Goal: Task Accomplishment & Management: Use online tool/utility

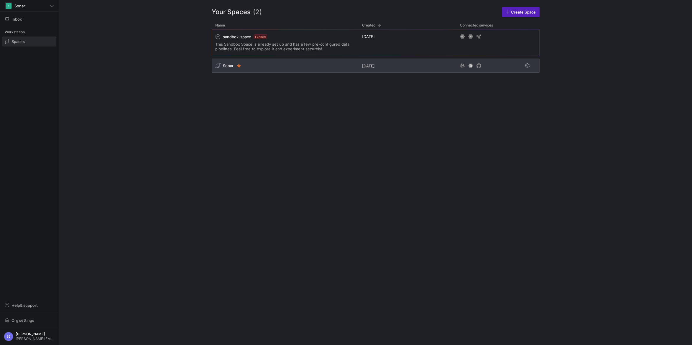
click at [228, 65] on span "Sonar" at bounding box center [228, 65] width 11 height 5
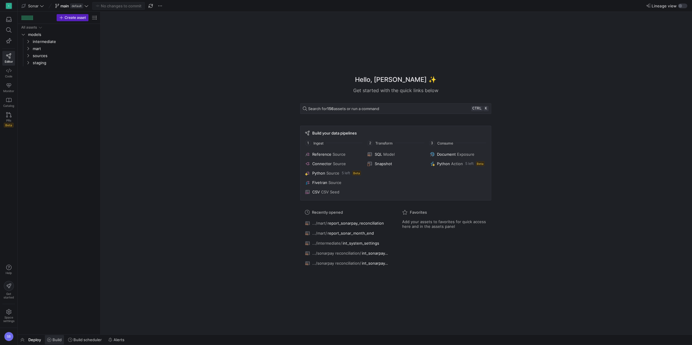
click at [56, 338] on span at bounding box center [54, 339] width 19 height 9
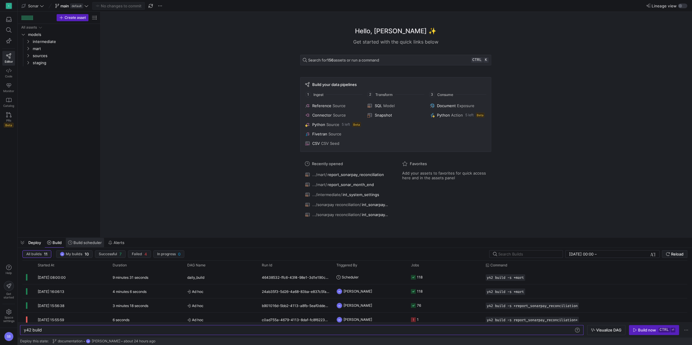
click at [94, 244] on span "Build scheduler" at bounding box center [87, 243] width 28 height 5
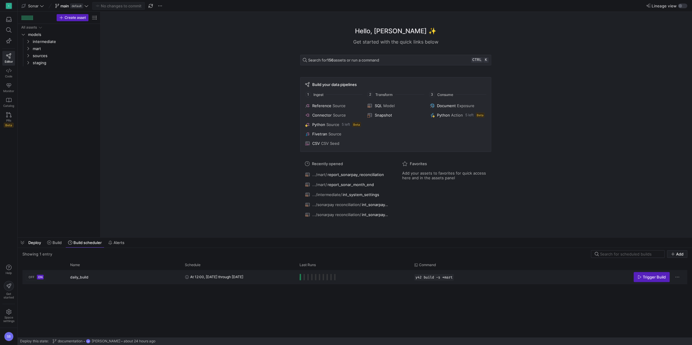
click at [679, 273] on div "Trigger Build" at bounding box center [629, 277] width 107 height 13
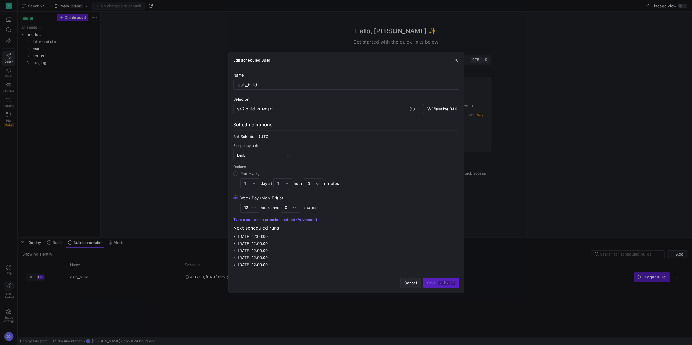
click at [406, 282] on span "Cancel" at bounding box center [410, 283] width 13 height 5
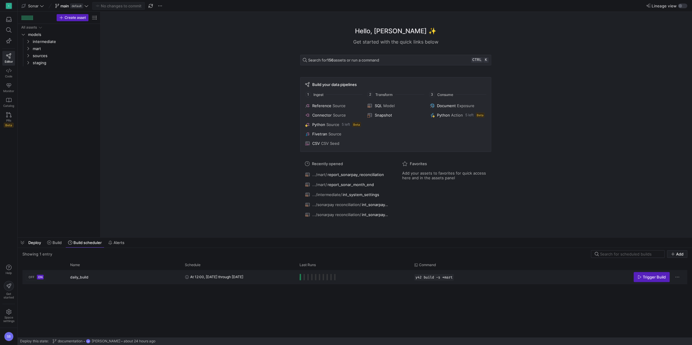
click at [300, 279] on span "Press SPACE to select this row." at bounding box center [299, 277] width 1 height 6
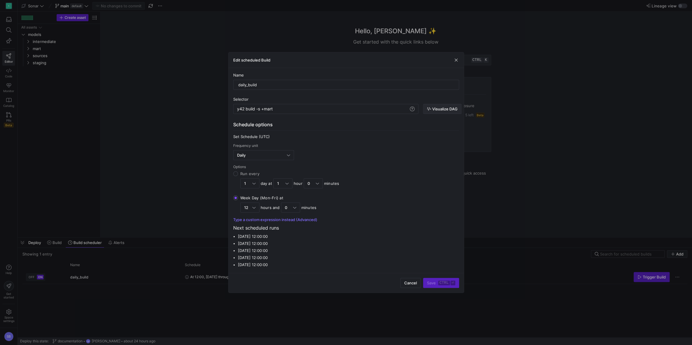
click at [450, 107] on span "Visualize DAG" at bounding box center [444, 109] width 25 height 5
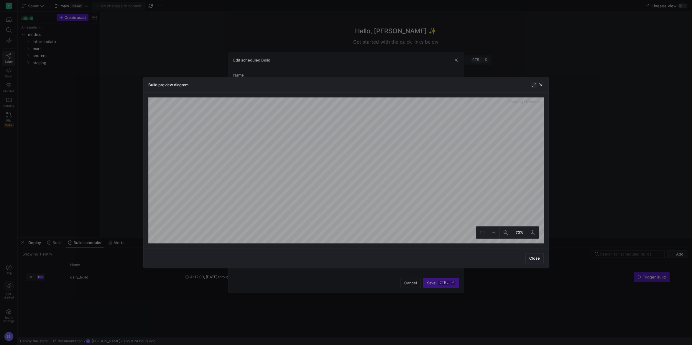
click at [535, 85] on span "button" at bounding box center [534, 85] width 6 height 6
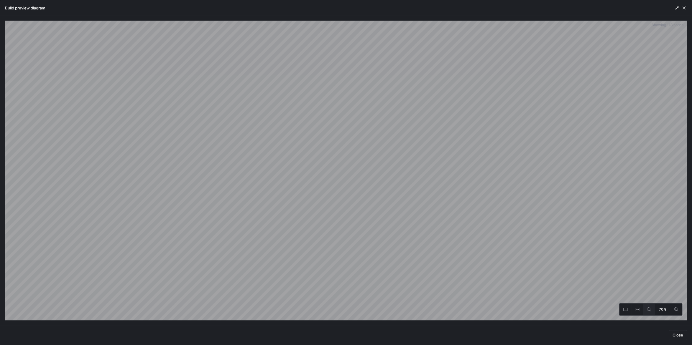
click at [650, 313] on button at bounding box center [649, 310] width 12 height 12
click at [650, 312] on button at bounding box center [649, 310] width 12 height 12
click at [648, 312] on icon at bounding box center [649, 310] width 4 height 4
click at [676, 312] on icon at bounding box center [676, 310] width 4 height 4
click at [648, 310] on icon at bounding box center [649, 310] width 4 height 4
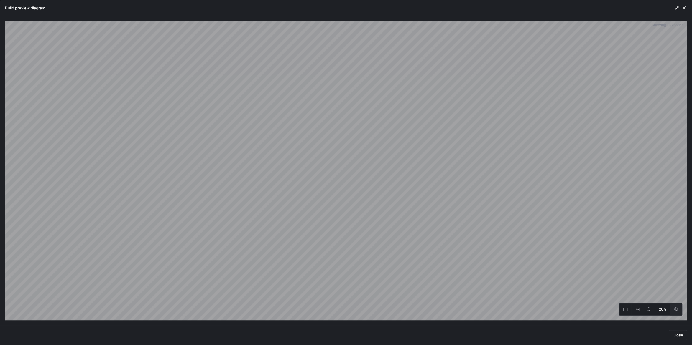
click at [677, 310] on icon at bounding box center [676, 310] width 4 height 4
click at [684, 10] on span "button" at bounding box center [684, 8] width 6 height 6
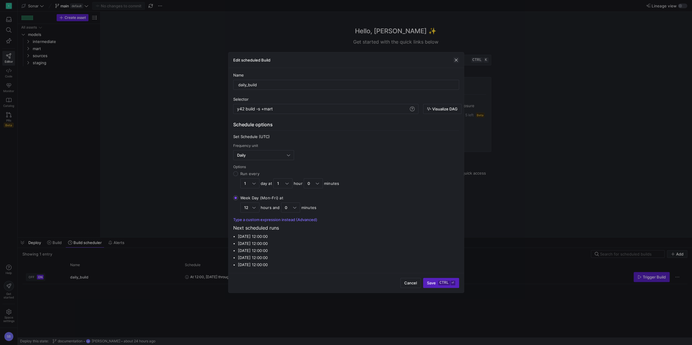
click at [457, 60] on span "button" at bounding box center [456, 60] width 6 height 6
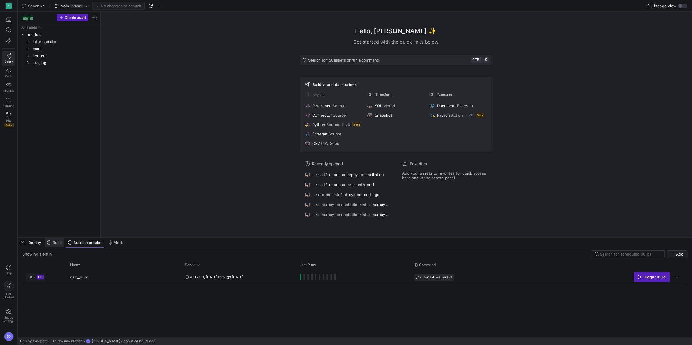
click at [54, 243] on span "Build" at bounding box center [56, 243] width 9 height 5
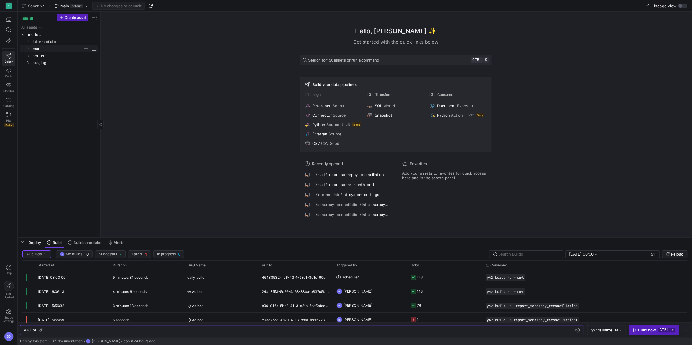
click at [27, 50] on icon "Press SPACE to select this row." at bounding box center [28, 49] width 4 height 4
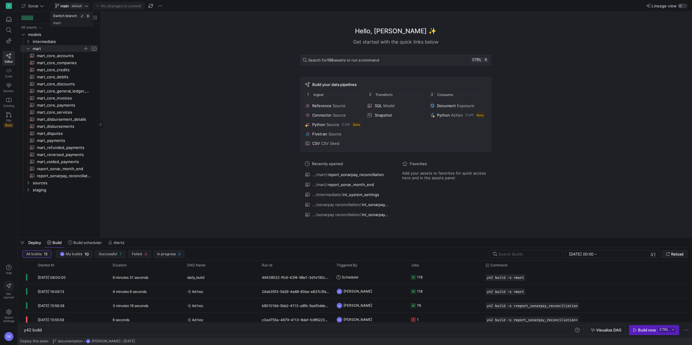
click at [86, 8] on icon at bounding box center [86, 6] width 4 height 4
click at [126, 89] on span "[DATE]" at bounding box center [127, 89] width 11 height 4
click at [102, 7] on icon at bounding box center [101, 6] width 4 height 4
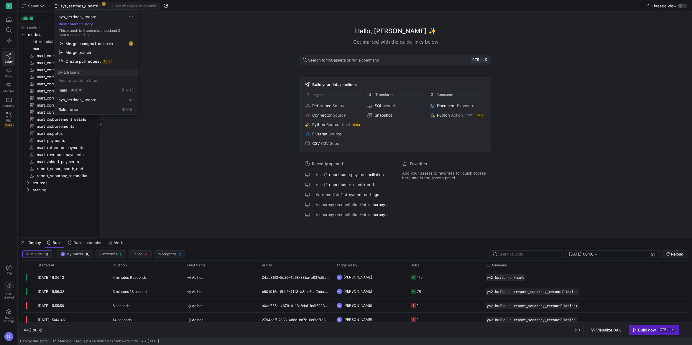
click at [176, 6] on div at bounding box center [346, 172] width 692 height 345
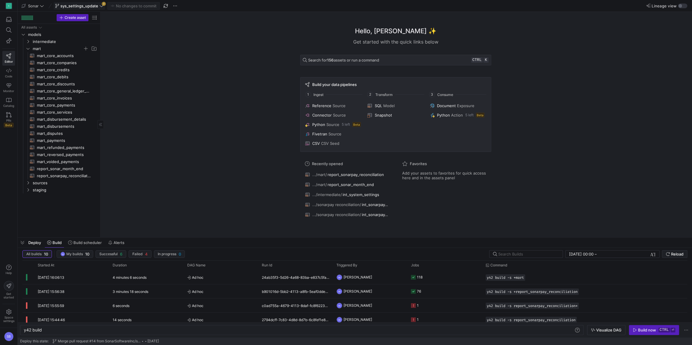
click at [176, 6] on span "button" at bounding box center [175, 5] width 7 height 7
click at [193, 89] on span "Delete branch" at bounding box center [193, 90] width 26 height 5
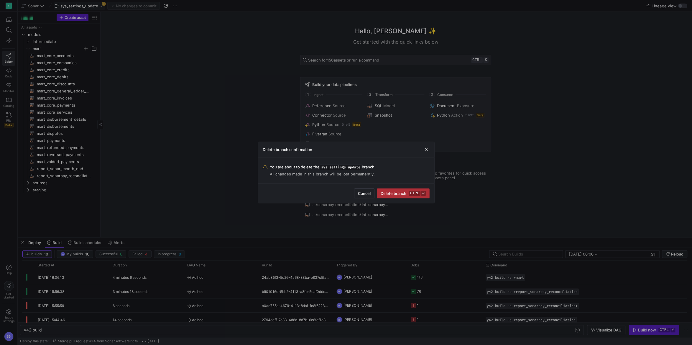
click at [414, 192] on kbd "ctrl" at bounding box center [414, 193] width 11 height 5
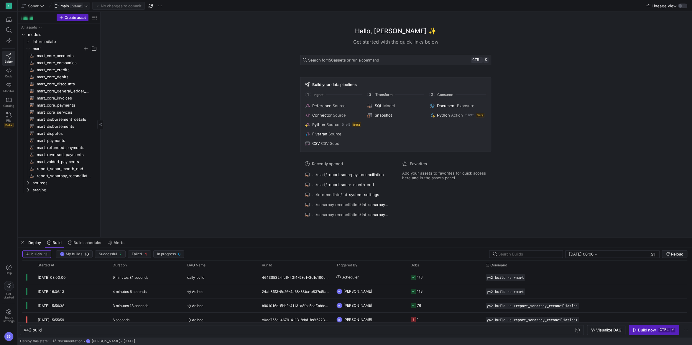
click at [86, 5] on icon at bounding box center [86, 6] width 4 height 4
click at [76, 70] on input at bounding box center [96, 70] width 75 height 5
type input "ticketing"
click at [128, 68] on span at bounding box center [130, 70] width 6 height 6
click at [174, 141] on div at bounding box center [346, 172] width 692 height 345
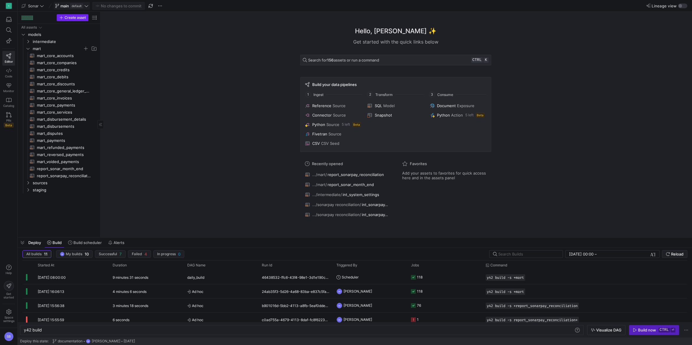
click at [78, 18] on span "Create asset" at bounding box center [75, 18] width 21 height 4
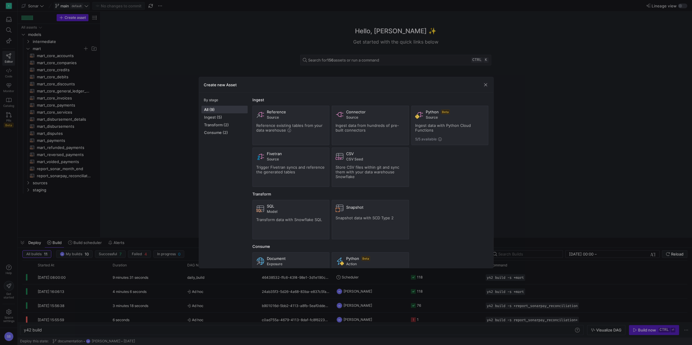
click at [182, 170] on div at bounding box center [346, 172] width 692 height 345
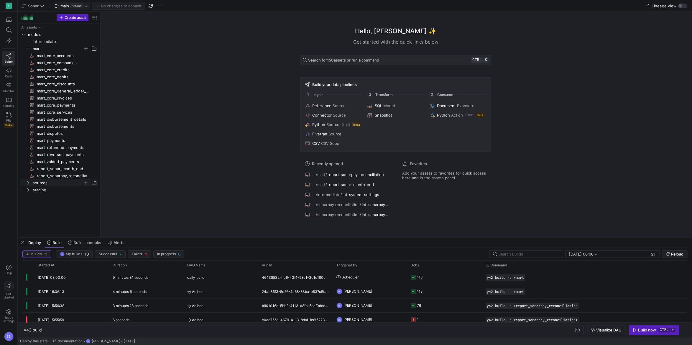
click at [28, 183] on icon "Press SPACE to select this row." at bounding box center [28, 183] width 4 height 4
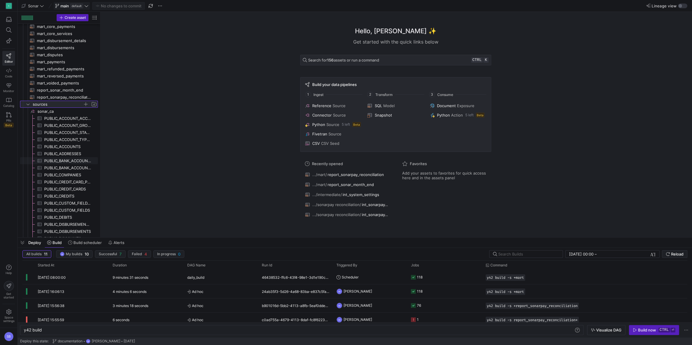
scroll to position [83, 0]
click at [88, 5] on icon at bounding box center [86, 6] width 4 height 4
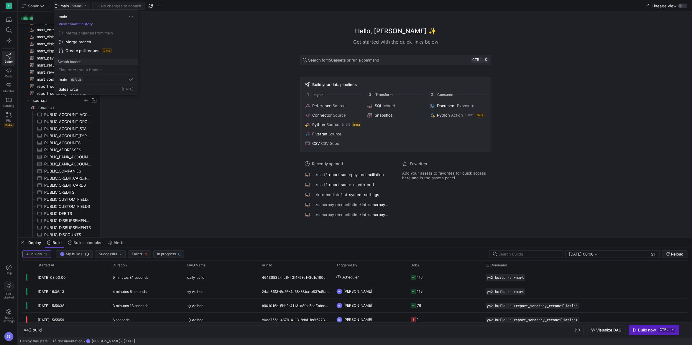
click at [81, 72] on input at bounding box center [96, 70] width 75 height 5
type input "daily_aggregate_values"
click at [91, 85] on div "daily_aggregate_values" at bounding box center [78, 85] width 42 height 5
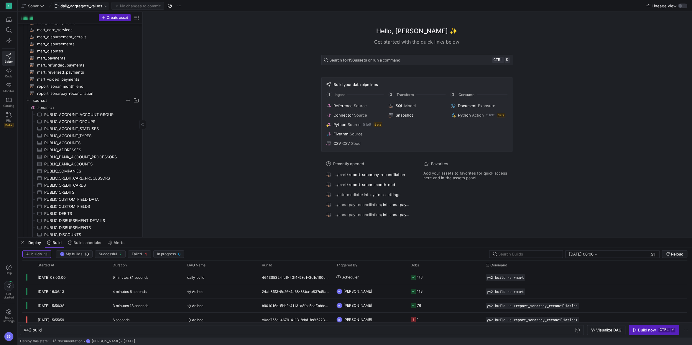
drag, startPoint x: 100, startPoint y: 148, endPoint x: 142, endPoint y: 149, distance: 42.2
click at [142, 149] on div at bounding box center [142, 125] width 0 height 226
click at [127, 108] on span "sonar_ca​​​​​​​​" at bounding box center [88, 107] width 102 height 7
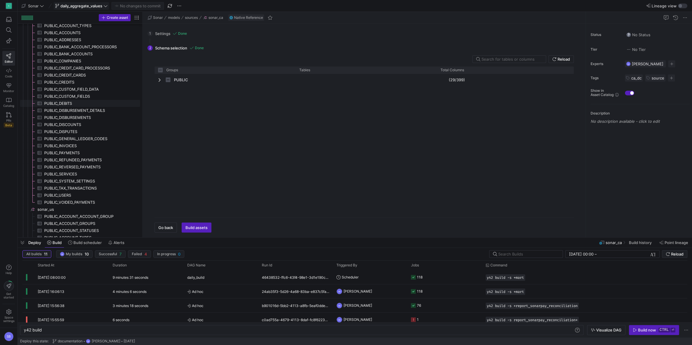
scroll to position [193, 0]
click at [159, 80] on span "Press SPACE to select this row." at bounding box center [160, 80] width 4 height 5
checkbox input "false"
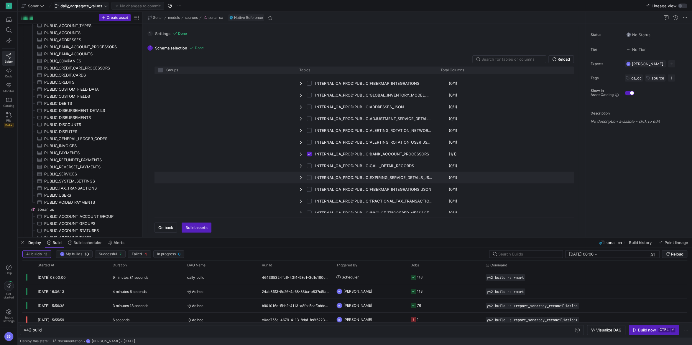
scroll to position [386, 0]
click at [492, 58] on input "text" at bounding box center [511, 59] width 60 height 5
type input "d"
checkbox input "false"
type input "da"
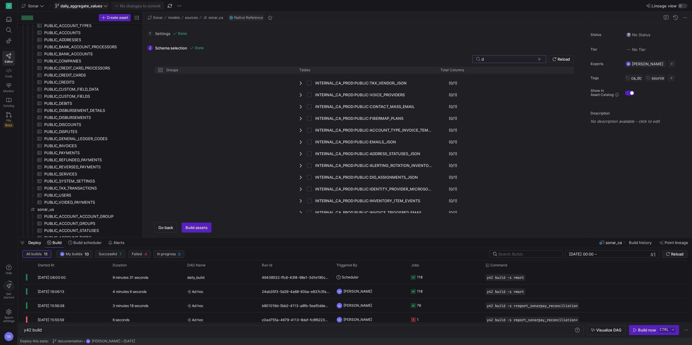
checkbox input "false"
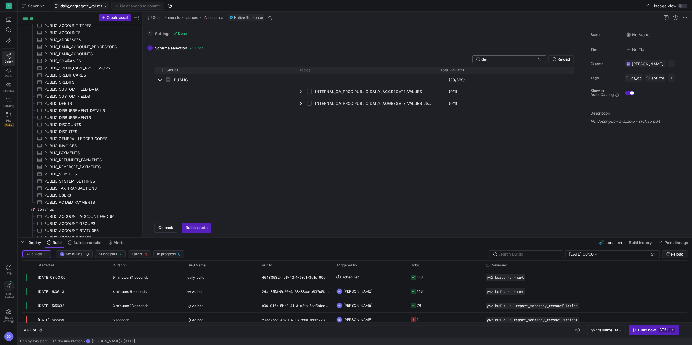
scroll to position [0, 0]
type input "dail"
click at [309, 92] on input "Press Space to toggle row selection (unchecked)" at bounding box center [309, 91] width 5 height 5
checkbox input "true"
checkbox input "false"
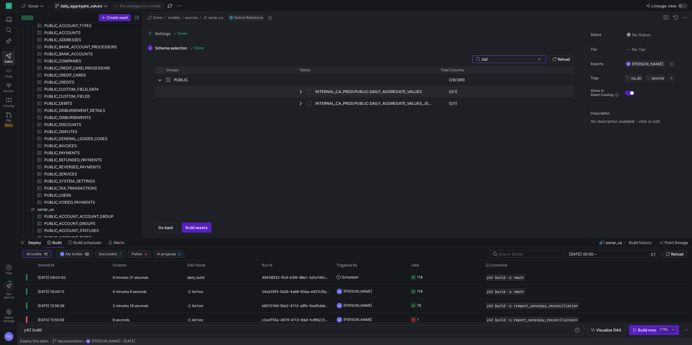
checkbox input "true"
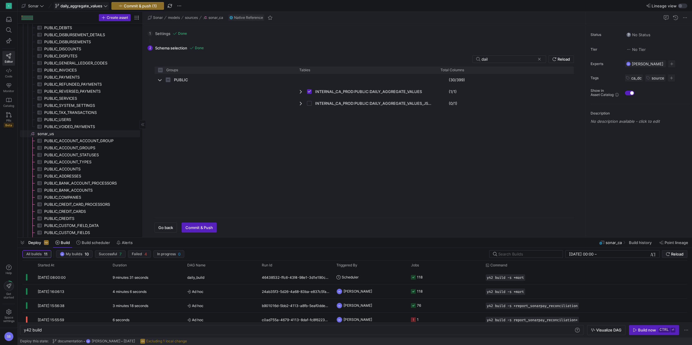
click at [93, 136] on span "sonar_us​​​​​​​​" at bounding box center [88, 134] width 102 height 7
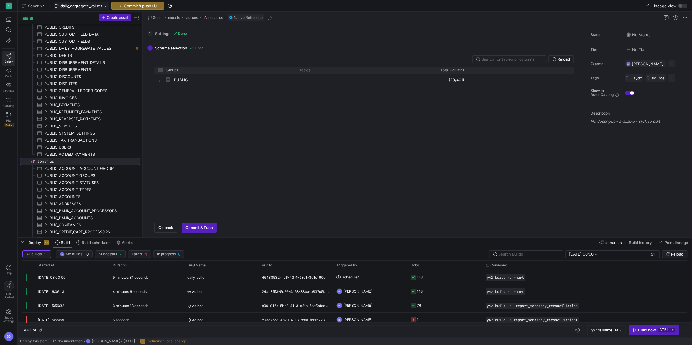
checkbox input "false"
click at [528, 59] on input "text" at bounding box center [511, 59] width 60 height 5
type input "d"
checkbox input "false"
type input "da"
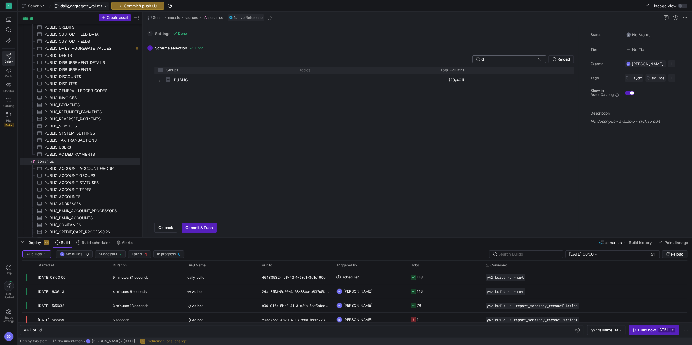
checkbox input "false"
type input "daily"
click at [158, 81] on span "Press SPACE to select this row." at bounding box center [160, 80] width 4 height 5
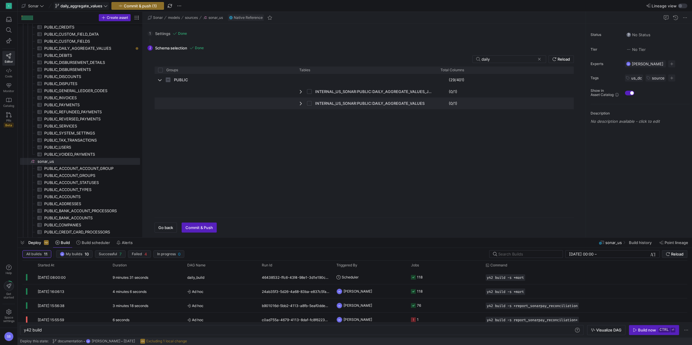
click at [309, 104] on input "Press Space to toggle row selection (unchecked)" at bounding box center [309, 103] width 5 height 5
checkbox input "true"
checkbox input "false"
checkbox input "true"
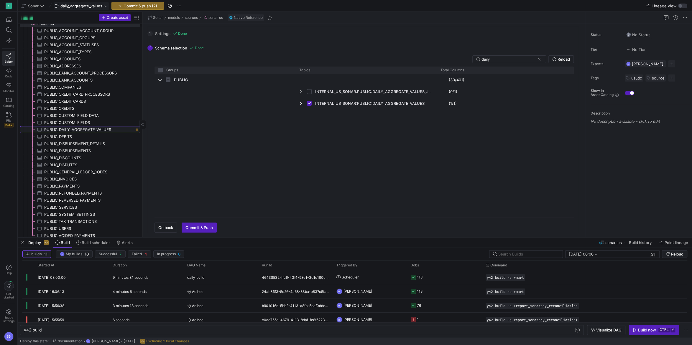
click at [89, 129] on span "PUBLIC_DAILY_AGGREGATE_VALUES​​​​​​​​​" at bounding box center [88, 129] width 89 height 7
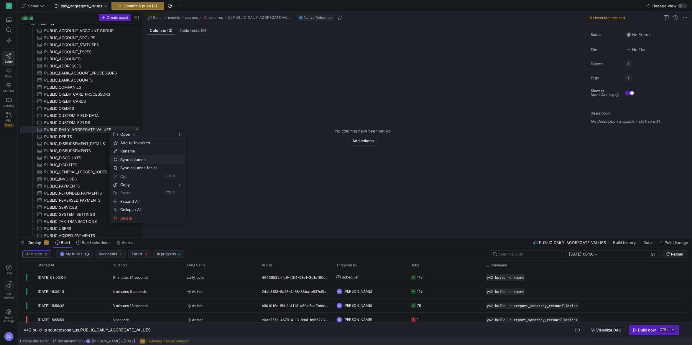
click at [151, 159] on span "Sync columns" at bounding box center [142, 160] width 49 height 8
click at [369, 138] on span "button" at bounding box center [363, 140] width 29 height 9
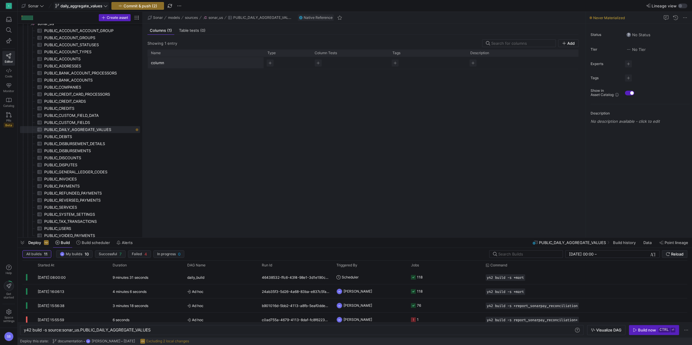
click at [480, 80] on div "column" at bounding box center [362, 145] width 431 height 176
click at [236, 78] on span "Delete" at bounding box center [248, 76] width 51 height 8
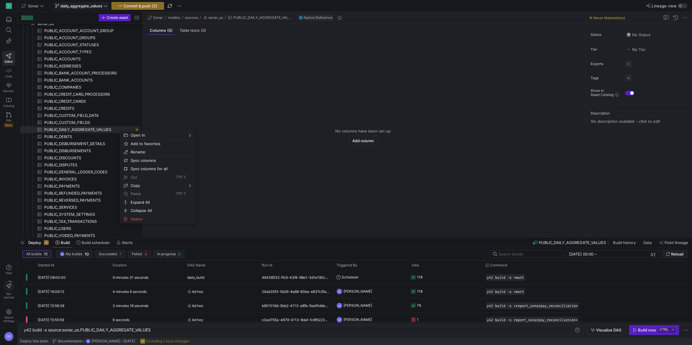
click at [244, 102] on y42-empty-state "No columns have been set up Add column" at bounding box center [362, 137] width 431 height 191
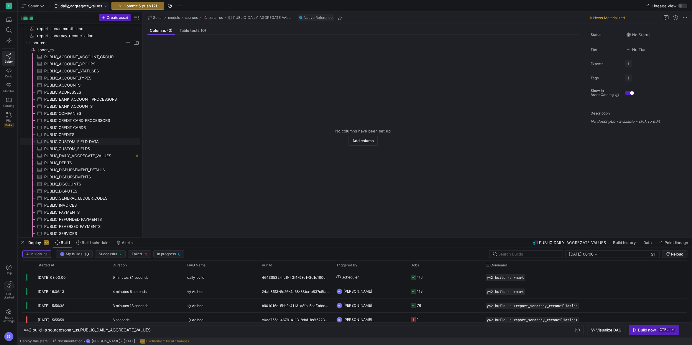
scroll to position [110, 0]
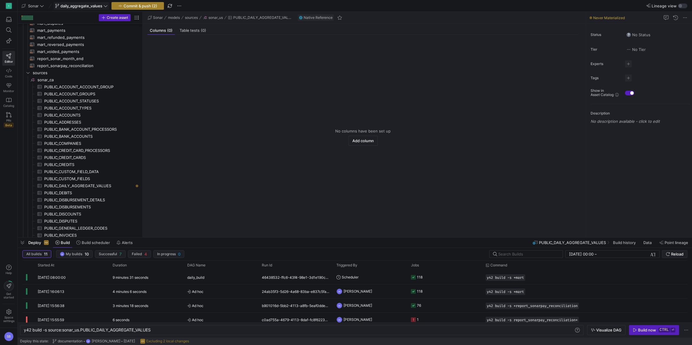
click at [153, 5] on span "Commit & push (2)" at bounding box center [141, 6] width 34 height 5
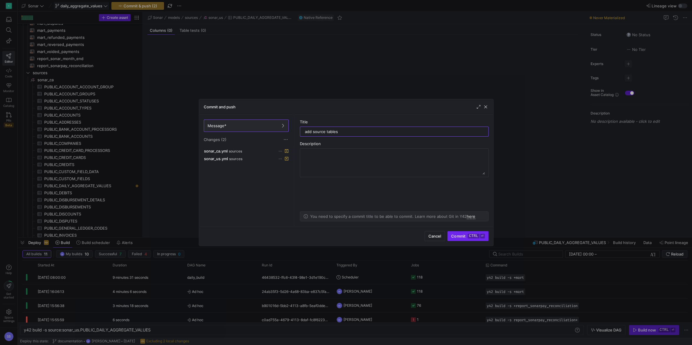
type input "add source tables"
click at [469, 238] on kbd "ctrl" at bounding box center [473, 236] width 11 height 5
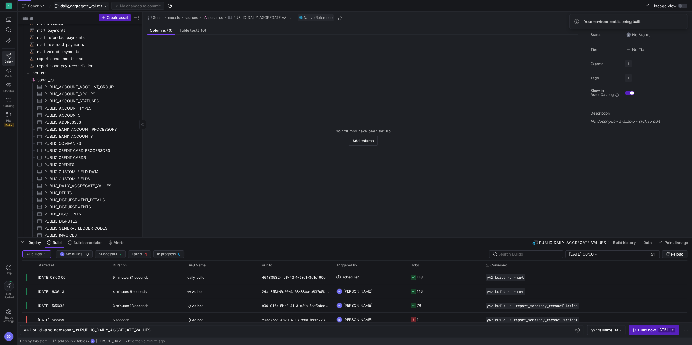
click at [23, 243] on span "button" at bounding box center [22, 243] width 9 height 10
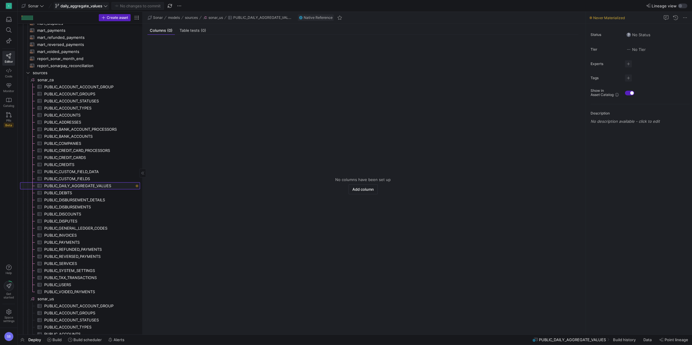
click at [98, 186] on span "PUBLIC_DAILY_AGGREGATE_VALUES​​​​​​​​​" at bounding box center [88, 186] width 89 height 7
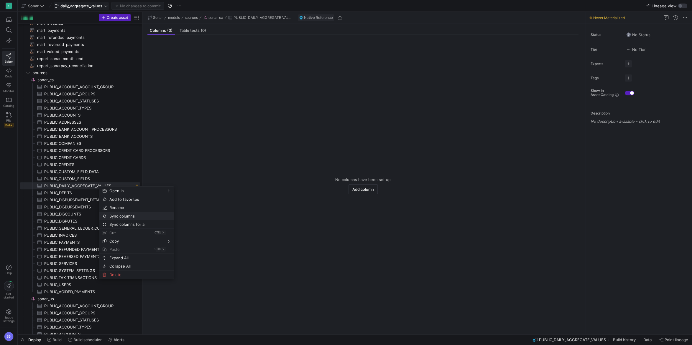
click at [115, 215] on span "Sync columns" at bounding box center [131, 216] width 49 height 8
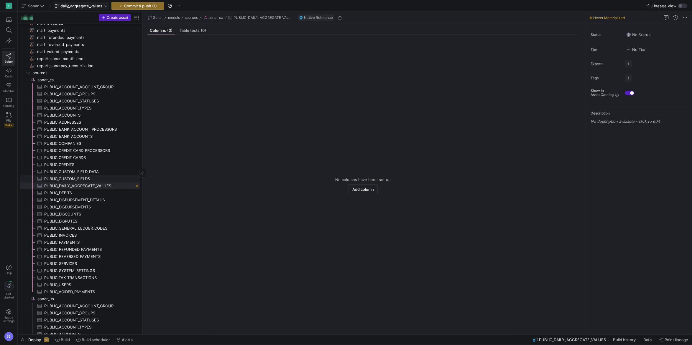
click at [87, 180] on span "PUBLIC_CUSTOM_FIELDS​​​​​​​​​" at bounding box center [88, 179] width 89 height 7
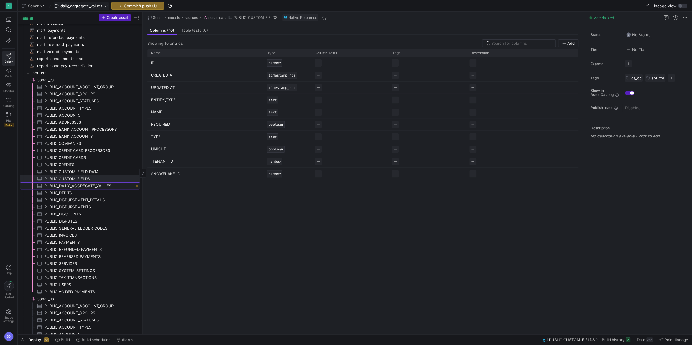
click at [89, 186] on span "PUBLIC_DAILY_AGGREGATE_VALUES​​​​​​​​​" at bounding box center [88, 186] width 89 height 7
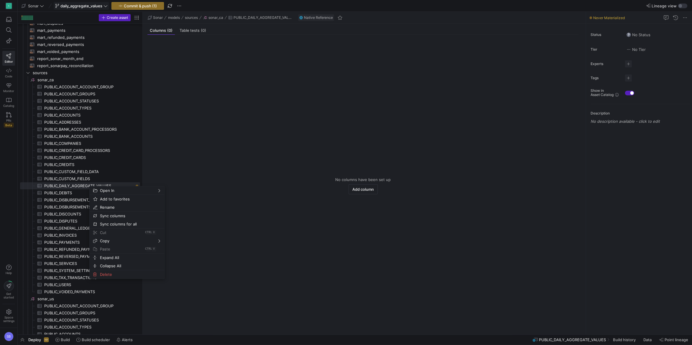
click at [314, 161] on y42-empty-state "No columns have been set up Add column" at bounding box center [362, 186] width 431 height 288
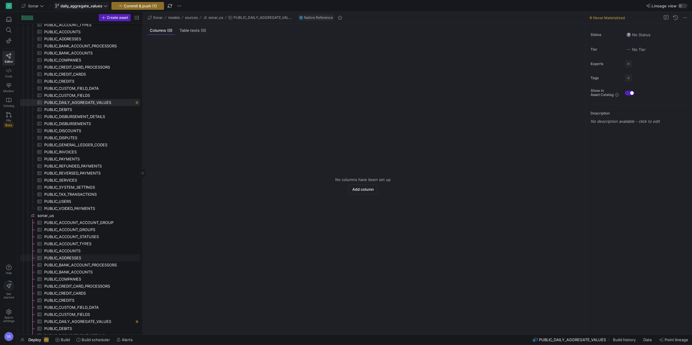
scroll to position [276, 0]
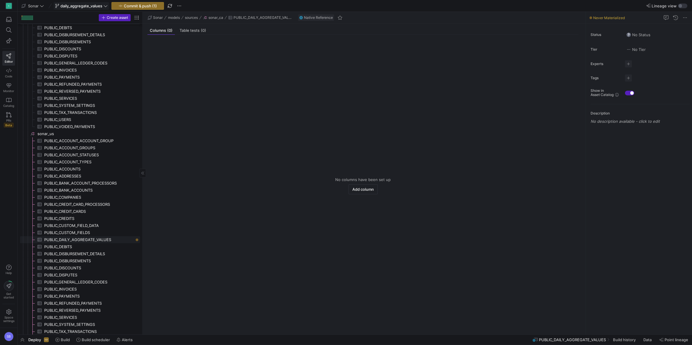
click at [103, 241] on span "PUBLIC_DAILY_AGGREGATE_VALUES​​​​​​​​​" at bounding box center [88, 240] width 89 height 7
click at [181, 8] on span "button" at bounding box center [179, 5] width 7 height 7
click at [164, 66] on div at bounding box center [346, 172] width 692 height 345
click at [137, 269] on span "Sync columns" at bounding box center [145, 270] width 49 height 8
click at [59, 131] on span "sonar_us​​​​​​​​" at bounding box center [88, 134] width 102 height 7
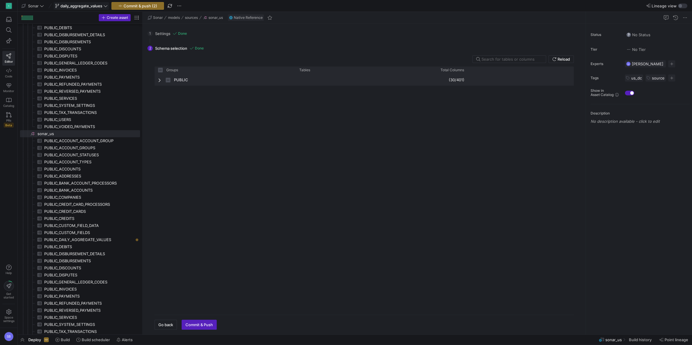
click at [159, 81] on span "Press SPACE to select this row." at bounding box center [160, 80] width 4 height 5
checkbox input "false"
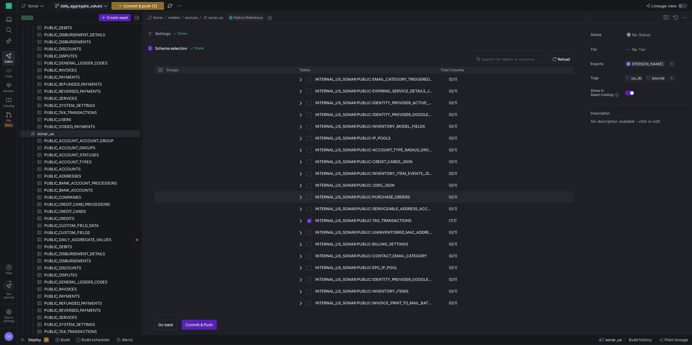
scroll to position [413, 0]
click at [518, 60] on input "text" at bounding box center [511, 59] width 60 height 5
type input "d"
checkbox input "false"
type input "da"
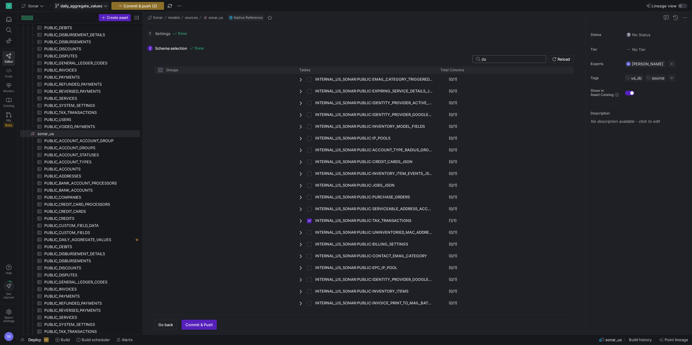
checkbox input "false"
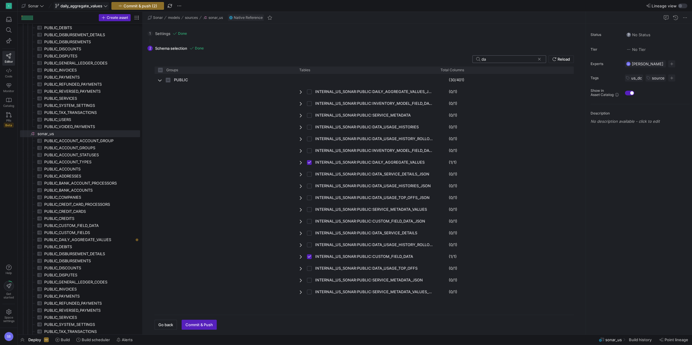
scroll to position [0, 0]
type input "dai"
checkbox input "false"
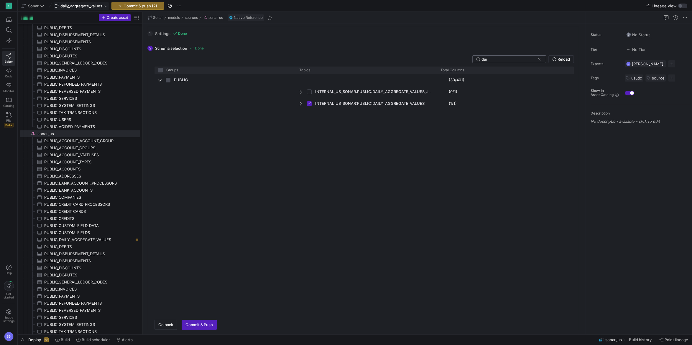
type input "dail"
checkbox input "false"
type input "daily"
checkbox input "false"
type input "daily"
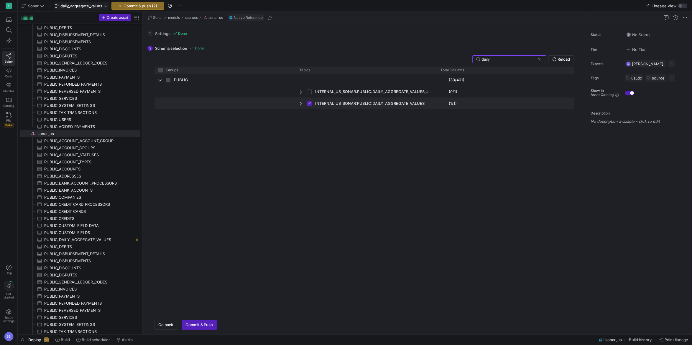
click at [299, 102] on span "Press SPACE to deselect this row." at bounding box center [301, 103] width 4 height 5
click at [366, 105] on span "INTERNAL_US_SONAR:PUBLIC:DAILY_AGGREGATE_VALUES" at bounding box center [369, 103] width 109 height 11
checkbox input "false"
click at [478, 117] on div "auto_detect" at bounding box center [482, 115] width 22 height 11
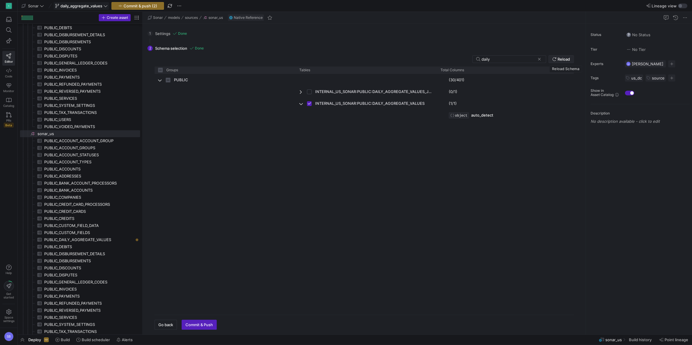
click at [568, 59] on span "Reload" at bounding box center [563, 59] width 12 height 5
click at [160, 80] on span "Press SPACE to select this row." at bounding box center [160, 80] width 4 height 5
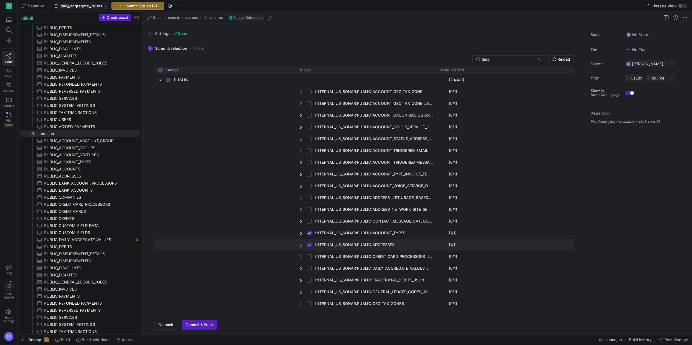
click at [299, 246] on div "INTERNAL_US_SONAR:PUBLIC:ADDRESSES" at bounding box center [366, 245] width 141 height 12
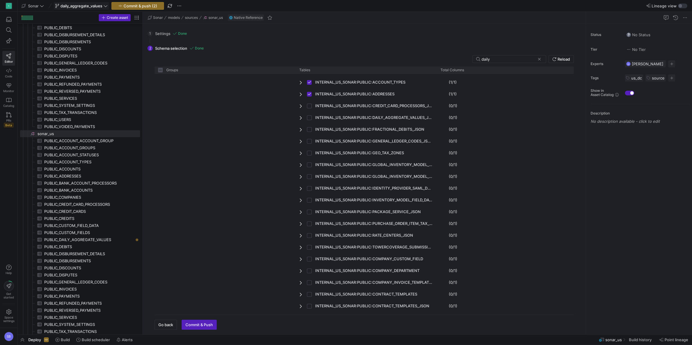
scroll to position [162, 0]
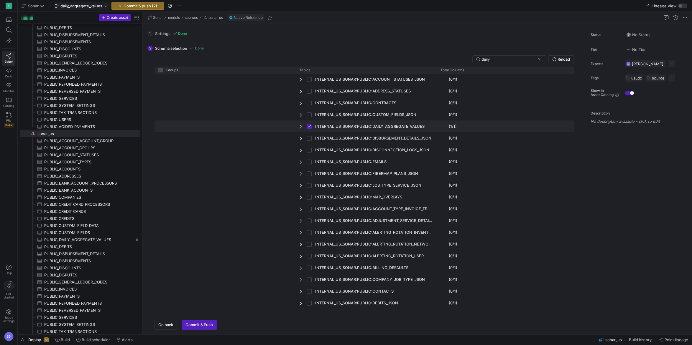
click at [298, 125] on div "INTERNAL_US_SONAR:PUBLIC:DAILY_AGGREGATE_VALUES" at bounding box center [366, 127] width 141 height 12
checkbox input "false"
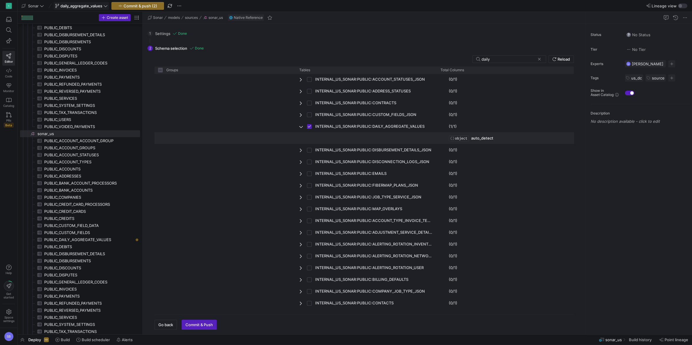
click at [457, 138] on span "OBJECT" at bounding box center [461, 138] width 12 height 4
click at [480, 138] on div "auto_detect" at bounding box center [482, 138] width 22 height 11
click at [80, 238] on span "PUBLIC_DAILY_AGGREGATE_VALUES​​​​​​​​​" at bounding box center [88, 240] width 89 height 7
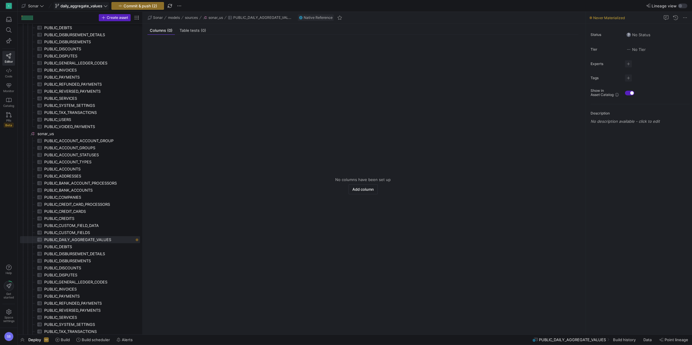
click at [196, 114] on y42-empty-state "No columns have been set up Add column" at bounding box center [362, 186] width 431 height 288
click at [685, 19] on span at bounding box center [684, 17] width 7 height 7
click at [389, 76] on div at bounding box center [346, 172] width 692 height 345
click at [185, 31] on span "Table tests (0)" at bounding box center [193, 31] width 27 height 4
click at [163, 31] on span "Columns (0)" at bounding box center [161, 31] width 23 height 4
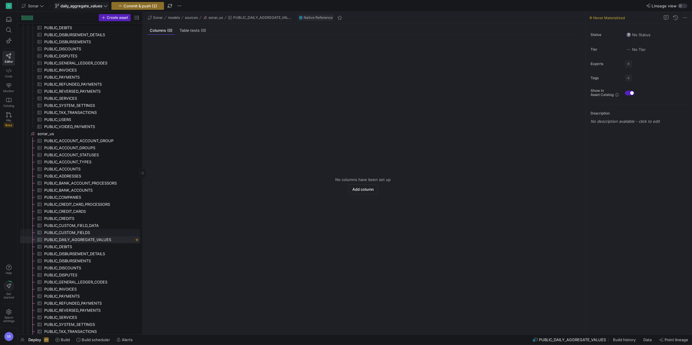
click at [76, 234] on span "PUBLIC_CUSTOM_FIELDS​​​​​​​​​" at bounding box center [88, 233] width 89 height 7
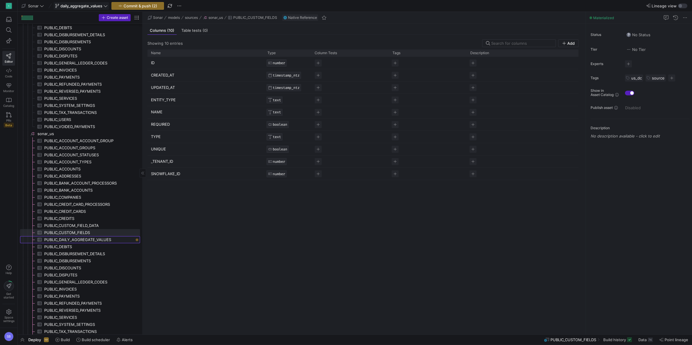
click at [78, 238] on span "PUBLIC_DAILY_AGGREGATE_VALUES​​​​​​​​​" at bounding box center [88, 240] width 89 height 7
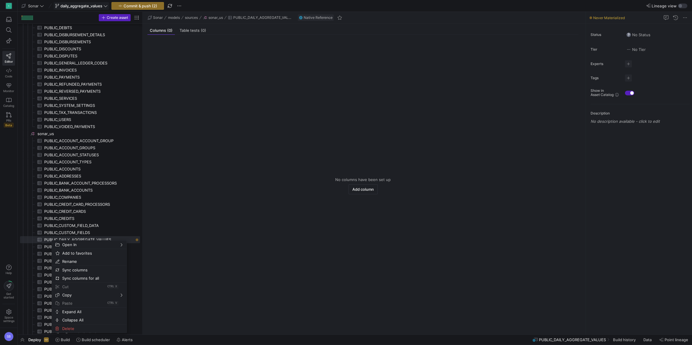
click at [221, 215] on y42-empty-state "No columns have been set up Add column" at bounding box center [362, 186] width 431 height 288
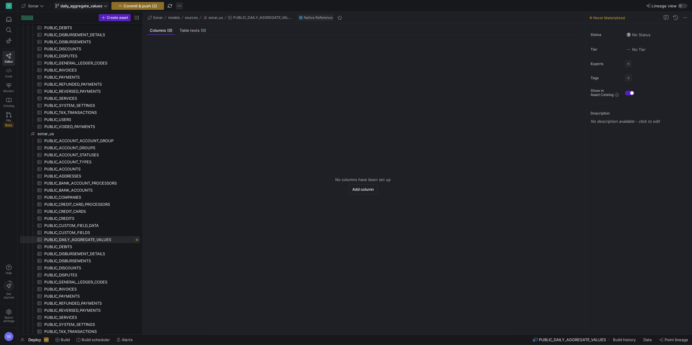
click at [177, 6] on span "button" at bounding box center [179, 5] width 7 height 7
click at [195, 63] on span "Discard all changes" at bounding box center [202, 61] width 35 height 5
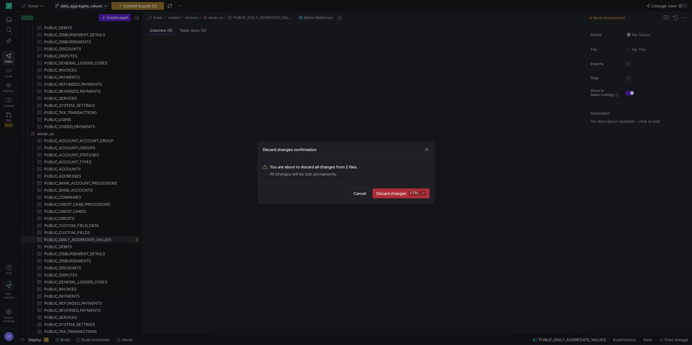
click at [395, 196] on span "Discard changes ctrl ⏎" at bounding box center [400, 193] width 49 height 5
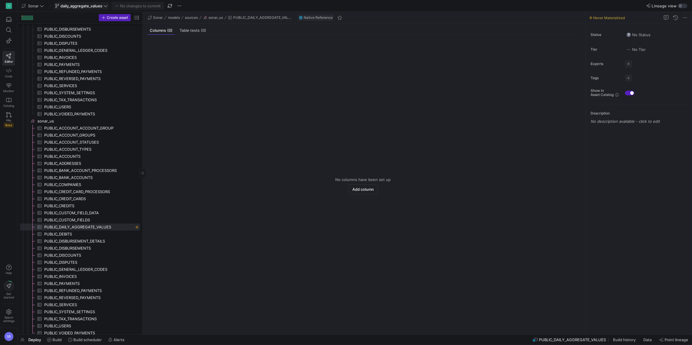
scroll to position [299, 0]
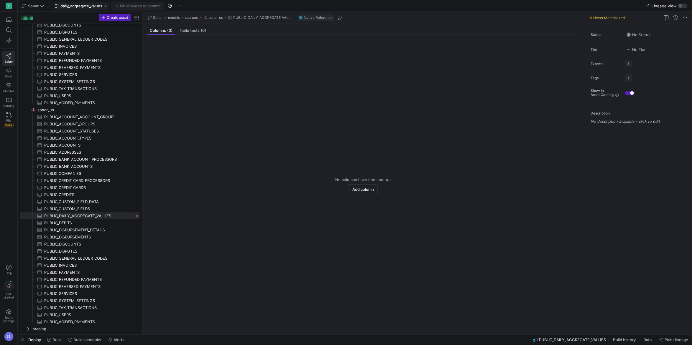
click at [31, 339] on span "Deploy" at bounding box center [34, 340] width 13 height 5
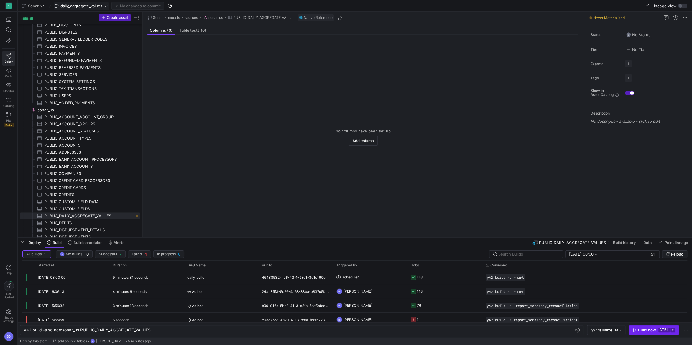
click at [651, 332] on div "Build now" at bounding box center [647, 330] width 18 height 5
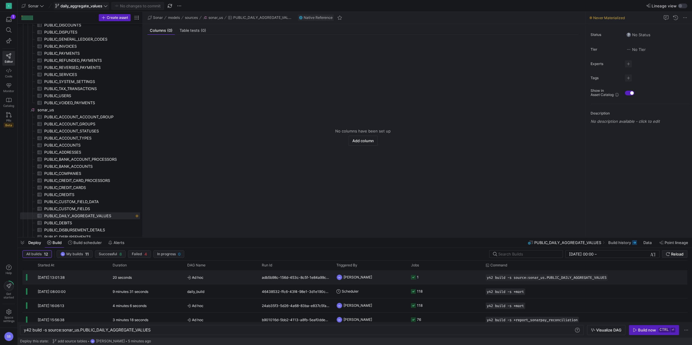
click at [249, 276] on span "Ad hoc" at bounding box center [221, 278] width 68 height 14
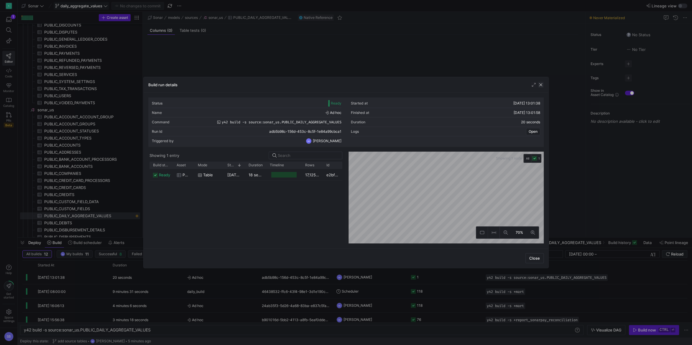
click at [541, 85] on span "button" at bounding box center [541, 85] width 6 height 6
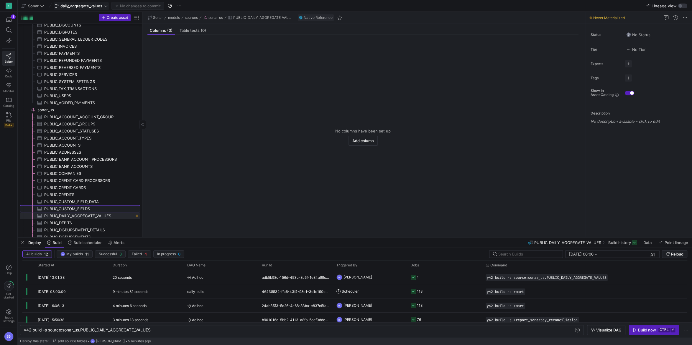
click at [77, 208] on span "PUBLIC_CUSTOM_FIELDS​​​​​​​​​" at bounding box center [88, 209] width 89 height 7
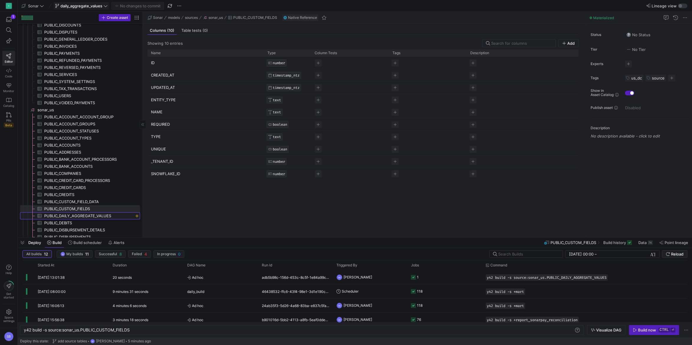
click at [83, 215] on span "PUBLIC_DAILY_AGGREGATE_VALUES​​​​​​​​​" at bounding box center [88, 216] width 89 height 7
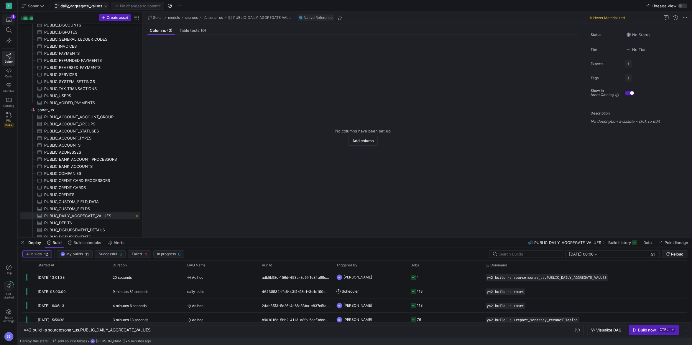
click at [11, 18] on icon "button" at bounding box center [8, 19] width 5 height 5
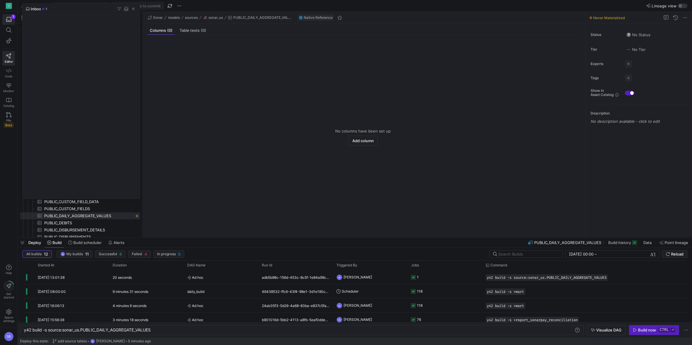
click at [126, 10] on span "button" at bounding box center [126, 9] width 6 height 6
click at [132, 9] on span "button" at bounding box center [133, 9] width 6 height 6
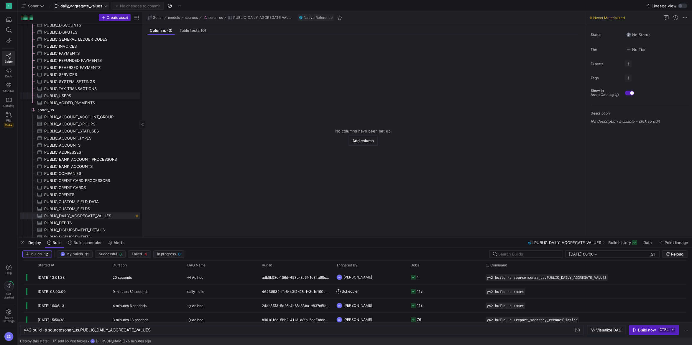
click at [83, 96] on span "PUBLIC_USERS​​​​​​​​​" at bounding box center [88, 96] width 89 height 7
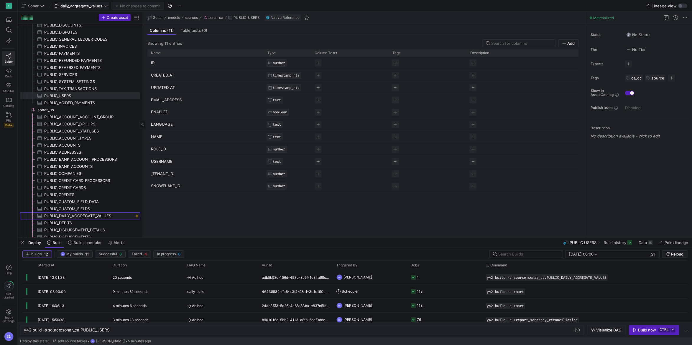
click at [106, 215] on span "PUBLIC_DAILY_AGGREGATE_VALUES​​​​​​​​​" at bounding box center [88, 216] width 89 height 7
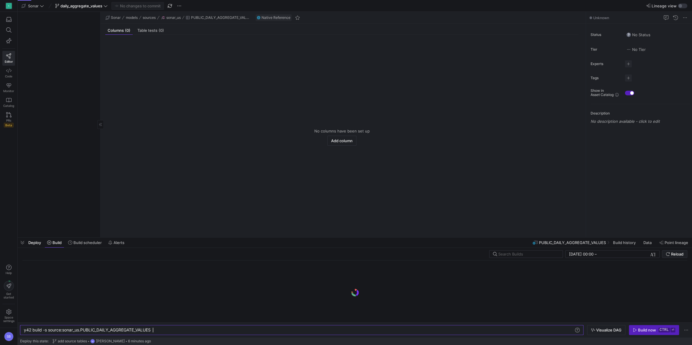
scroll to position [267, 0]
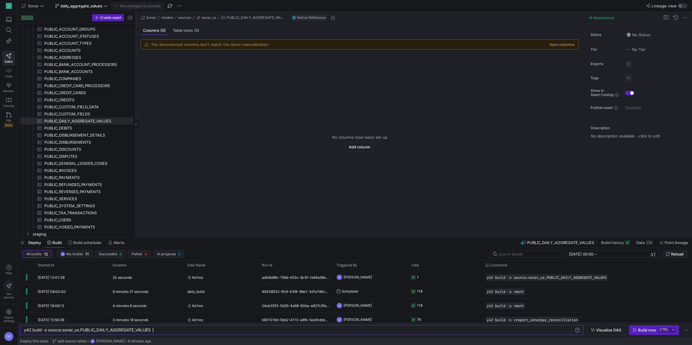
drag, startPoint x: 100, startPoint y: 106, endPoint x: 139, endPoint y: 102, distance: 39.2
click at [136, 102] on div at bounding box center [136, 125] width 0 height 226
click at [569, 46] on button "Sync columns" at bounding box center [561, 44] width 25 height 5
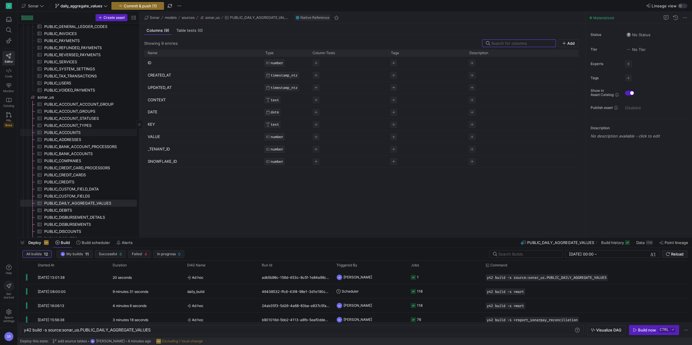
scroll to position [185, 0]
click at [182, 7] on span "button" at bounding box center [179, 5] width 7 height 7
click at [204, 61] on span "Discard all changes" at bounding box center [202, 61] width 35 height 5
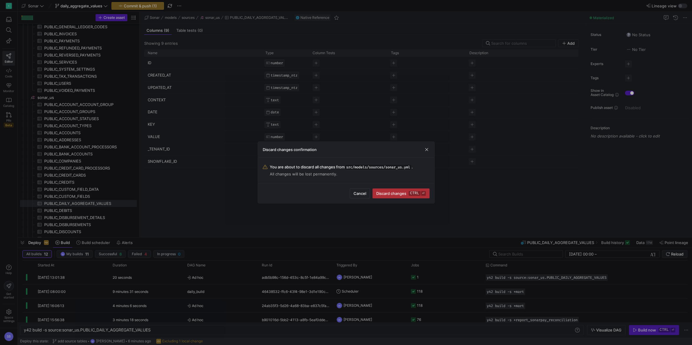
click at [393, 191] on span "submit" at bounding box center [401, 193] width 56 height 9
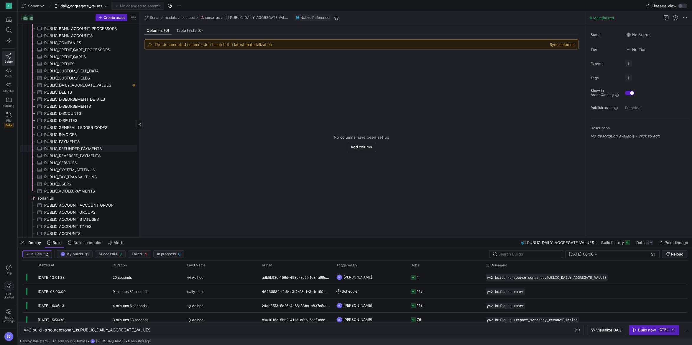
scroll to position [74, 0]
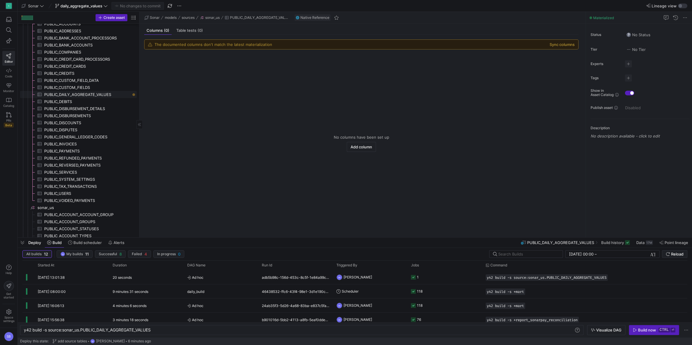
click at [96, 96] on span "PUBLIC_DAILY_AGGREGATE_VALUES​​​​​​​​​" at bounding box center [87, 94] width 86 height 7
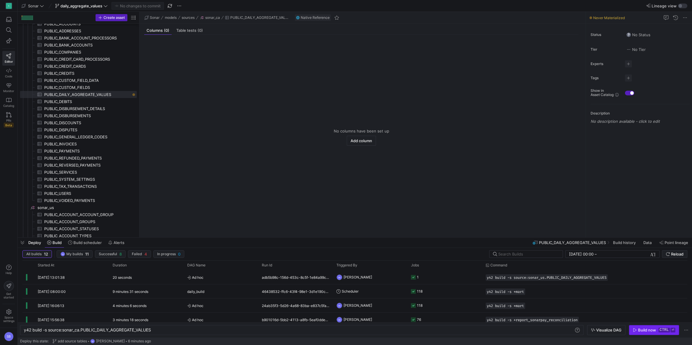
click at [643, 329] on div "Build now" at bounding box center [647, 330] width 18 height 5
click at [93, 85] on span "PUBLIC_CUSTOM_FIELDS​​​​​​​​​" at bounding box center [87, 87] width 86 height 7
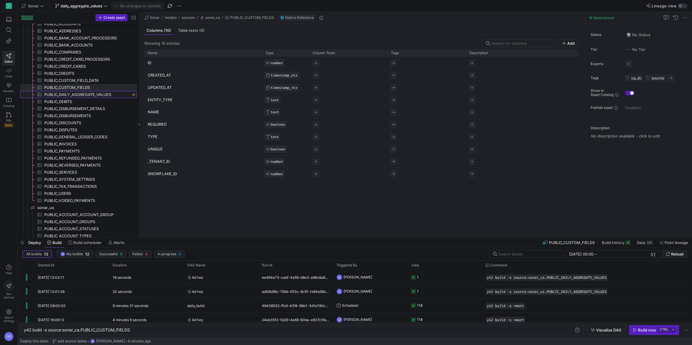
click at [88, 93] on span "PUBLIC_DAILY_AGGREGATE_VALUES​​​​​​​​​" at bounding box center [87, 94] width 86 height 7
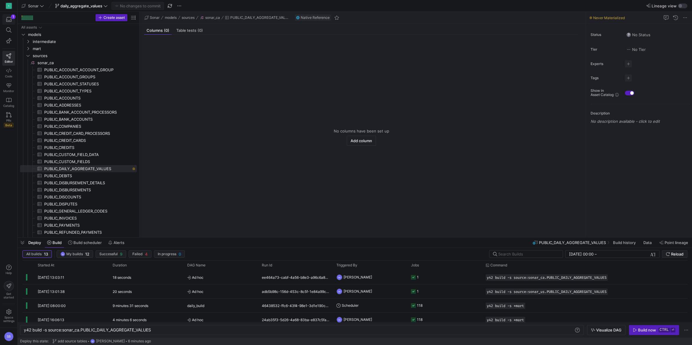
click at [10, 19] on icon "button" at bounding box center [8, 19] width 5 height 5
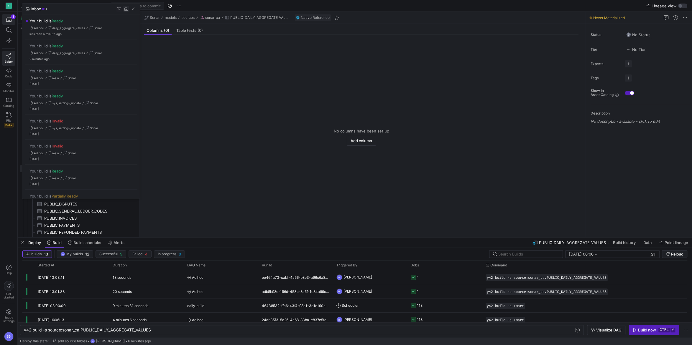
click at [125, 9] on span "button" at bounding box center [126, 9] width 6 height 6
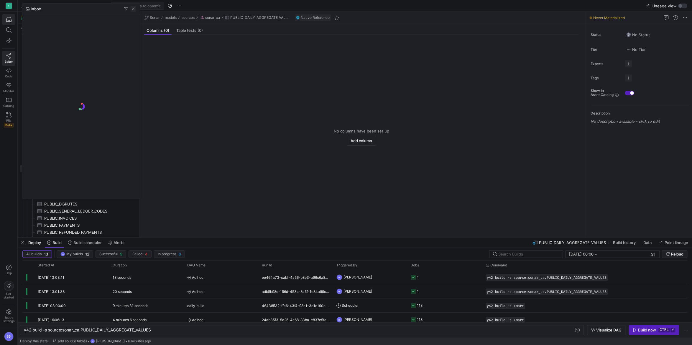
click at [133, 9] on span "button" at bounding box center [133, 9] width 6 height 6
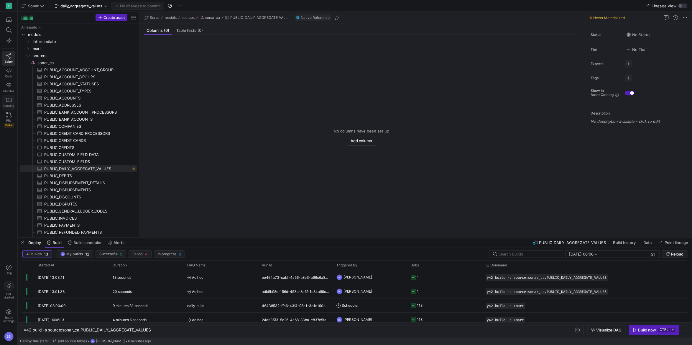
click at [8, 104] on span "Catalog" at bounding box center [8, 106] width 11 height 4
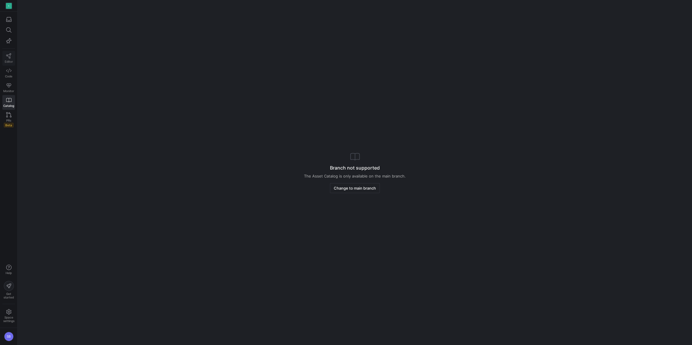
click at [9, 57] on icon at bounding box center [8, 55] width 5 height 5
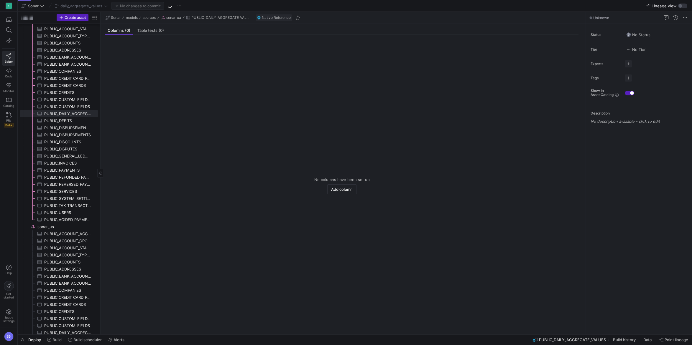
scroll to position [55, 0]
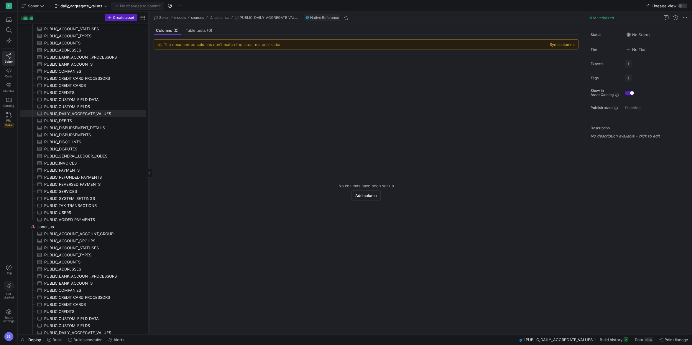
drag, startPoint x: 100, startPoint y: 118, endPoint x: 149, endPoint y: 120, distance: 48.7
click at [149, 120] on div at bounding box center [149, 173] width 0 height 323
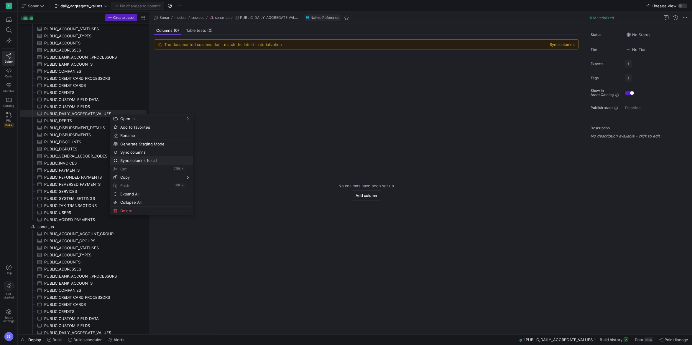
click at [127, 159] on span "Sync columns for all" at bounding box center [146, 161] width 57 height 8
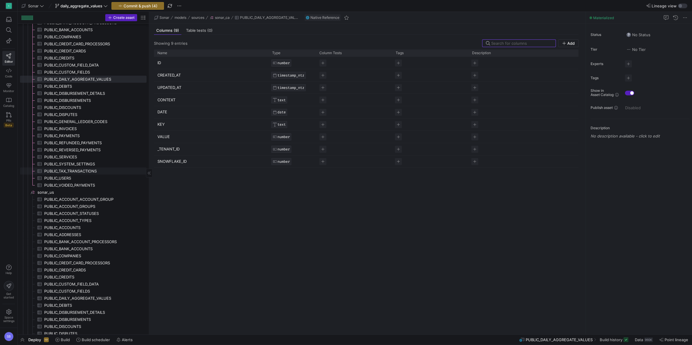
scroll to position [170, 0]
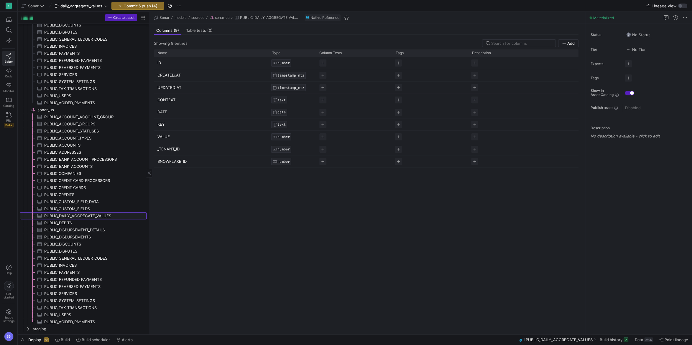
click at [102, 218] on span "PUBLIC_DAILY_AGGREGATE_VALUES​​​​​​​​​" at bounding box center [92, 216] width 96 height 7
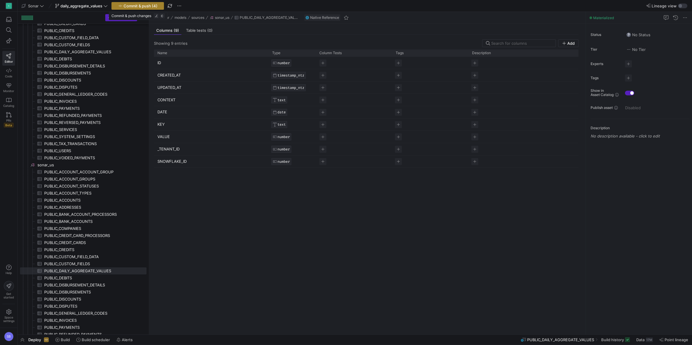
click at [137, 4] on span "Commit & push (4)" at bounding box center [141, 6] width 34 height 5
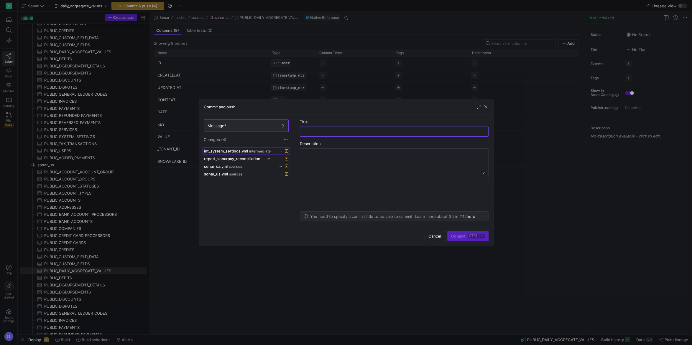
click at [224, 153] on span "int_system_settings.yml" at bounding box center [226, 151] width 44 height 5
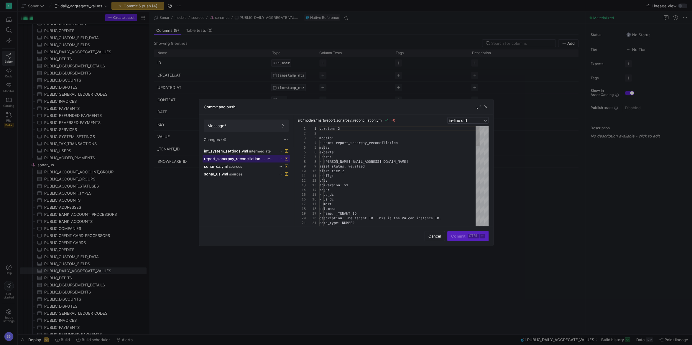
click at [247, 160] on span "report_sonarpay_reconciliation.yml" at bounding box center [235, 159] width 62 height 5
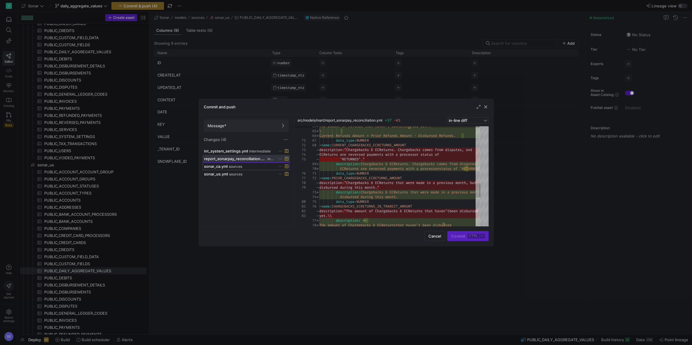
click at [246, 167] on div "sonar_ca.yml sources" at bounding box center [239, 166] width 71 height 5
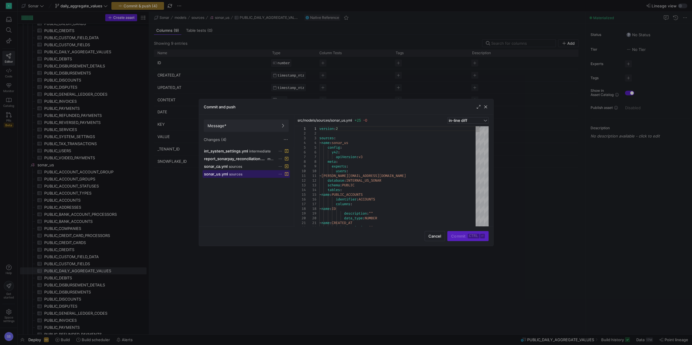
click at [246, 175] on div "sonar_us.yml sources" at bounding box center [239, 174] width 71 height 5
click at [232, 126] on span "Message*" at bounding box center [246, 126] width 77 height 5
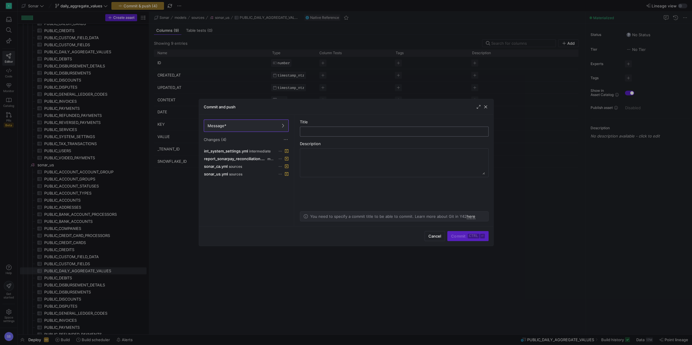
click at [310, 130] on input "text" at bounding box center [394, 131] width 179 height 5
drag, startPoint x: 342, startPoint y: 132, endPoint x: 229, endPoint y: 118, distance: 113.4
click at [305, 129] on input "col definitions" at bounding box center [394, 131] width 179 height 5
click at [335, 129] on input "col definitions" at bounding box center [394, 131] width 179 height 5
type input "col definitions"
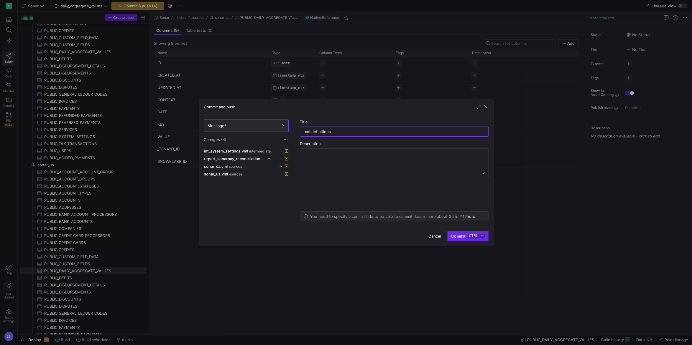
click at [464, 240] on span "submit" at bounding box center [467, 236] width 40 height 9
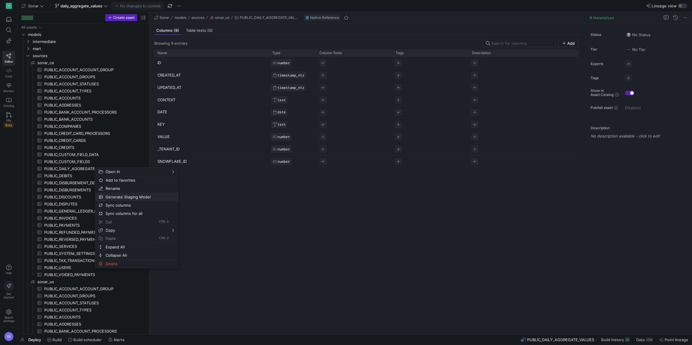
click at [129, 197] on span "Generate Staging Model" at bounding box center [131, 197] width 57 height 8
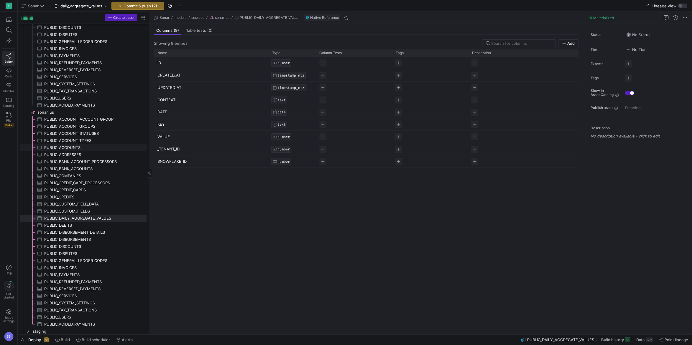
scroll to position [172, 0]
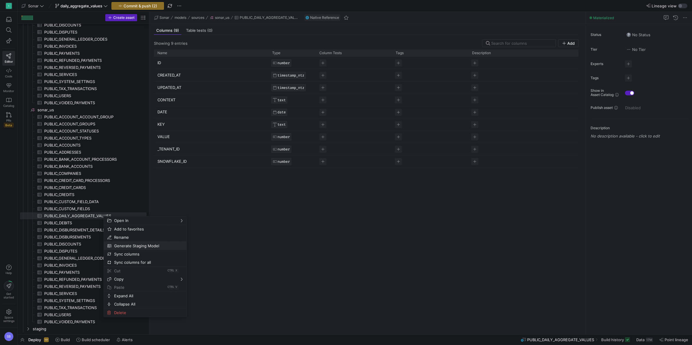
click at [140, 248] on span "Generate Staging Model" at bounding box center [140, 246] width 57 height 8
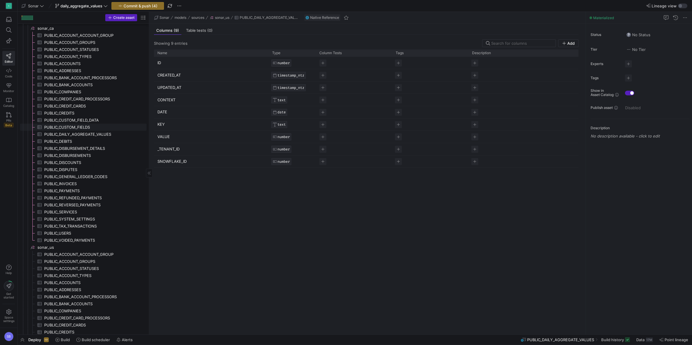
scroll to position [0, 0]
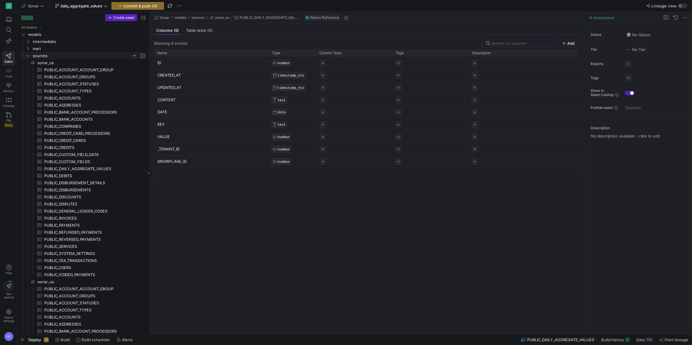
click at [28, 57] on icon "Press SPACE to select this row." at bounding box center [28, 56] width 4 height 4
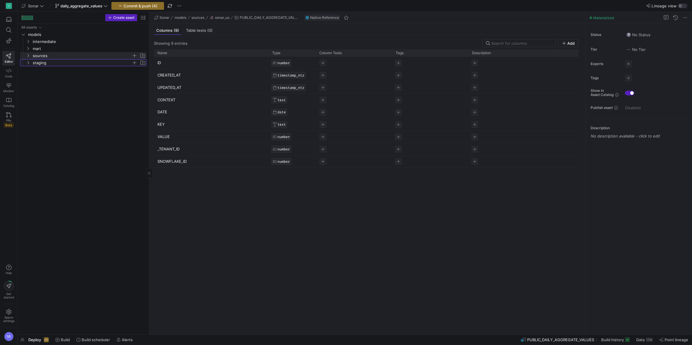
click at [28, 64] on icon "Press SPACE to select this row." at bounding box center [27, 62] width 1 height 3
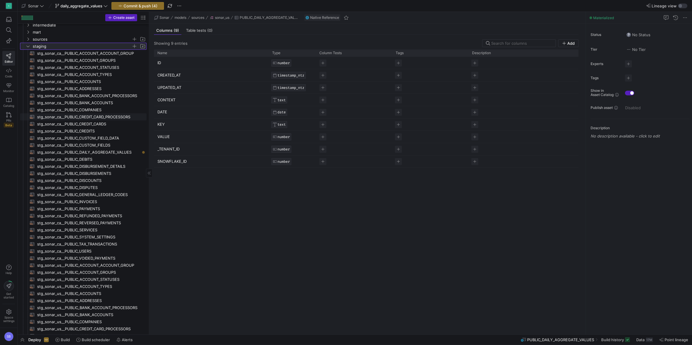
scroll to position [27, 0]
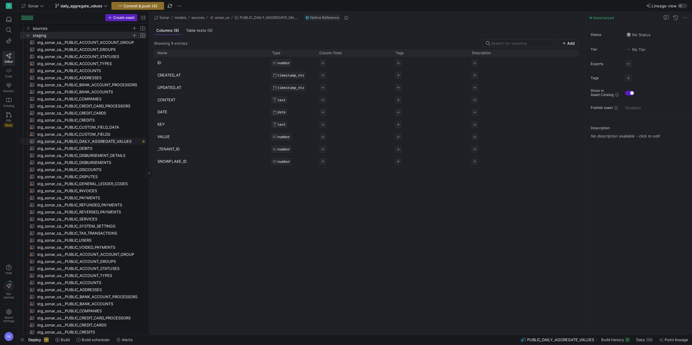
click at [115, 139] on span "stg_sonar_ca__PUBLIC_DAILY_AGGREGATE_VALUES​​​​​​​​​​" at bounding box center [88, 141] width 103 height 7
click at [165, 32] on span "Query" at bounding box center [161, 31] width 11 height 4
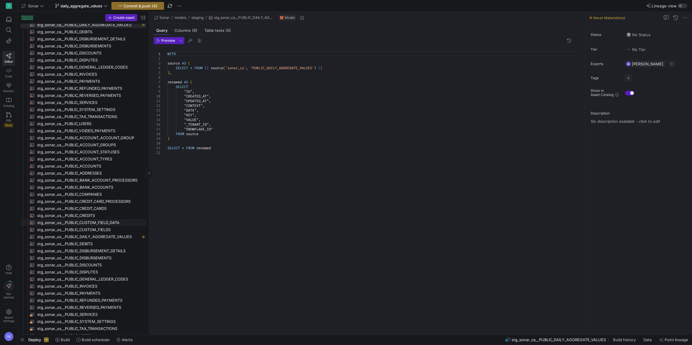
scroll to position [158, 0]
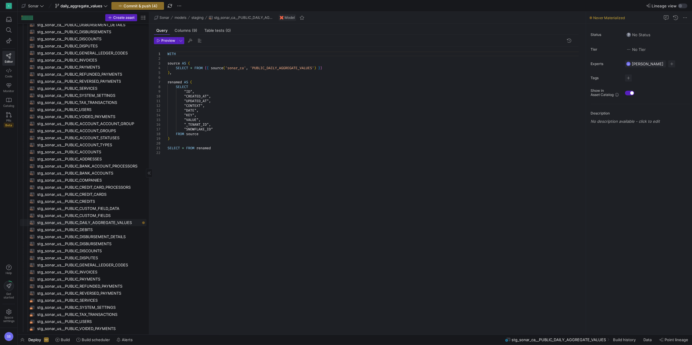
click at [79, 220] on span "stg_sonar_us__PUBLIC_DAILY_AGGREGATE_VALUES​​​​​​​​​​" at bounding box center [88, 223] width 103 height 7
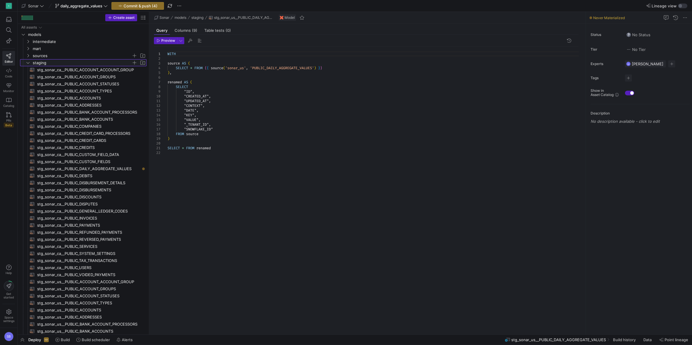
click at [28, 64] on icon "Press SPACE to select this row." at bounding box center [28, 63] width 4 height 4
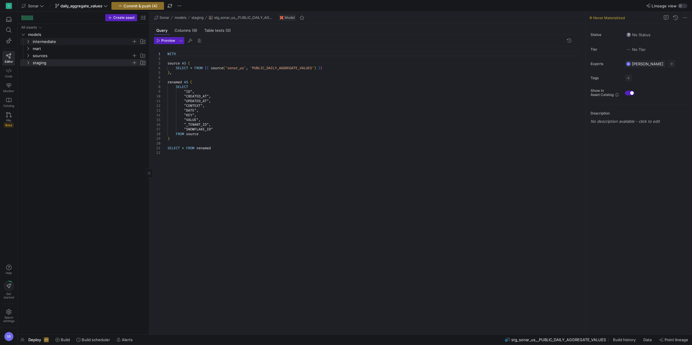
click at [26, 43] on y42-icon "Press SPACE to select this row." at bounding box center [28, 41] width 5 height 5
click at [134, 41] on span "button" at bounding box center [134, 42] width 6 height 6
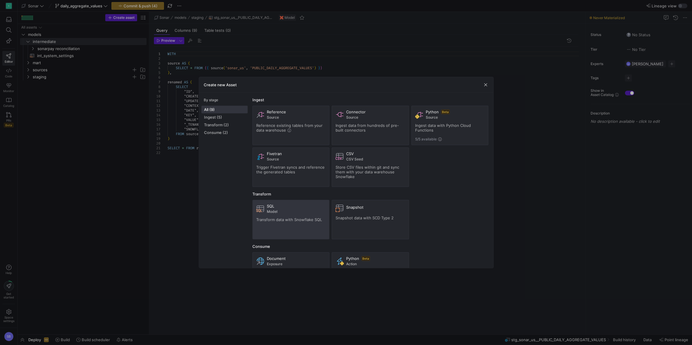
click at [286, 218] on span "Transform data with Snowflake SQL" at bounding box center [289, 220] width 66 height 5
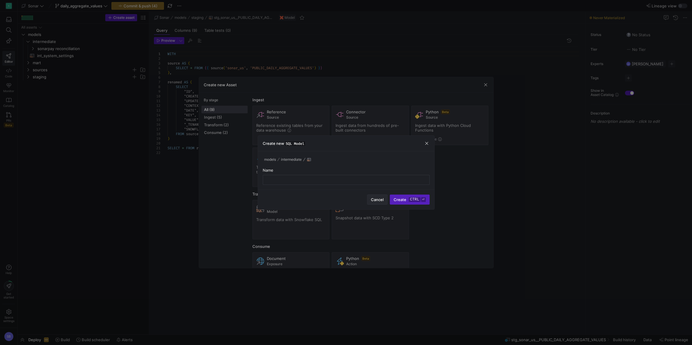
click at [378, 201] on span "Cancel" at bounding box center [377, 199] width 13 height 5
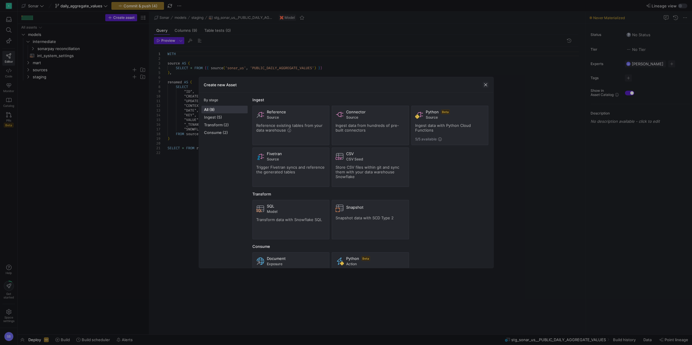
click at [484, 83] on span "button" at bounding box center [486, 85] width 6 height 6
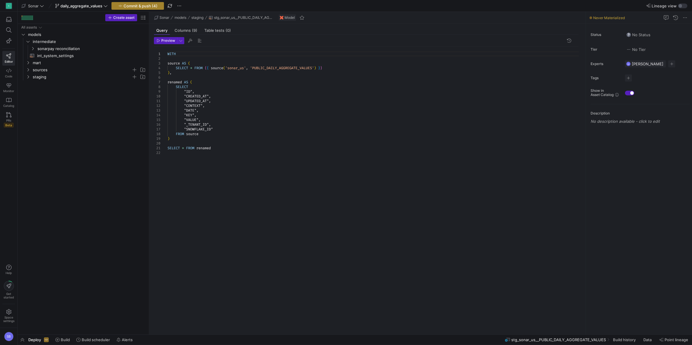
click at [145, 5] on span "Commit & push (4)" at bounding box center [141, 6] width 34 height 5
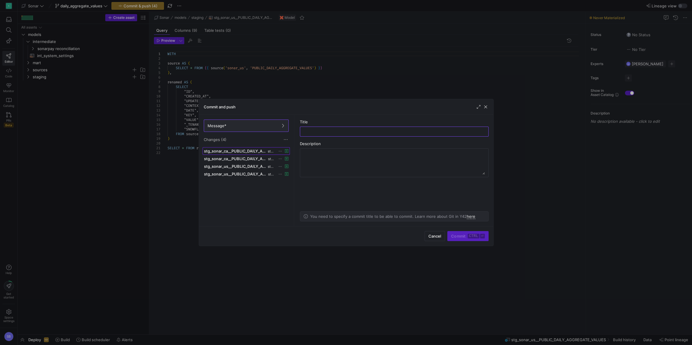
click at [240, 152] on span "stg_sonar_ca__PUBLIC_DAILY_AGGREGATE_VALUES.sql" at bounding box center [235, 151] width 63 height 5
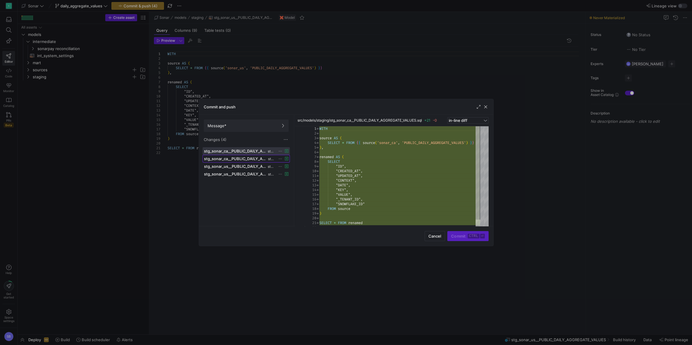
click at [242, 158] on span "stg_sonar_ca__PUBLIC_DAILY_AGGREGATE_VALUES.yml" at bounding box center [235, 159] width 63 height 5
click at [237, 149] on span at bounding box center [246, 151] width 87 height 7
click at [235, 124] on span "Message*" at bounding box center [246, 126] width 77 height 5
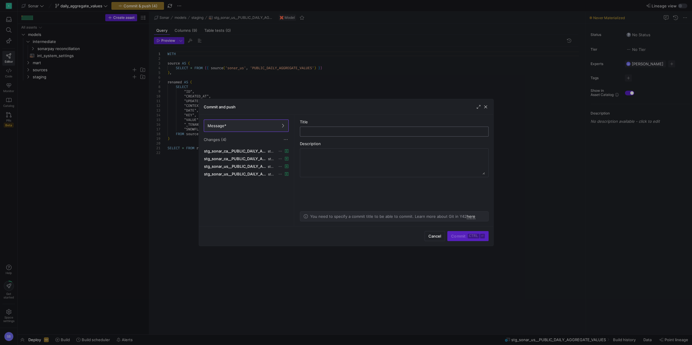
click at [320, 127] on div at bounding box center [394, 131] width 179 height 9
click at [319, 131] on input "text" at bounding box center [394, 131] width 179 height 5
type input "staging views"
click at [462, 236] on span "Commit ctrl ⏎" at bounding box center [467, 236] width 33 height 5
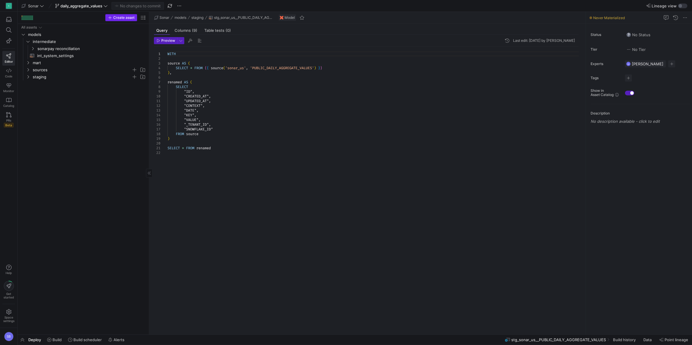
click at [118, 18] on span "Create asset" at bounding box center [123, 18] width 21 height 4
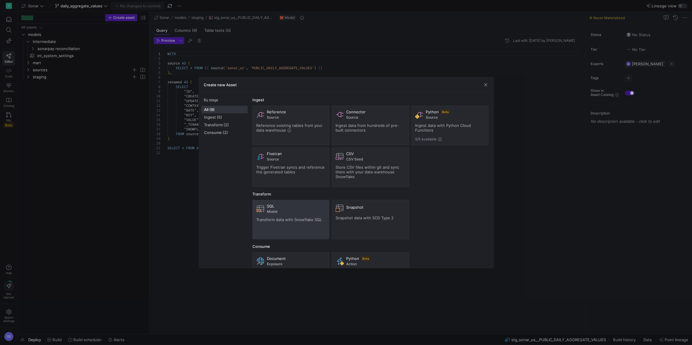
click at [266, 211] on div "SQL Model" at bounding box center [291, 209] width 70 height 10
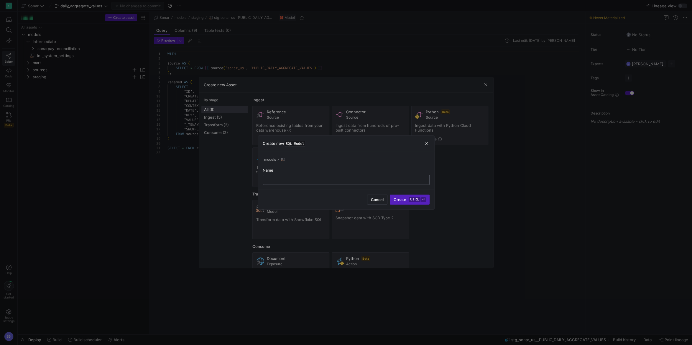
click at [273, 177] on div at bounding box center [346, 179] width 157 height 9
click at [275, 180] on input "text" at bounding box center [346, 180] width 157 height 5
type input "int_daily_aggregate_values"
click at [411, 201] on kbd "ctrl" at bounding box center [414, 199] width 11 height 5
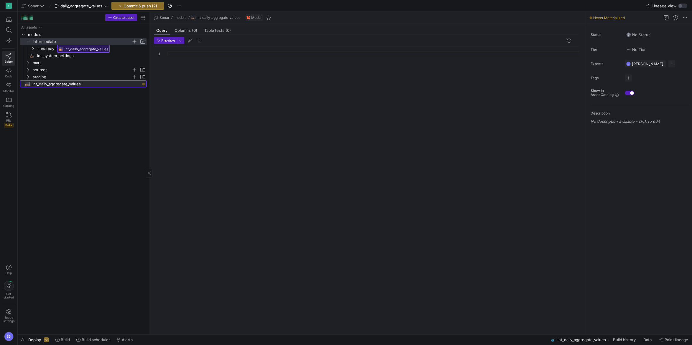
drag, startPoint x: 57, startPoint y: 85, endPoint x: 55, endPoint y: 43, distance: 42.5
click at [55, 43] on body "S Editor Code Monitor Catalog PRs Beta Help Get started Space settings SB Sonar…" at bounding box center [346, 172] width 692 height 345
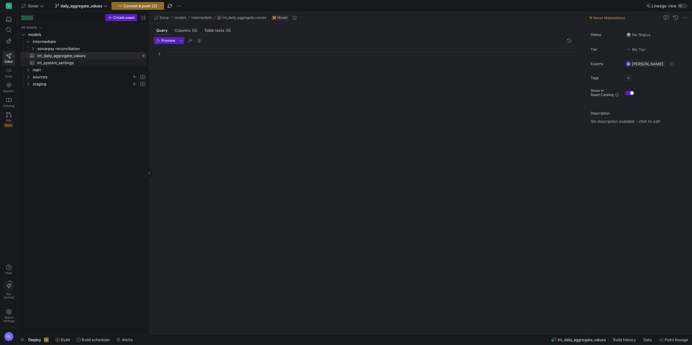
click at [67, 63] on span "int_system_settings​​​​​​​​​​" at bounding box center [88, 63] width 103 height 7
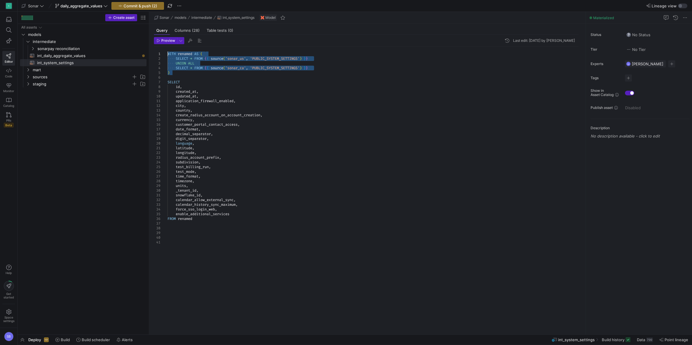
drag, startPoint x: 175, startPoint y: 73, endPoint x: 159, endPoint y: 55, distance: 23.2
click at [167, 55] on div "WITH renamed AS ( SELECT * FROM { { source ( 'sonar_us' , 'PUBLIC_SYSTEM_SETTIN…" at bounding box center [375, 187] width 416 height 281
click at [70, 57] on span "int_daily_aggregate_values​​​​​​​​​​" at bounding box center [88, 55] width 103 height 7
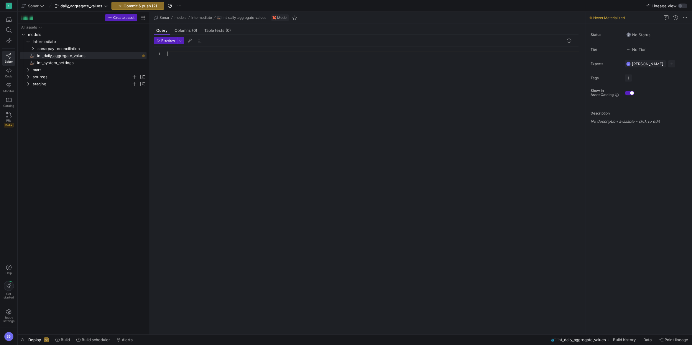
click at [190, 55] on div at bounding box center [375, 187] width 416 height 281
click at [277, 60] on div at bounding box center [346, 172] width 692 height 345
click at [277, 59] on div "WITH renamed AS ( SELECT * FROM { { source ( 'sonar_us' , 'PUBLIC_SYSTEM_SETTIN…" at bounding box center [375, 187] width 416 height 281
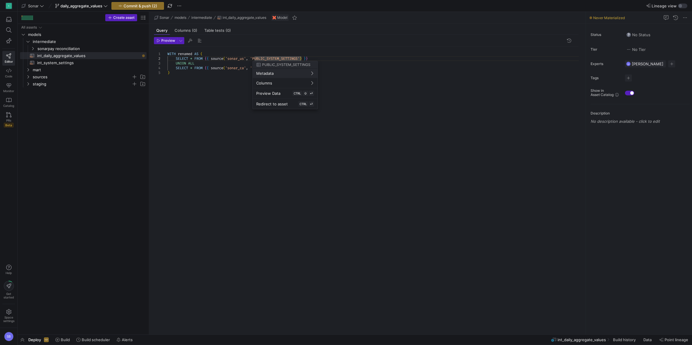
click at [296, 53] on div at bounding box center [346, 172] width 692 height 345
click at [285, 58] on div "WITH renamed AS ( SELECT * FROM { { source ( 'sonar_us' , 'PUBLIC_SYSTEM_SETTIN…" at bounding box center [375, 187] width 416 height 281
click at [267, 60] on div "WITH renamed AS ( SELECT * FROM { { source ( 'sonar_us' , 'PUBLIC_DAILY_AGGREGA…" at bounding box center [375, 187] width 416 height 281
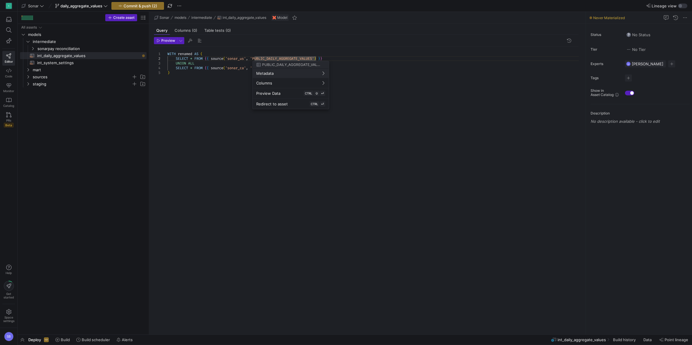
click at [222, 80] on div at bounding box center [346, 172] width 692 height 345
click at [276, 86] on div "WITH renamed AS ( SELECT * FROM { { source ( 'sonar_us' , 'PUBLIC_DAILY_AGGREGA…" at bounding box center [375, 187] width 416 height 281
click at [29, 83] on icon "Press SPACE to select this row." at bounding box center [28, 84] width 4 height 4
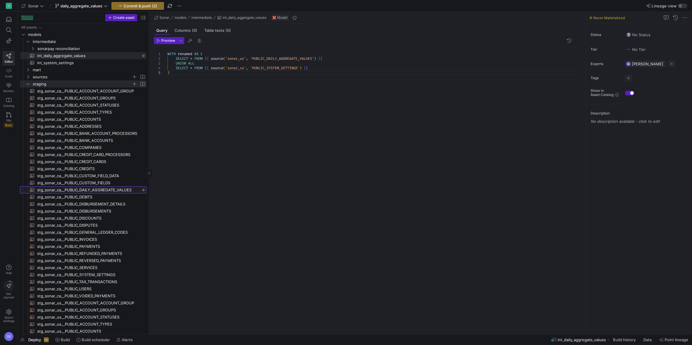
click at [100, 188] on span "stg_sonar_ca__PUBLIC_DAILY_AGGREGATE_VALUES​​​​​​​​​​" at bounding box center [88, 190] width 103 height 7
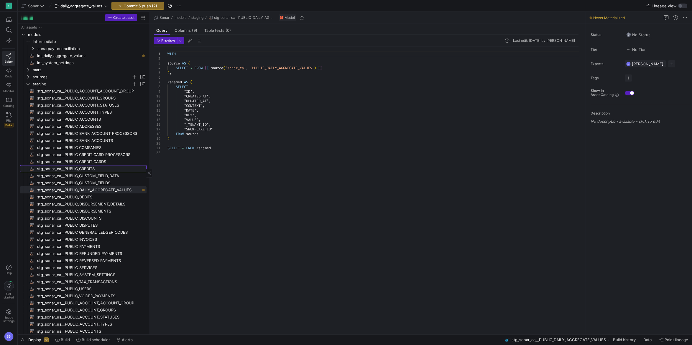
click at [98, 169] on span "stg_sonar_ca__PUBLIC_CREDITS​​​​​​​​​​" at bounding box center [88, 169] width 103 height 7
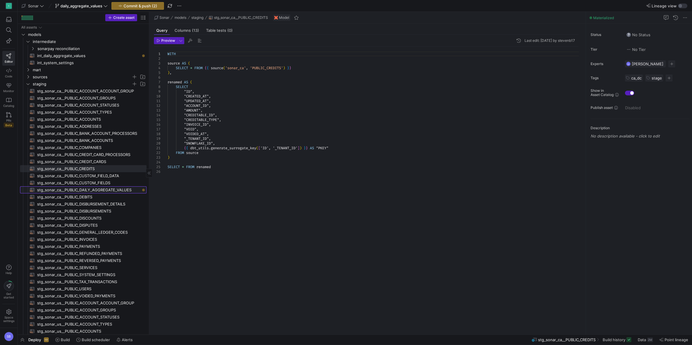
click at [99, 189] on span "stg_sonar_ca__PUBLIC_DAILY_AGGREGATE_VALUES​​​​​​​​​​" at bounding box center [88, 190] width 103 height 7
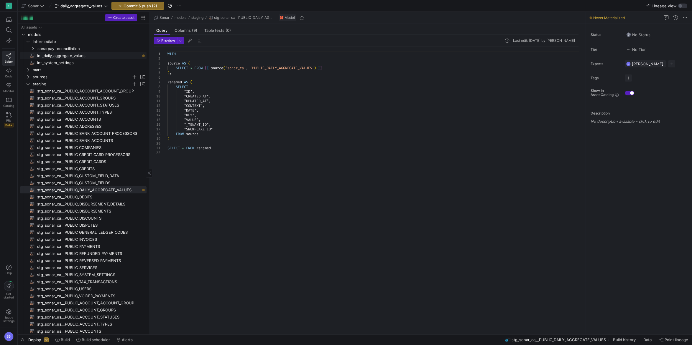
click at [73, 55] on span "int_daily_aggregate_values​​​​​​​​​​" at bounding box center [88, 55] width 103 height 7
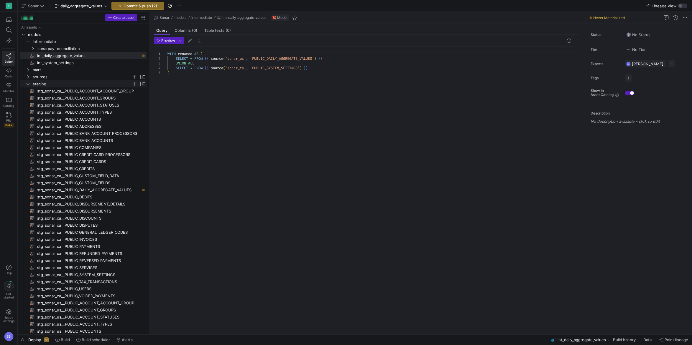
click at [29, 83] on icon "Press SPACE to select this row." at bounding box center [28, 84] width 4 height 4
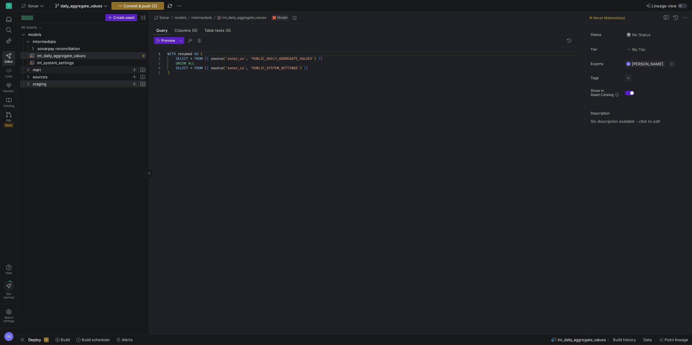
click at [29, 72] on y42-icon "Press SPACE to select this row." at bounding box center [28, 70] width 5 height 5
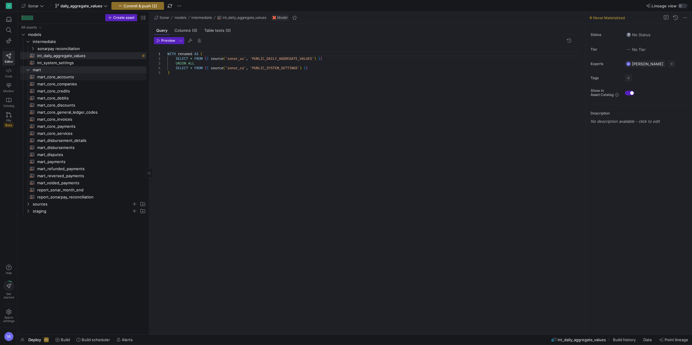
click at [52, 79] on span "mart_core_accounts​​​​​​​​​​" at bounding box center [88, 77] width 103 height 7
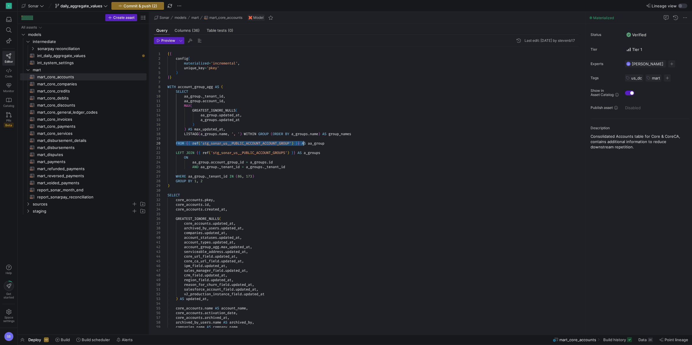
drag, startPoint x: 175, startPoint y: 143, endPoint x: 303, endPoint y: 143, distance: 127.9
click at [74, 57] on span "int_daily_aggregate_values​​​​​​​​​​" at bounding box center [88, 55] width 103 height 7
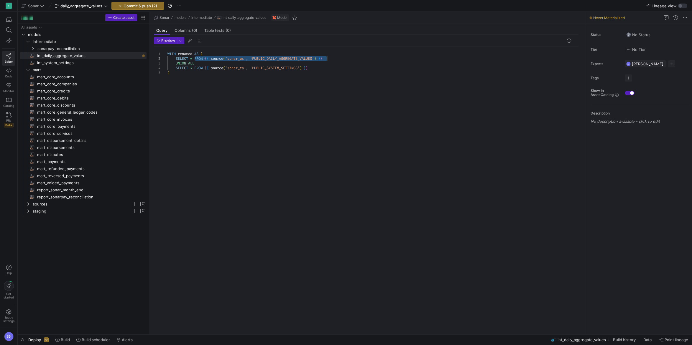
drag, startPoint x: 195, startPoint y: 57, endPoint x: 331, endPoint y: 58, distance: 135.9
click at [331, 58] on div "WITH renamed AS ( SELECT * FROM { { source ( 'sonar_us' , 'PUBLIC_DAILY_AGGREGA…" at bounding box center [375, 187] width 416 height 281
click at [264, 57] on div at bounding box center [346, 172] width 692 height 345
click at [264, 57] on div "WITH renamed AS ( SELECT * FROM { { ref ( 'stg_sonar_us__PUBLIC_ACCOUNT_ACCOUNT…" at bounding box center [375, 187] width 416 height 281
click at [312, 56] on div at bounding box center [346, 172] width 692 height 345
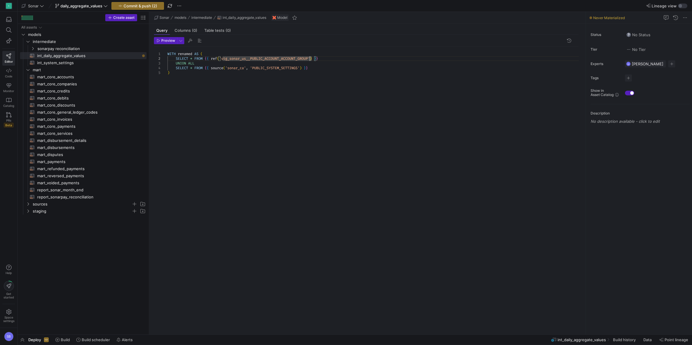
click at [310, 60] on div "WITH renamed AS ( SELECT * FROM { { ref ( 'stg_sonar_us__PUBLIC_ACCOUNT_ACCOUNT…" at bounding box center [375, 187] width 416 height 281
click at [261, 57] on div at bounding box center [346, 172] width 692 height 345
click at [261, 57] on div "WITH renamed AS ( SELECT * FROM { { ref ( 'stg_sonar_us__PUBLIC_DAILY_AGGREGATE…" at bounding box center [375, 187] width 416 height 281
click at [199, 106] on div at bounding box center [346, 172] width 692 height 345
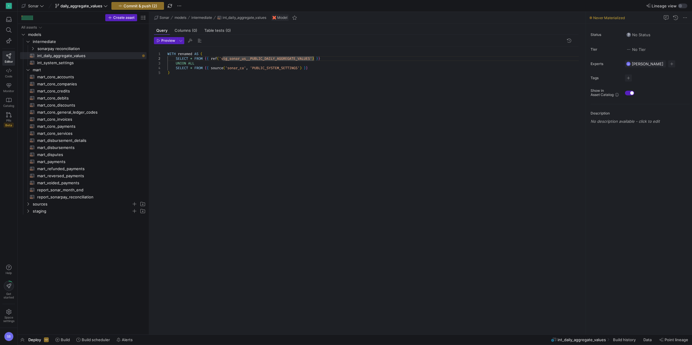
click at [218, 68] on div "WITH renamed AS ( SELECT * FROM { { ref ( 'stg_sonar_us__PUBLIC_DAILY_AGGREGATE…" at bounding box center [375, 187] width 416 height 281
click at [201, 111] on div "WITH renamed AS ( SELECT * FROM { { ref ( 'stg_sonar_us__PUBLIC_DAILY_AGGREGATE…" at bounding box center [375, 187] width 416 height 281
click at [267, 68] on div "WITH renamed AS ( SELECT * FROM { { ref ( 'stg_sonar_us__PUBLIC_DAILY_AGGREGATE…" at bounding box center [375, 187] width 416 height 281
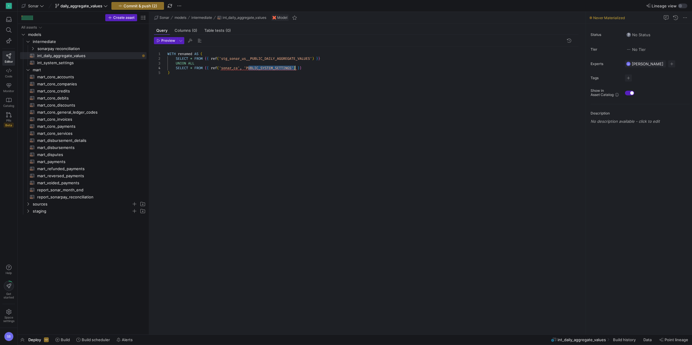
click at [267, 68] on div "WITH renamed AS ( SELECT * FROM { { ref ( 'stg_sonar_us__PUBLIC_DAILY_AGGREGATE…" at bounding box center [375, 187] width 416 height 281
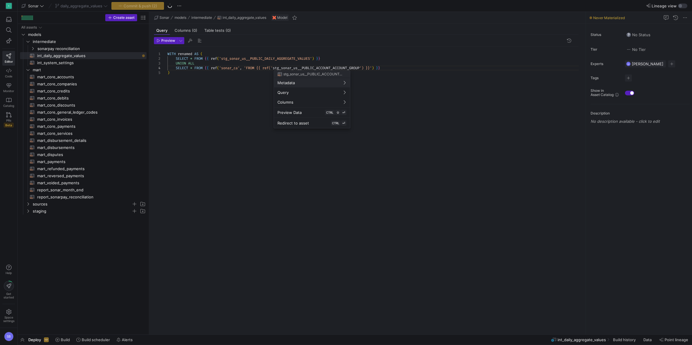
click at [307, 55] on div at bounding box center [346, 172] width 692 height 345
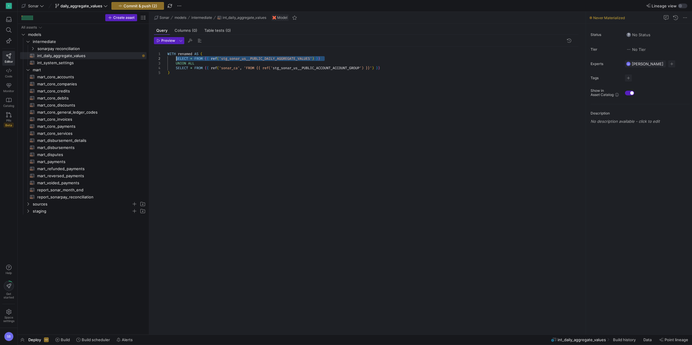
drag, startPoint x: 328, startPoint y: 57, endPoint x: 176, endPoint y: 59, distance: 152.1
click at [176, 59] on div "WITH renamed AS ( SELECT * FROM { { ref ( 'stg_sonar_us__PUBLIC_DAILY_AGGREGATE…" at bounding box center [375, 187] width 416 height 281
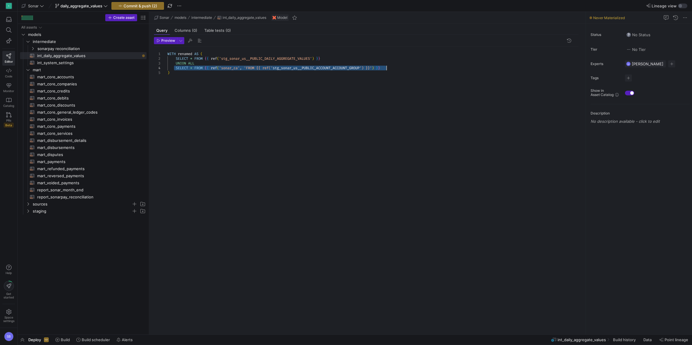
drag, startPoint x: 174, startPoint y: 67, endPoint x: 388, endPoint y: 67, distance: 214.0
click at [388, 67] on div "WITH renamed AS ( SELECT * FROM { { ref ( 'stg_sonar_us__PUBLIC_DAILY_AGGREGATE…" at bounding box center [375, 187] width 416 height 281
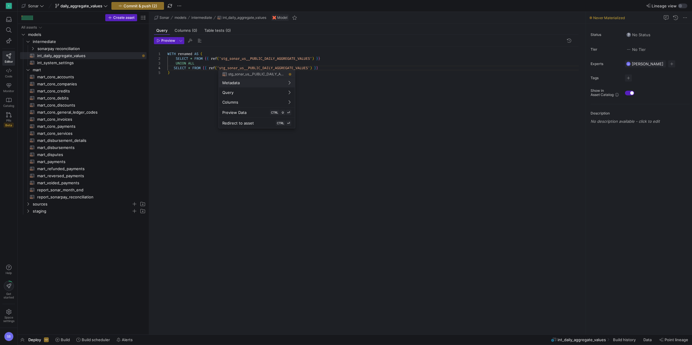
click at [245, 68] on div at bounding box center [346, 172] width 692 height 345
click at [252, 65] on div at bounding box center [346, 172] width 692 height 345
click at [257, 65] on div "WITH renamed AS ( SELECT * FROM { { ref ( 'stg_sonar_us__PUBLIC_DAILY_AGGREGATE…" at bounding box center [375, 187] width 416 height 281
click at [174, 70] on div "WITH renamed AS ( SELECT * FROM { { ref ( 'stg_sonar_us__PUBLIC_DAILY_AGGREGATE…" at bounding box center [375, 187] width 416 height 281
click at [173, 70] on div "WITH renamed AS ( SELECT * FROM { { ref ( 'stg_sonar_us__PUBLIC_DAILY_AGGREGATE…" at bounding box center [375, 187] width 416 height 281
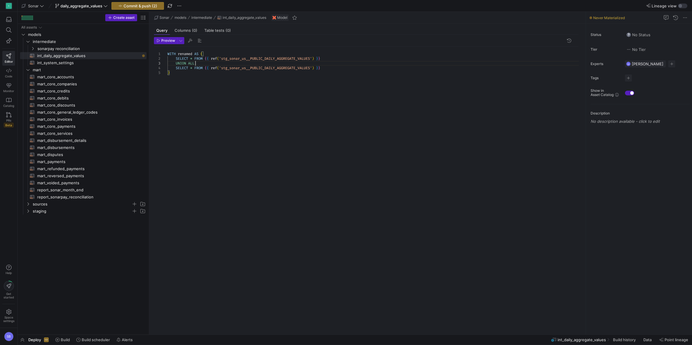
click at [219, 63] on div "WITH renamed AS ( SELECT * FROM { { ref ( 'stg_sonar_us__PUBLIC_DAILY_AGGREGATE…" at bounding box center [375, 187] width 416 height 281
click at [329, 68] on div "WITH renamed AS ( SELECT * FROM { { ref ( 'stg_sonar_us__PUBLIC_DAILY_AGGREGATE…" at bounding box center [375, 187] width 416 height 281
click at [194, 68] on div "WITH renamed AS ( SELECT * FROM { { ref ( 'stg_sonar_us__PUBLIC_DAILY_AGGREGATE…" at bounding box center [375, 187] width 416 height 281
click at [172, 73] on div "WITH renamed AS ( SELECT * FROM { { ref ( 'stg_sonar_us__PUBLIC_DAILY_AGGREGATE…" at bounding box center [375, 187] width 416 height 281
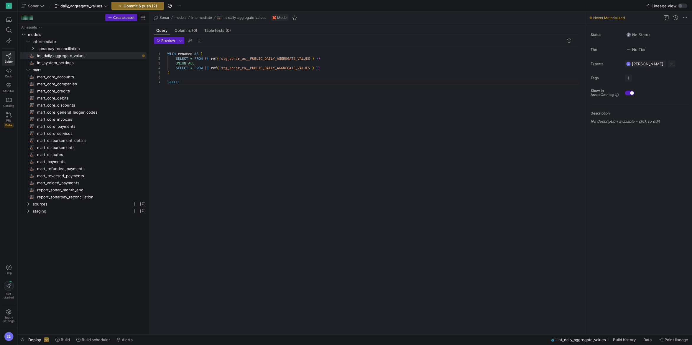
scroll to position [33, 0]
click at [180, 86] on div "WITH renamed AS ( SELECT * FROM { { ref ( 'stg_sonar_us__PUBLIC_DAILY_AGGREGATE…" at bounding box center [375, 187] width 416 height 281
click at [92, 63] on span "int_system_settings​​​​​​​​​​" at bounding box center [88, 63] width 103 height 7
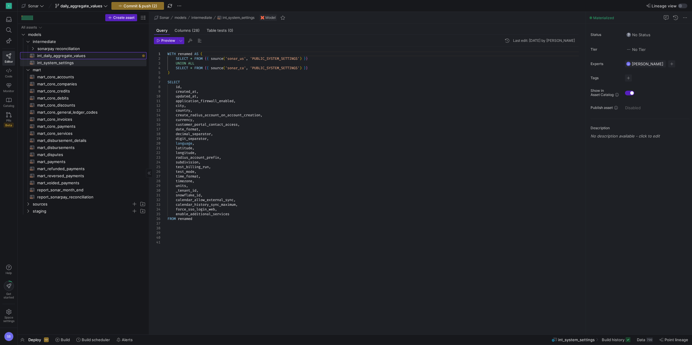
click at [104, 57] on span "int_daily_aggregate_values​​​​​​​​​​" at bounding box center [88, 55] width 103 height 7
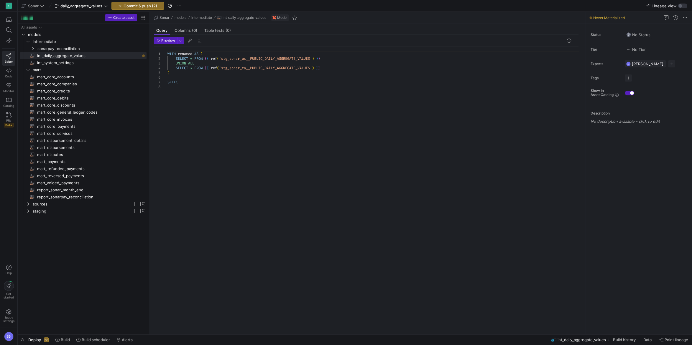
click at [180, 90] on div "WITH renamed AS ( SELECT * FROM { { ref ( 'stg_sonar_us__PUBLIC_DAILY_AGGREGATE…" at bounding box center [375, 187] width 416 height 281
click at [85, 63] on span "int_system_settings​​​​​​​​​​" at bounding box center [88, 63] width 103 height 7
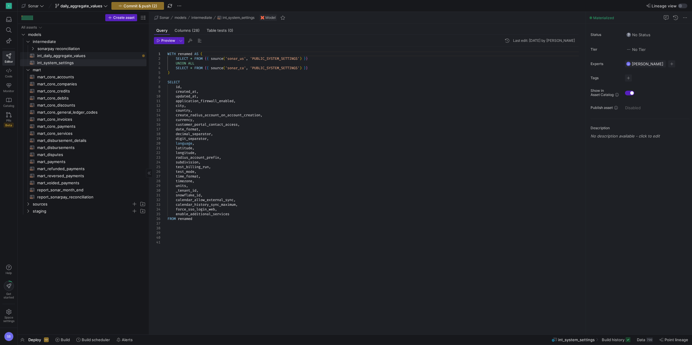
click at [81, 59] on span "int_daily_aggregate_values​​​​​​​​​​" at bounding box center [88, 55] width 103 height 7
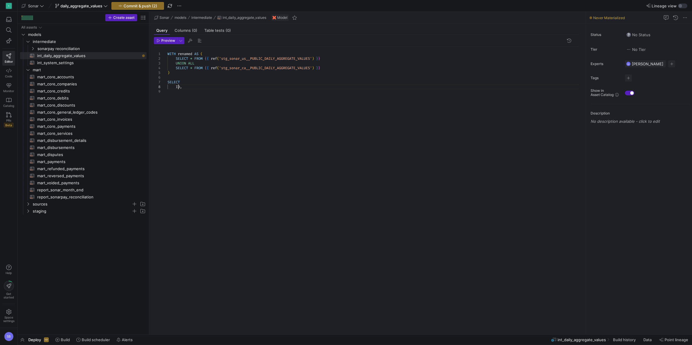
click at [177, 88] on div "WITH renamed AS ( SELECT * FROM { { ref ( 'stg_sonar_us__PUBLIC_DAILY_AGGREGATE…" at bounding box center [375, 187] width 416 height 281
click at [228, 99] on div "WITH renamed AS ( SELECT * FROM { { ref ( 'stg_sonar_us__PUBLIC_DAILY_AGGREGATE…" at bounding box center [375, 187] width 416 height 281
click at [82, 62] on span "int_system_settings​​​​​​​​​​" at bounding box center [88, 63] width 103 height 7
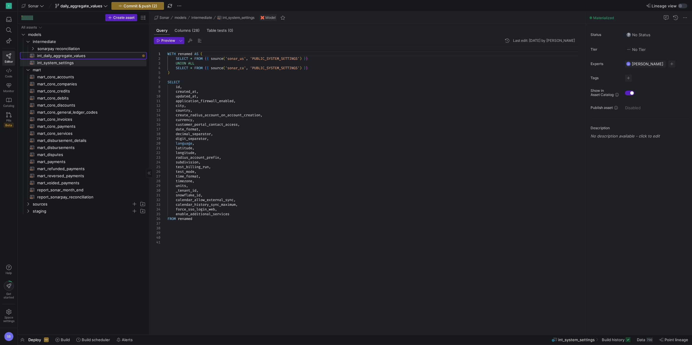
click at [82, 57] on span "int_daily_aggregate_values​​​​​​​​​​" at bounding box center [88, 55] width 103 height 7
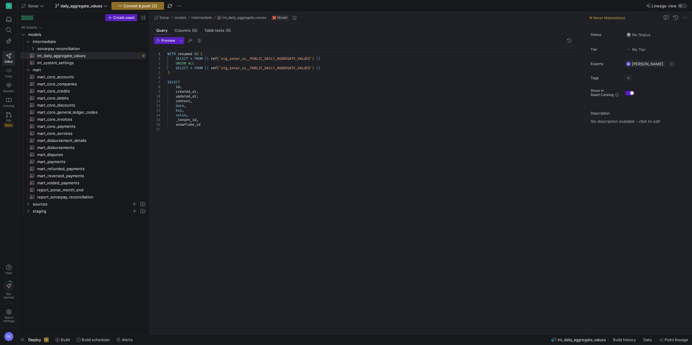
scroll to position [24, 34]
click at [273, 103] on div "WITH renamed AS ( SELECT * FROM { { ref ( 'stg_sonar_us__PUBLIC_DAILY_AGGREGATE…" at bounding box center [375, 187] width 416 height 281
click at [225, 123] on div "WITH renamed AS ( SELECT * FROM { { ref ( 'stg_sonar_us__PUBLIC_DAILY_AGGREGATE…" at bounding box center [375, 187] width 416 height 281
click at [213, 85] on div "WITH renamed AS ( SELECT * FROM { { ref ( 'stg_sonar_us__PUBLIC_DAILY_AGGREGATE…" at bounding box center [375, 187] width 416 height 281
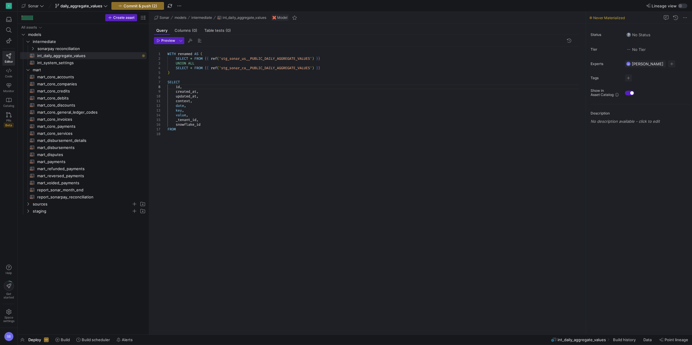
click at [206, 130] on div "WITH renamed AS ( SELECT * FROM { { ref ( 'stg_sonar_us__PUBLIC_DAILY_AGGREGATE…" at bounding box center [375, 187] width 416 height 281
click at [267, 112] on div "WITH renamed AS ( SELECT * FROM { { ref ( 'stg_sonar_us__PUBLIC_DAILY_AGGREGATE…" at bounding box center [375, 187] width 416 height 281
click at [92, 63] on span "int_system_settings​​​​​​​​​​" at bounding box center [88, 63] width 103 height 7
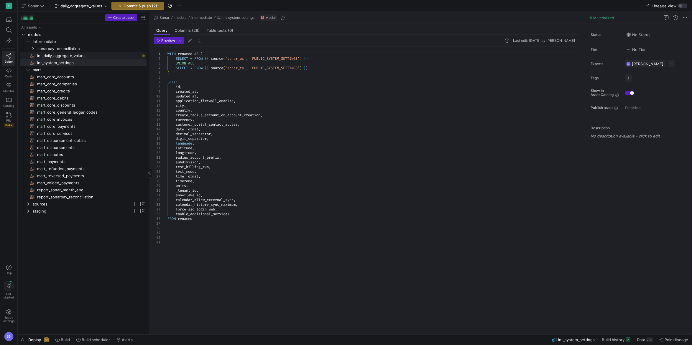
click at [91, 57] on span "int_daily_aggregate_values​​​​​​​​​​" at bounding box center [88, 55] width 103 height 7
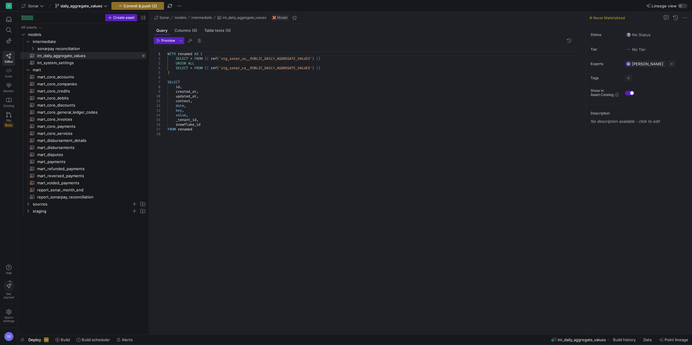
click at [294, 125] on div "WITH renamed AS ( SELECT * FROM { { ref ( 'stg_sonar_us__PUBLIC_DAILY_AGGREGATE…" at bounding box center [375, 187] width 416 height 281
click at [166, 40] on span "Preview" at bounding box center [168, 41] width 14 height 4
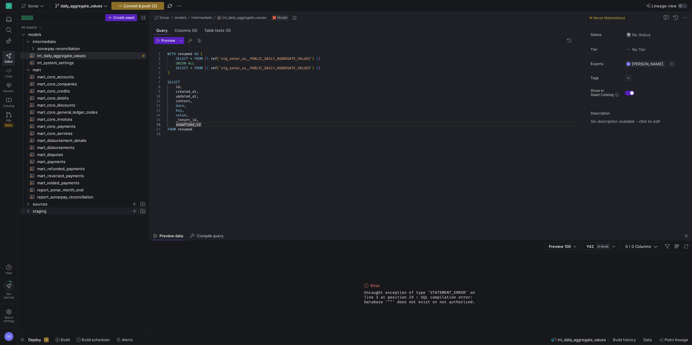
click at [27, 213] on y42-icon "Press SPACE to select this row." at bounding box center [28, 211] width 5 height 5
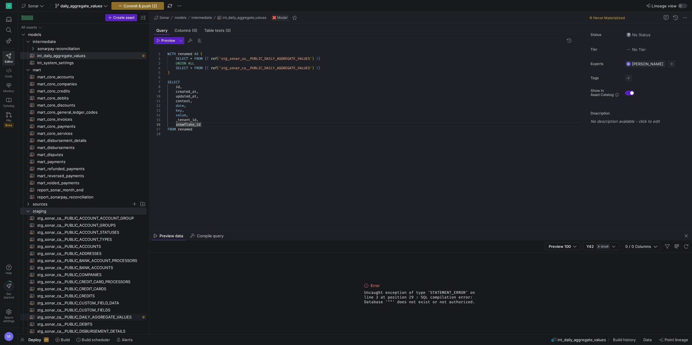
click at [106, 317] on span "stg_sonar_ca__PUBLIC_DAILY_AGGREGATE_VALUES​​​​​​​​​​" at bounding box center [88, 317] width 103 height 7
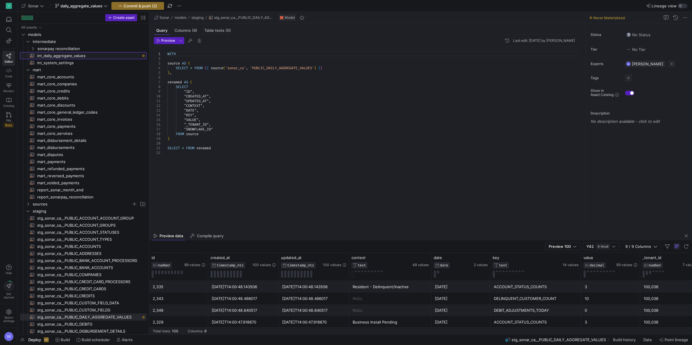
click at [84, 57] on span "int_daily_aggregate_values​​​​​​​​​​" at bounding box center [88, 55] width 103 height 7
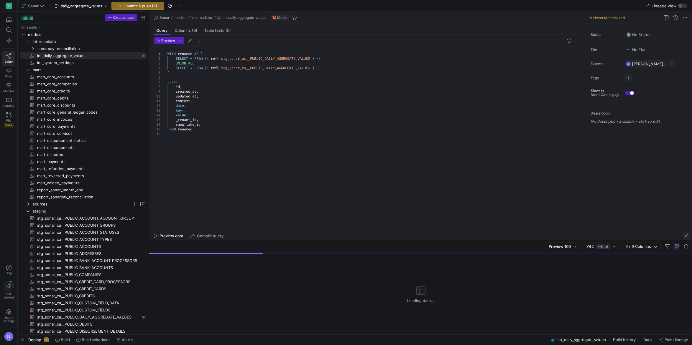
click at [687, 235] on span "button" at bounding box center [685, 236] width 7 height 7
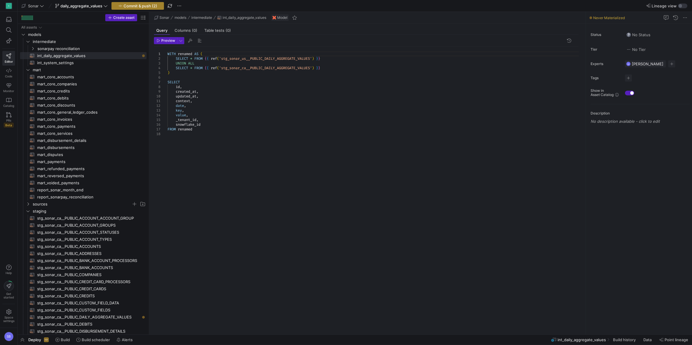
click at [147, 7] on span "Commit & push (2)" at bounding box center [141, 6] width 34 height 5
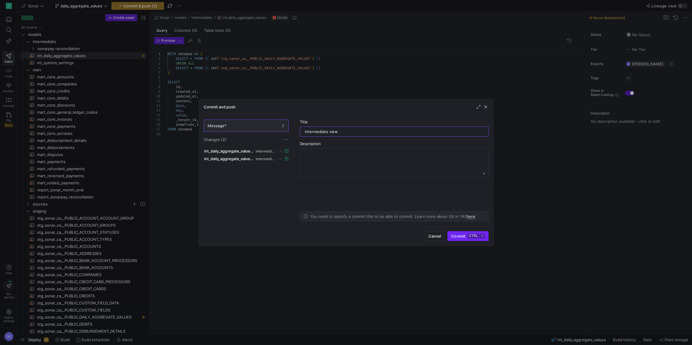
type input "intermediate view"
click at [466, 233] on span "submit" at bounding box center [467, 236] width 40 height 9
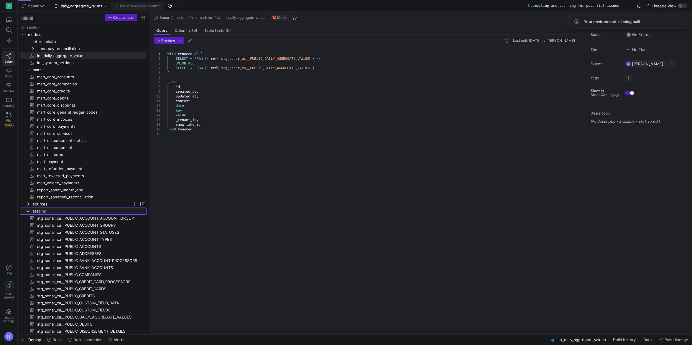
click at [28, 210] on icon "Press SPACE to select this row." at bounding box center [28, 212] width 4 height 4
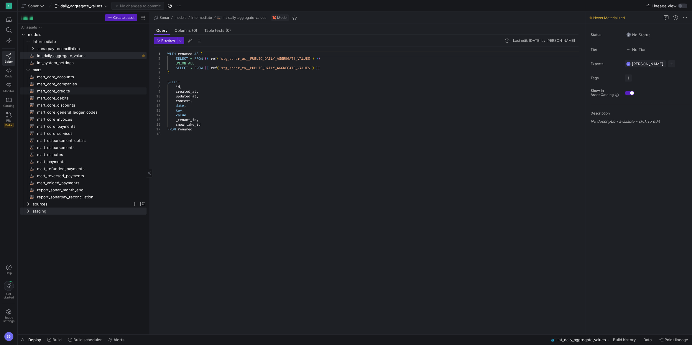
click at [73, 90] on span "mart_core_credits​​​​​​​​​​" at bounding box center [88, 91] width 103 height 7
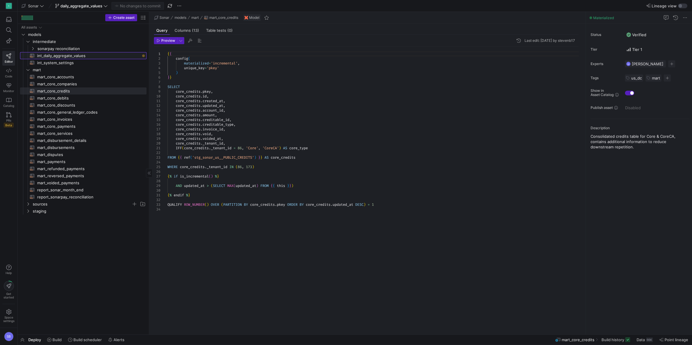
click at [74, 56] on span "int_daily_aggregate_values​​​​​​​​​​" at bounding box center [88, 55] width 103 height 7
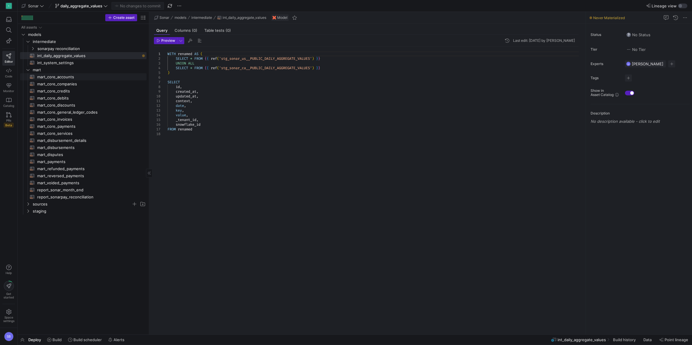
click at [68, 76] on span "mart_core_accounts​​​​​​​​​​" at bounding box center [88, 77] width 103 height 7
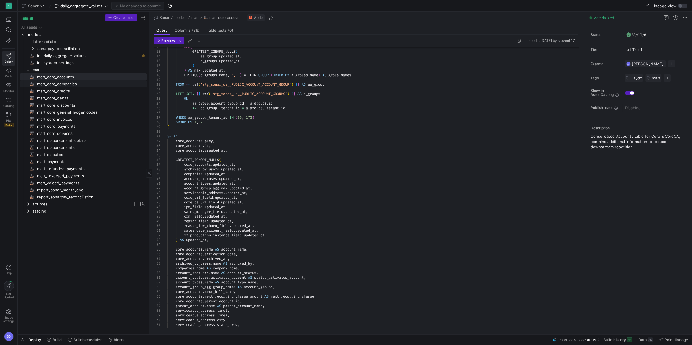
click at [64, 84] on span "mart_core_companies​​​​​​​​​​" at bounding box center [88, 84] width 103 height 7
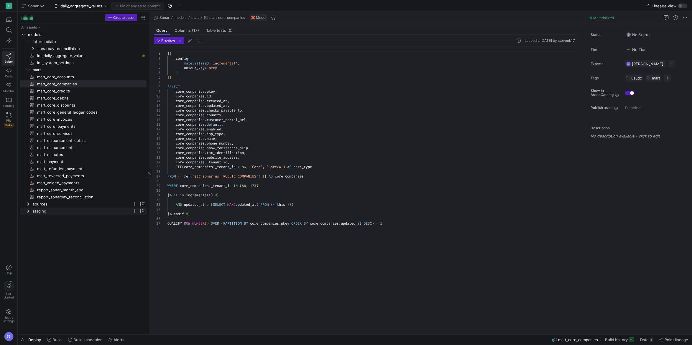
click at [45, 211] on span "staging" at bounding box center [82, 211] width 99 height 7
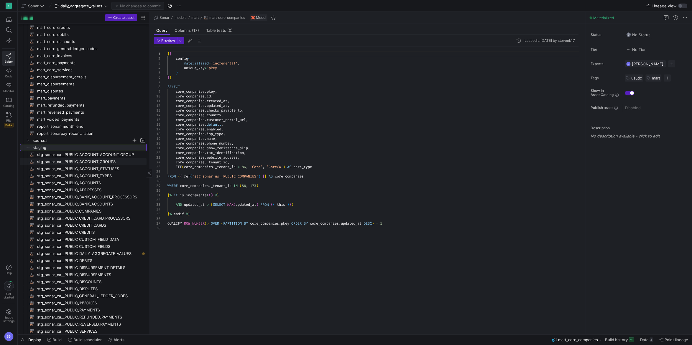
scroll to position [83, 0]
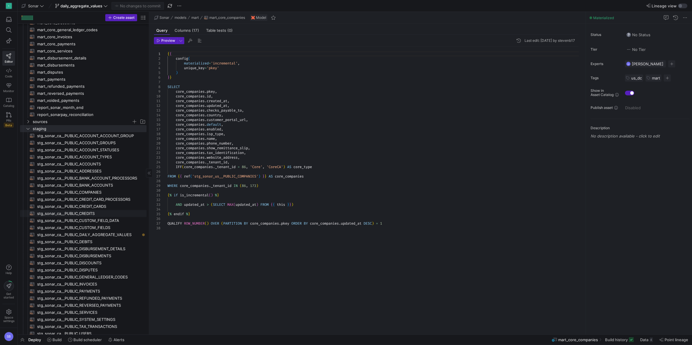
click at [99, 213] on span "stg_sonar_ca__PUBLIC_CREDITS​​​​​​​​​​" at bounding box center [88, 213] width 103 height 7
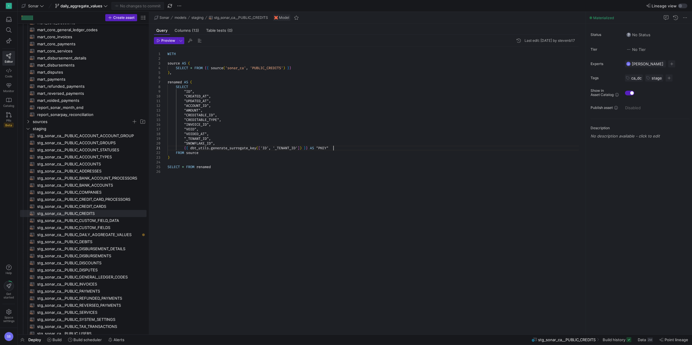
scroll to position [28, 25]
drag, startPoint x: 333, startPoint y: 148, endPoint x: 184, endPoint y: 149, distance: 149.2
click at [184, 149] on div "WITH source AS ( SELECT * FROM { { source ( 'sonar_ca' , 'PUBLIC_CREDITS' ) } }…" at bounding box center [375, 187] width 416 height 281
click at [109, 233] on span "stg_sonar_ca__PUBLIC_DAILY_AGGREGATE_VALUES​​​​​​​​​​" at bounding box center [88, 235] width 103 height 7
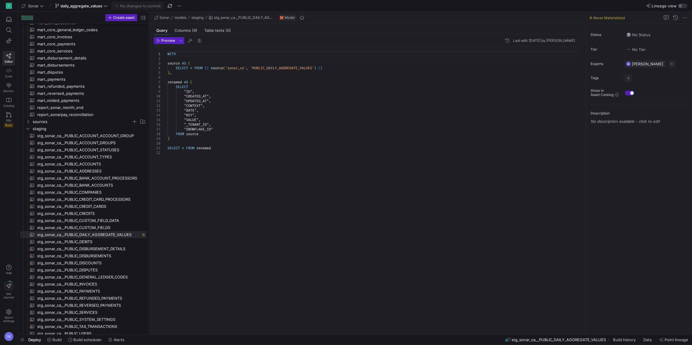
click at [219, 128] on div "WITH source AS ( SELECT * FROM { { source ( 'sonar_ca' , 'PUBLIC_DAILY_AGGREGAT…" at bounding box center [375, 187] width 416 height 281
click at [226, 127] on div "WITH source AS ( SELECT * FROM { { source ( 'sonar_ca' , 'PUBLIC_DAILY_AGGREGAT…" at bounding box center [375, 187] width 416 height 281
click at [243, 113] on div "WITH source AS ( SELECT * FROM { { source ( 'sonar_ca' , 'PUBLIC_DAILY_AGGREGAT…" at bounding box center [375, 187] width 416 height 281
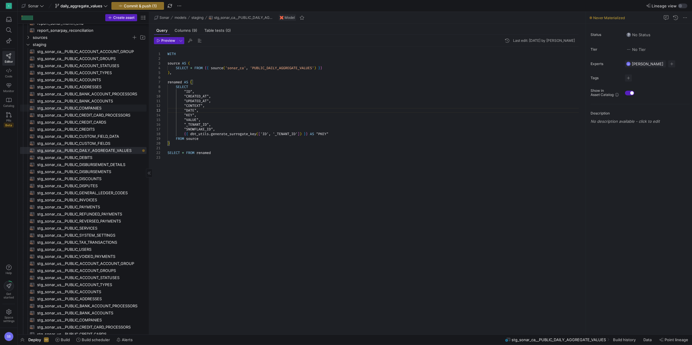
scroll to position [248, 0]
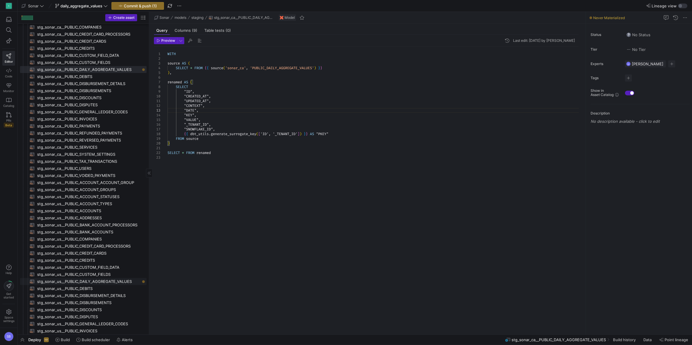
click at [105, 279] on span "stg_sonar_us__PUBLIC_DAILY_AGGREGATE_VALUES​​​​​​​​​​" at bounding box center [88, 282] width 103 height 7
click at [222, 130] on div "WITH source AS ( SELECT * FROM { { source ( 'sonar_us' , 'PUBLIC_DAILY_AGGREGAT…" at bounding box center [375, 187] width 416 height 281
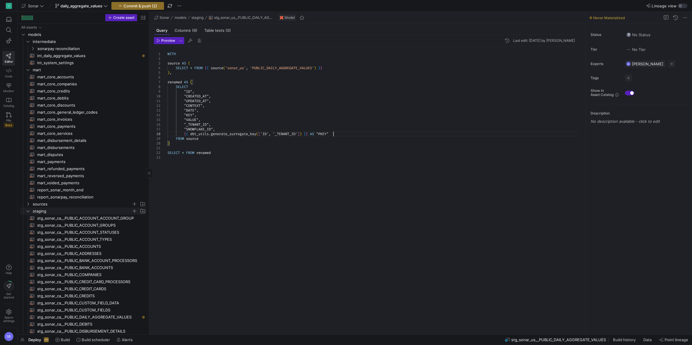
click at [41, 211] on span "staging" at bounding box center [82, 211] width 99 height 7
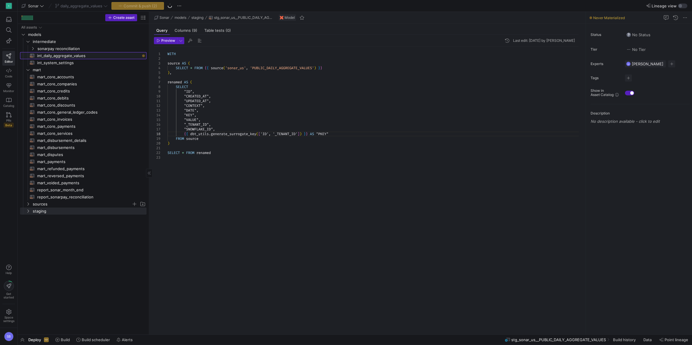
click at [81, 57] on span "int_daily_aggregate_values​​​​​​​​​​" at bounding box center [88, 55] width 103 height 7
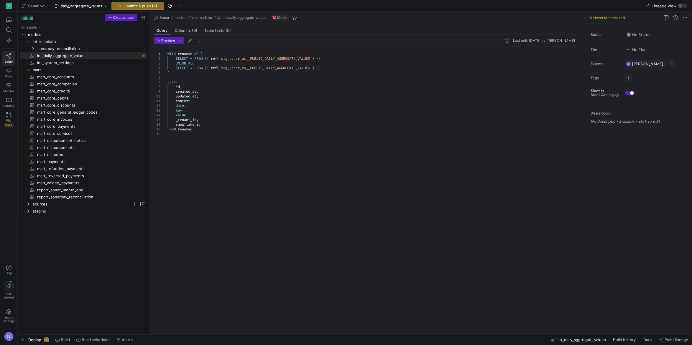
scroll to position [28, 34]
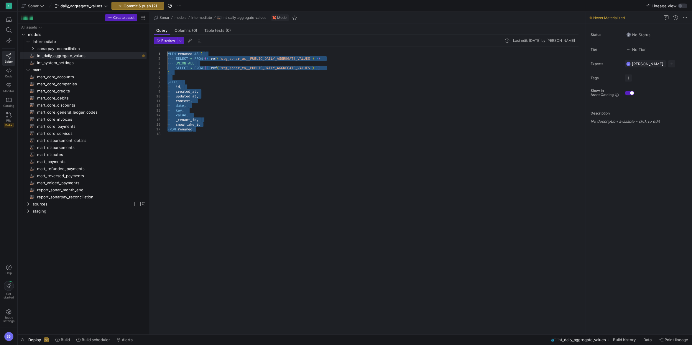
drag, startPoint x: 200, startPoint y: 130, endPoint x: 148, endPoint y: 54, distance: 92.4
click at [167, 54] on div "WITH renamed AS ( SELECT * FROM { { ref ( 'stg_sonar_us__PUBLIC_DAILY_AGGREGATE…" at bounding box center [375, 187] width 416 height 281
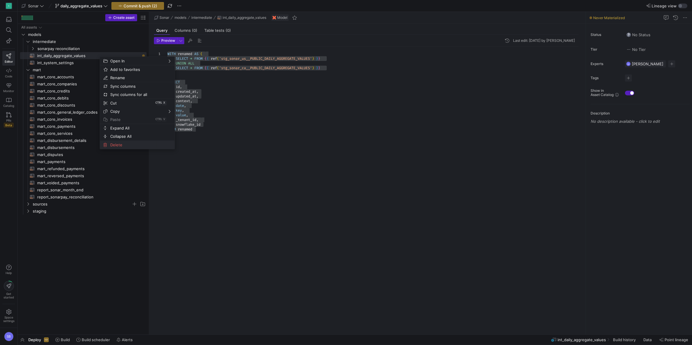
click at [120, 143] on span "Delete" at bounding box center [132, 145] width 49 height 8
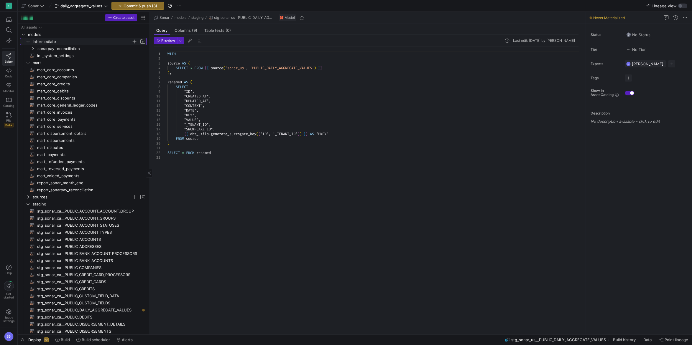
click at [29, 41] on icon "Press SPACE to select this row." at bounding box center [28, 42] width 4 height 4
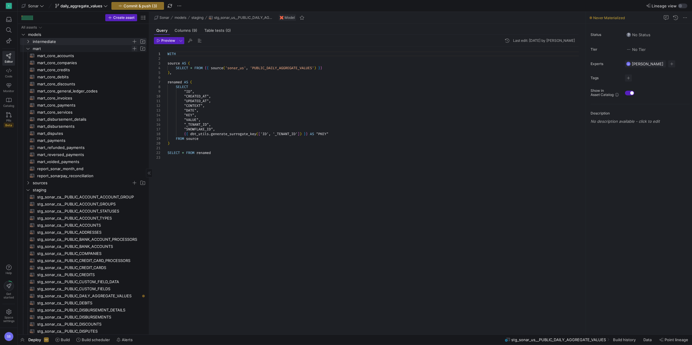
click at [134, 50] on span "Press SPACE to select this row." at bounding box center [134, 49] width 6 height 6
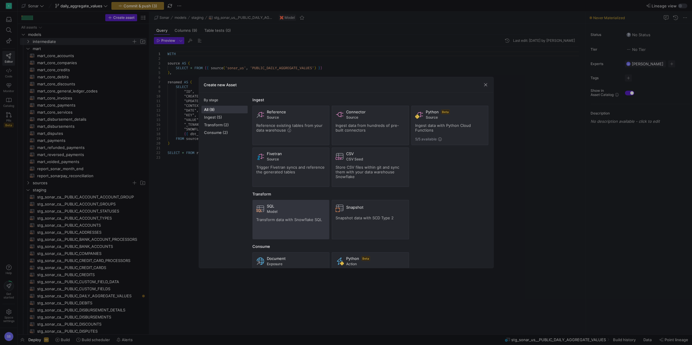
click at [283, 205] on div "SQL" at bounding box center [296, 206] width 59 height 5
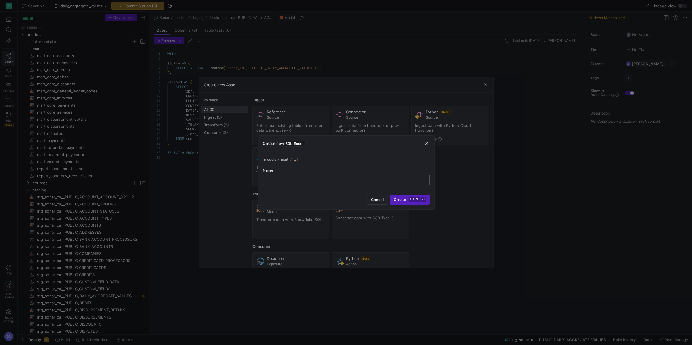
click at [314, 180] on input "text" at bounding box center [346, 180] width 157 height 5
type input "mart_daily_aggregate_values"
click at [404, 201] on span "Create ctrl ⏎" at bounding box center [410, 199] width 32 height 5
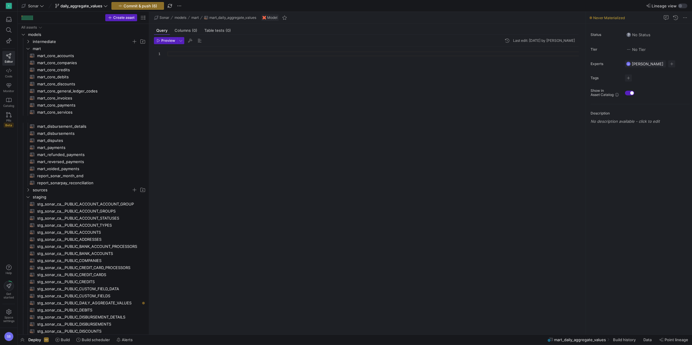
scroll to position [4, 0]
click at [185, 54] on div at bounding box center [375, 187] width 416 height 281
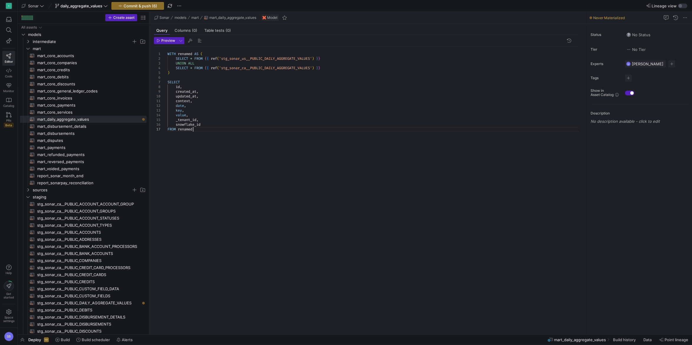
click at [243, 168] on div "WITH renamed AS ( SELECT * FROM { { ref ( 'stg_sonar_us__PUBLIC_DAILY_AGGREGATE…" at bounding box center [375, 187] width 416 height 281
click at [68, 114] on span "mart_core_services​​​​​​​​​​" at bounding box center [88, 112] width 103 height 7
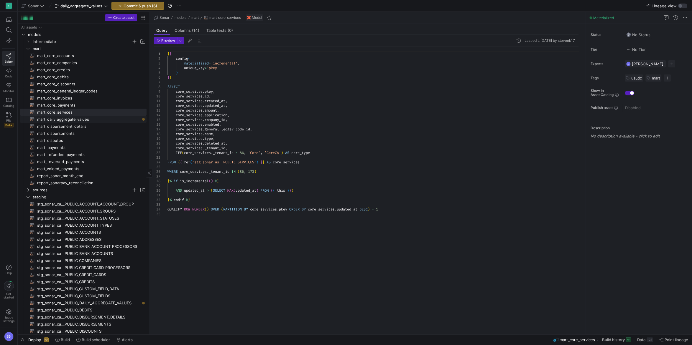
click at [74, 121] on span "mart_daily_aggregate_values​​​​​​​​​​" at bounding box center [88, 119] width 103 height 7
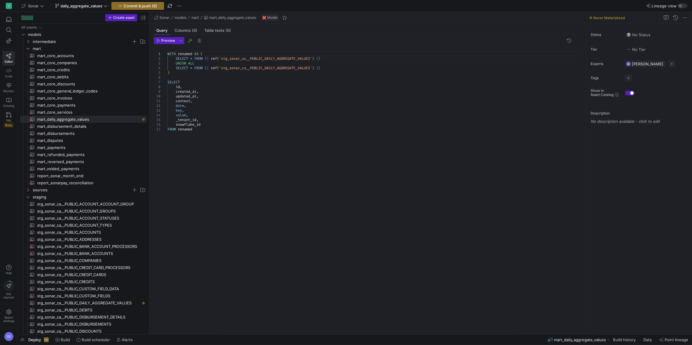
click at [185, 83] on div "WITH renamed AS ( SELECT * FROM { { ref ( 'stg_sonar_us__PUBLIC_DAILY_AGGREGATE…" at bounding box center [375, 187] width 416 height 281
click at [234, 134] on div "WITH renamed AS ( SELECT * FROM { { ref ( 'stg_sonar_us__PUBLIC_DAILY_AGGREGATE…" at bounding box center [375, 187] width 416 height 281
click at [113, 300] on link "stg_sonar_ca__PUBLIC_DAILY_AGGREGATE_VALUES​​​​​​​​​​" at bounding box center [83, 303] width 126 height 7
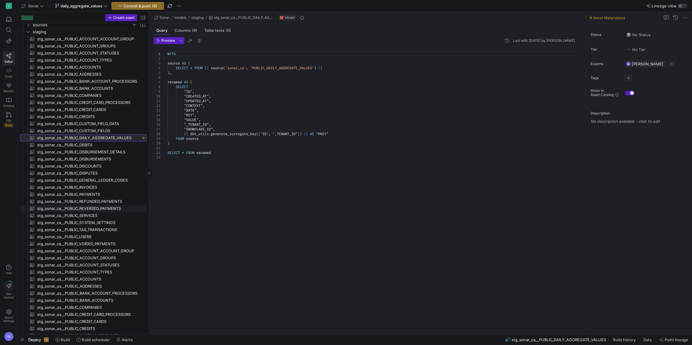
scroll to position [290, 0]
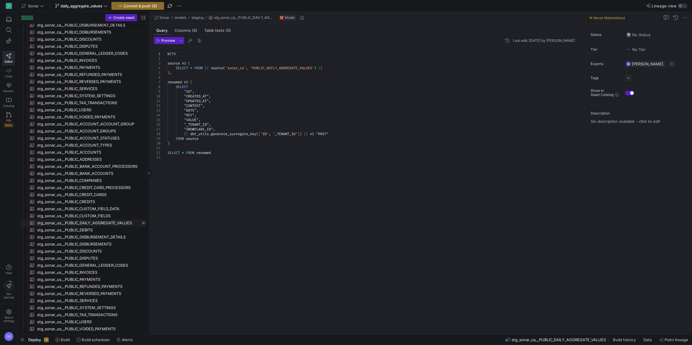
click at [113, 220] on span "stg_sonar_us__PUBLIC_DAILY_AGGREGATE_VALUES​​​​​​​​​​" at bounding box center [88, 223] width 103 height 7
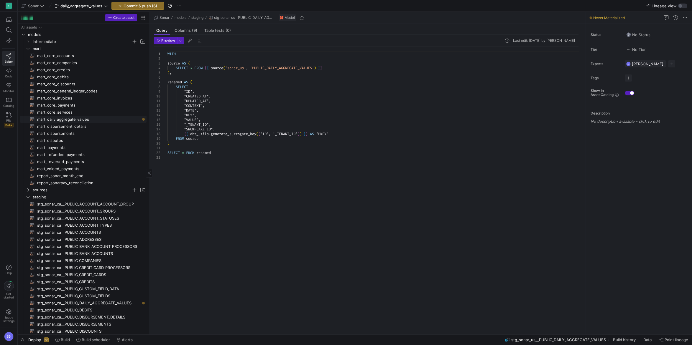
click at [85, 122] on span "mart_daily_aggregate_values​​​​​​​​​​" at bounding box center [88, 119] width 103 height 7
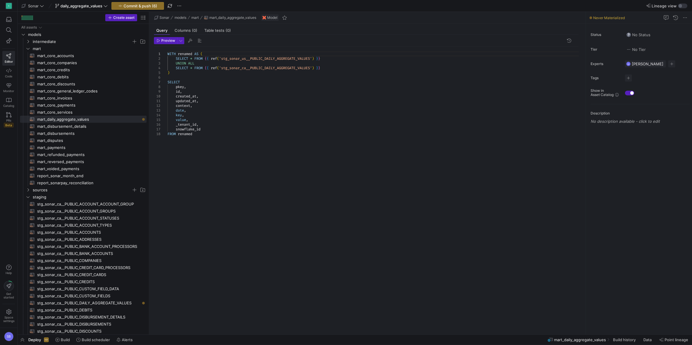
click at [281, 145] on div "WITH renamed AS ( SELECT * FROM { { ref ( 'stg_sonar_us__PUBLIC_DAILY_AGGREGATE…" at bounding box center [375, 187] width 416 height 281
click at [86, 126] on span "mart_disbursement_details​​​​​​​​​​" at bounding box center [88, 126] width 103 height 7
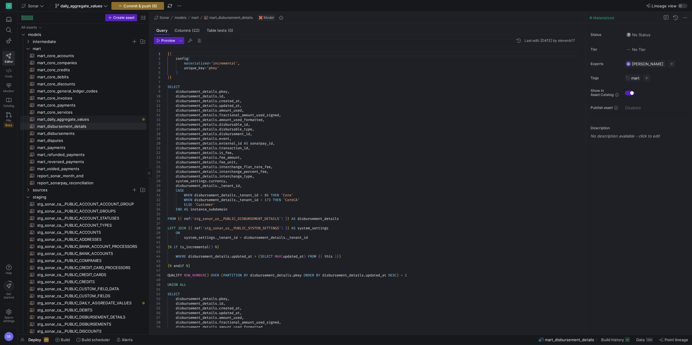
click at [87, 120] on span "mart_daily_aggregate_values​​​​​​​​​​" at bounding box center [88, 119] width 103 height 7
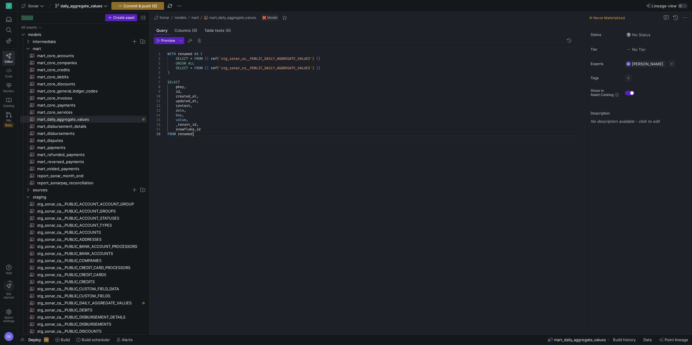
click at [204, 133] on div "WITH renamed AS ( SELECT * FROM { { ref ( 'stg_sonar_us__PUBLIC_DAILY_AGGREGATE…" at bounding box center [375, 187] width 416 height 281
click at [74, 114] on span "mart_core_services​​​​​​​​​​" at bounding box center [88, 112] width 103 height 7
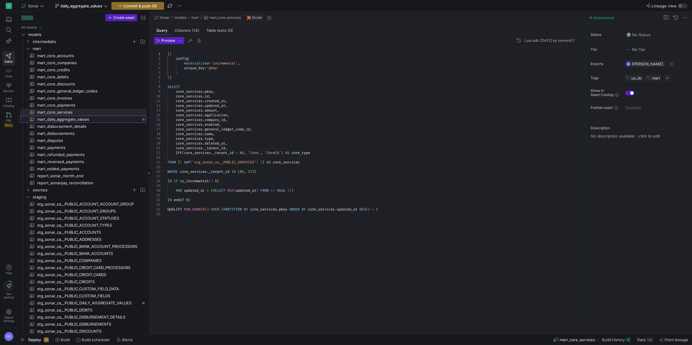
click at [85, 121] on span "mart_daily_aggregate_values​​​​​​​​​​" at bounding box center [88, 119] width 103 height 7
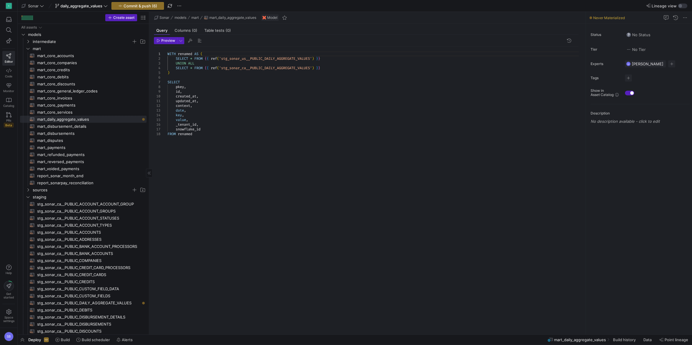
click at [94, 115] on span "mart_core_services​​​​​​​​​​" at bounding box center [88, 112] width 103 height 7
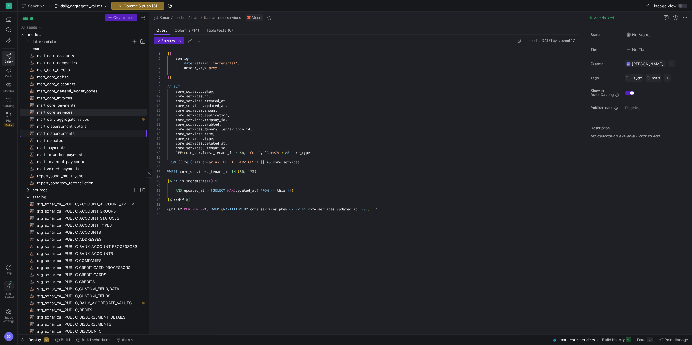
click at [87, 132] on span "mart_disbursements​​​​​​​​​​" at bounding box center [88, 133] width 103 height 7
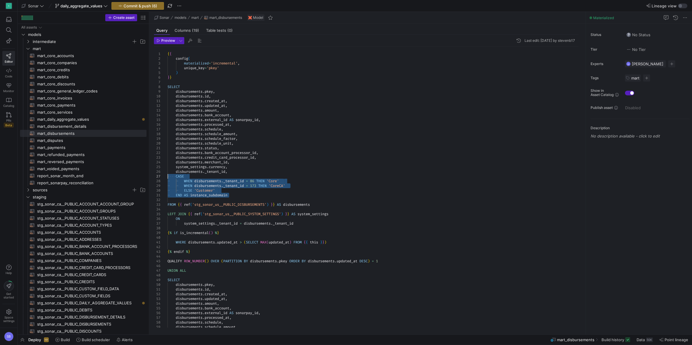
drag, startPoint x: 235, startPoint y: 195, endPoint x: 125, endPoint y: 178, distance: 111.2
click at [167, 178] on div "{ { config ( materialized = 'incremental' , unique_key = 'pkey' ) } } SELECT di…" at bounding box center [375, 257] width 416 height 420
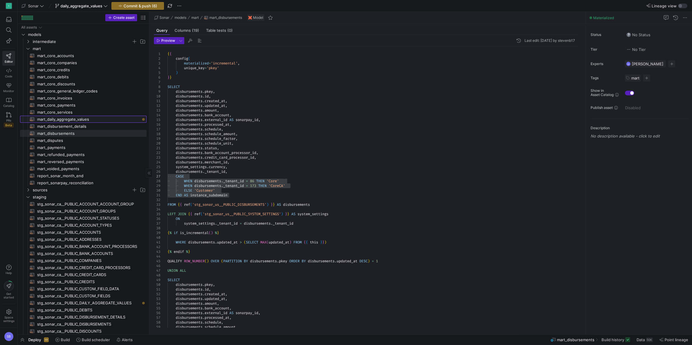
click at [87, 120] on span "mart_daily_aggregate_values​​​​​​​​​​" at bounding box center [88, 119] width 103 height 7
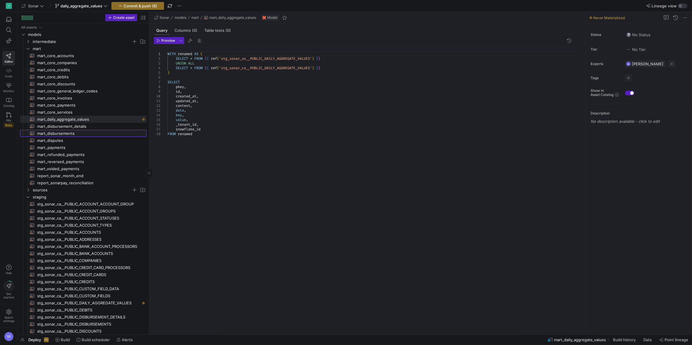
click at [77, 133] on span "mart_disbursements​​​​​​​​​​" at bounding box center [88, 133] width 103 height 7
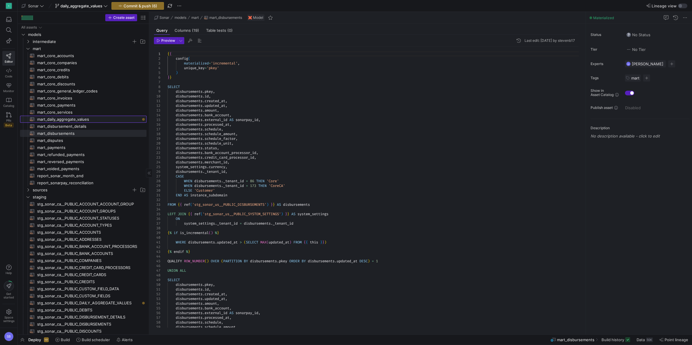
click at [89, 118] on span "mart_daily_aggregate_values​​​​​​​​​​" at bounding box center [88, 119] width 103 height 7
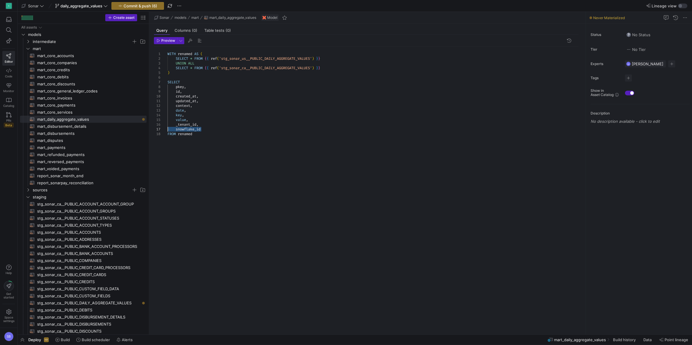
drag, startPoint x: 204, startPoint y: 129, endPoint x: 122, endPoint y: 127, distance: 81.7
click at [167, 127] on div "WITH renamed AS ( SELECT * FROM { { ref ( 'stg_sonar_us__PUBLIC_DAILY_AGGREGATE…" at bounding box center [375, 187] width 416 height 281
click at [183, 130] on div "WITH renamed AS ( SELECT * FROM { { ref ( 'stg_sonar_us__PUBLIC_DAILY_AGGREGATE…" at bounding box center [375, 187] width 416 height 281
click at [211, 126] on div "WITH renamed AS ( SELECT * FROM { { ref ( 'stg_sonar_us__PUBLIC_DAILY_AGGREGATE…" at bounding box center [375, 187] width 416 height 281
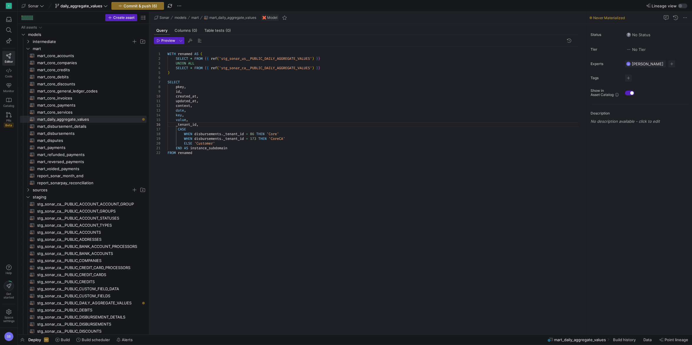
scroll to position [9, 19]
click at [238, 148] on div "WITH renamed AS ( SELECT * FROM { { ref ( 'stg_sonar_us__PUBLIC_DAILY_AGGREGATE…" at bounding box center [375, 187] width 416 height 281
click at [275, 118] on div "WITH renamed AS ( SELECT * FROM { { ref ( 'stg_sonar_us__PUBLIC_DAILY_AGGREGATE…" at bounding box center [375, 187] width 416 height 281
click at [185, 54] on div "WITH renamed AS ( SELECT * FROM { { ref ( 'stg_sonar_us__PUBLIC_DAILY_AGGREGATE…" at bounding box center [375, 187] width 416 height 281
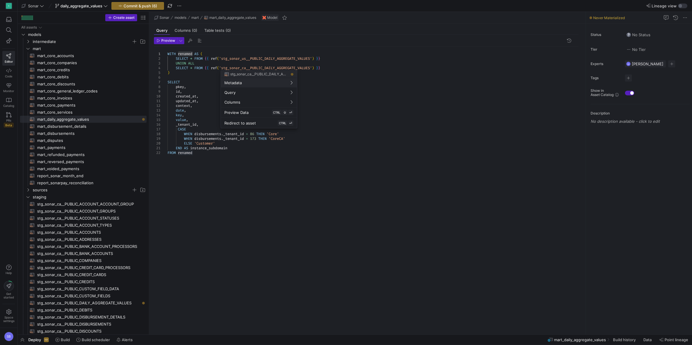
click at [203, 57] on div at bounding box center [346, 172] width 692 height 345
click at [186, 57] on div "WITH renamed AS ( SELECT * FROM { { ref ( 'stg_sonar_us__PUBLIC_DAILY_AGGREGATE…" at bounding box center [375, 187] width 416 height 281
click at [184, 54] on div "WITH renamed AS ( SELECT * FROM { { ref ( 'stg_sonar_us__PUBLIC_DAILY_AGGREGATE…" at bounding box center [375, 187] width 416 height 281
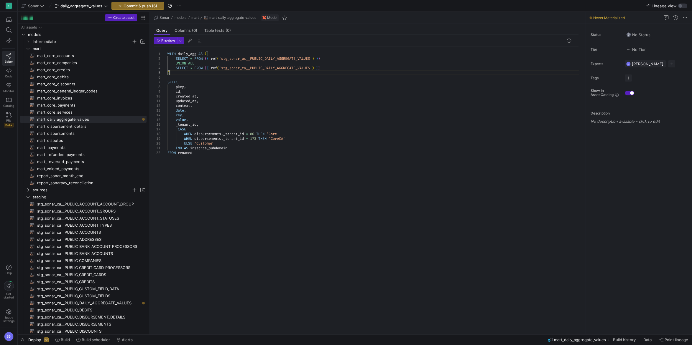
click at [196, 75] on div "WITH daily_agg AS ( SELECT * FROM { { ref ( 'stg_sonar_us__PUBLIC_DAILY_AGGREGA…" at bounding box center [375, 187] width 416 height 281
click at [185, 54] on div "WITH daily_agg AS ( SELECT * FROM { { ref ( 'stg_sonar_us__PUBLIC_DAILY_AGGREGA…" at bounding box center [375, 187] width 416 height 281
click at [175, 86] on div "WITH daily_agg AS ( SELECT * FROM { { ref ( 'stg_sonar_us__PUBLIC_DAILY_AGGREGA…" at bounding box center [375, 187] width 416 height 281
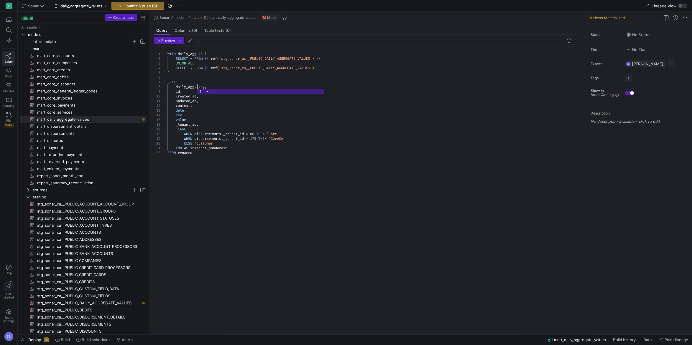
click at [177, 92] on div "WITH daily_agg AS ( SELECT * FROM { { ref ( 'stg_sonar_us__PUBLIC_DAILY_AGGREGA…" at bounding box center [375, 187] width 416 height 281
click at [176, 97] on div "WITH daily_agg AS ( SELECT * FROM { { ref ( 'stg_sonar_us__PUBLIC_DAILY_AGGREGA…" at bounding box center [375, 187] width 416 height 281
click at [175, 103] on div "WITH daily_agg AS ( SELECT * FROM { { ref ( 'stg_sonar_us__PUBLIC_DAILY_AGGREGA…" at bounding box center [375, 187] width 416 height 281
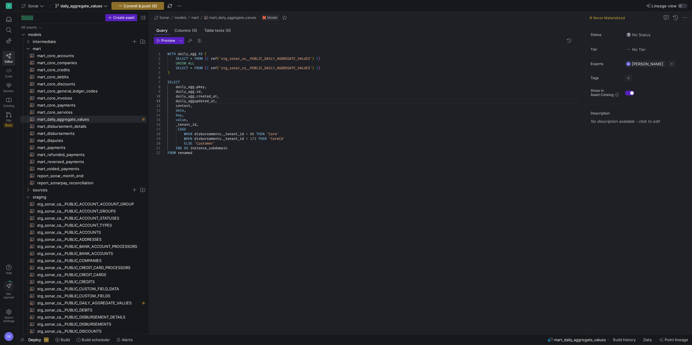
scroll to position [4, 29]
click at [176, 106] on div "WITH daily_agg AS ( SELECT * FROM { { ref ( 'stg_sonar_us__PUBLIC_DAILY_AGGREGA…" at bounding box center [375, 187] width 416 height 281
click at [175, 110] on div "WITH daily_agg AS ( SELECT * FROM { { ref ( 'stg_sonar_us__PUBLIC_DAILY_AGGREGA…" at bounding box center [375, 187] width 416 height 281
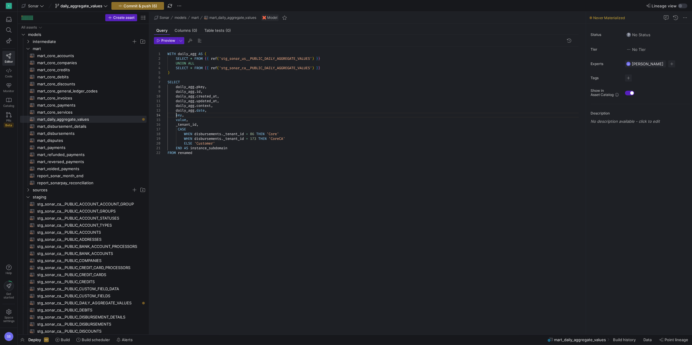
drag, startPoint x: 176, startPoint y: 115, endPoint x: 184, endPoint y: 102, distance: 14.7
click at [176, 115] on div "WITH daily_agg AS ( SELECT * FROM { { ref ( 'stg_sonar_us__PUBLIC_DAILY_AGGREGA…" at bounding box center [375, 187] width 416 height 281
click at [175, 118] on div "WITH daily_agg AS ( SELECT * FROM { { ref ( 'stg_sonar_us__PUBLIC_DAILY_AGGREGA…" at bounding box center [375, 187] width 416 height 281
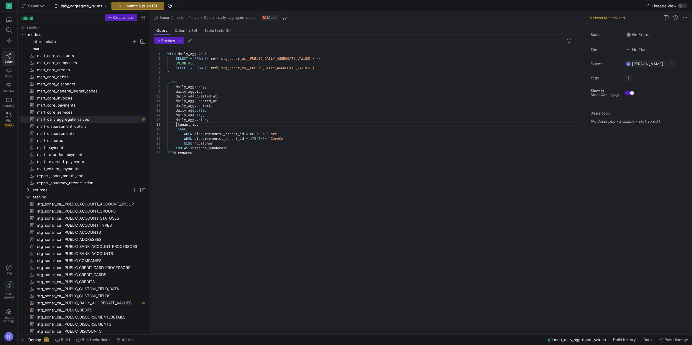
click at [176, 124] on div "WITH daily_agg AS ( SELECT * FROM { { ref ( 'stg_sonar_us__PUBLIC_DAILY_AGGREGA…" at bounding box center [375, 187] width 416 height 281
click at [224, 82] on div "WITH daily_agg AS ( SELECT * FROM { { ref ( 'stg_sonar_us__PUBLIC_DAILY_AGGREGA…" at bounding box center [375, 187] width 416 height 281
click at [206, 133] on div "WITH daily_agg AS ( SELECT * FROM { { ref ( 'stg_sonar_us__PUBLIC_DAILY_AGGREGA…" at bounding box center [375, 187] width 416 height 281
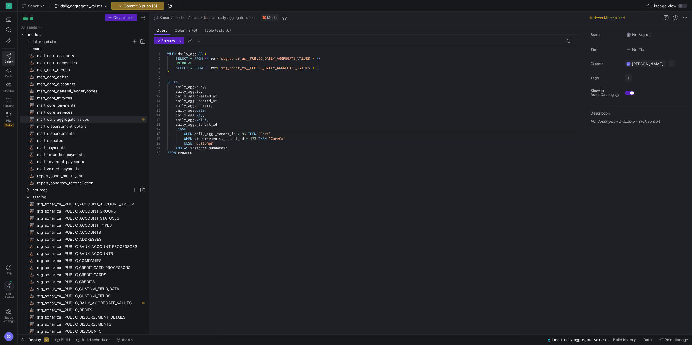
click at [207, 138] on div "WITH daily_agg AS ( SELECT * FROM { { ref ( 'stg_sonar_us__PUBLIC_DAILY_AGGREGA…" at bounding box center [375, 187] width 416 height 281
click at [272, 152] on div "WITH daily_agg AS ( SELECT * FROM { { ref ( 'stg_sonar_us__PUBLIC_DAILY_AGGREGA…" at bounding box center [375, 187] width 416 height 281
click at [279, 166] on div "WITH daily_agg AS ( SELECT * FROM { { ref ( 'stg_sonar_us__PUBLIC_DAILY_AGGREGA…" at bounding box center [375, 187] width 416 height 281
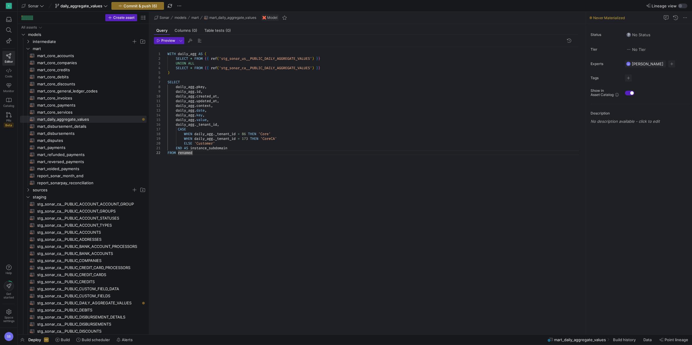
click at [222, 157] on div "WITH daily_agg AS ( SELECT * FROM { { ref ( 'stg_sonar_us__PUBLIC_DAILY_AGGREGA…" at bounding box center [375, 187] width 416 height 281
click at [188, 154] on div "WITH daily_agg AS ( SELECT * FROM { { ref ( 'stg_sonar_us__PUBLIC_DAILY_AGGREGA…" at bounding box center [375, 187] width 416 height 281
click at [189, 154] on div "WITH daily_agg AS ( SELECT * FROM { { ref ( 'stg_sonar_us__PUBLIC_DAILY_AGGREGA…" at bounding box center [375, 187] width 416 height 281
click at [300, 146] on div "WITH daily_agg AS ( SELECT * FROM { { ref ( 'stg_sonar_us__PUBLIC_DAILY_AGGREGA…" at bounding box center [375, 187] width 416 height 281
click at [204, 155] on div "WITH daily_agg AS ( SELECT * FROM { { ref ( 'stg_sonar_us__PUBLIC_DAILY_AGGREGA…" at bounding box center [375, 187] width 416 height 281
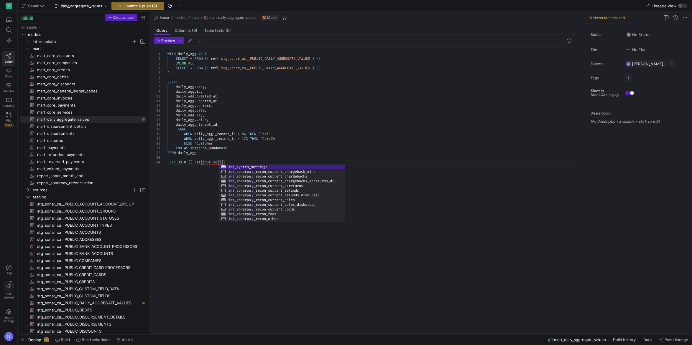
scroll to position [14, 53]
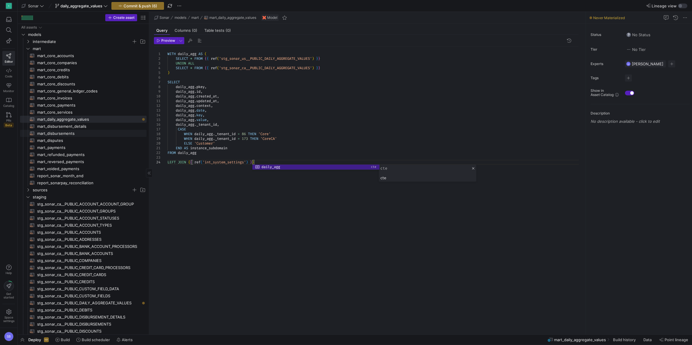
click at [76, 132] on span "mart_disbursements​​​​​​​​​​" at bounding box center [88, 133] width 103 height 7
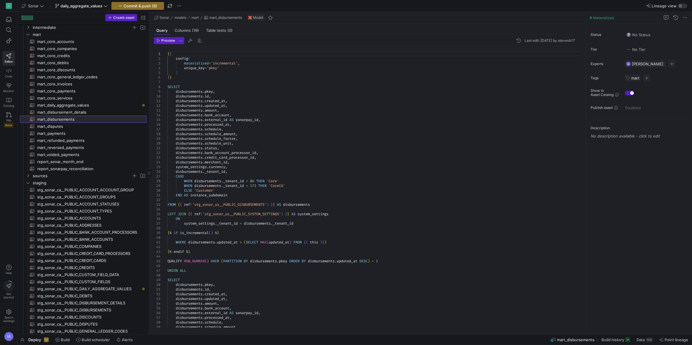
scroll to position [27, 0]
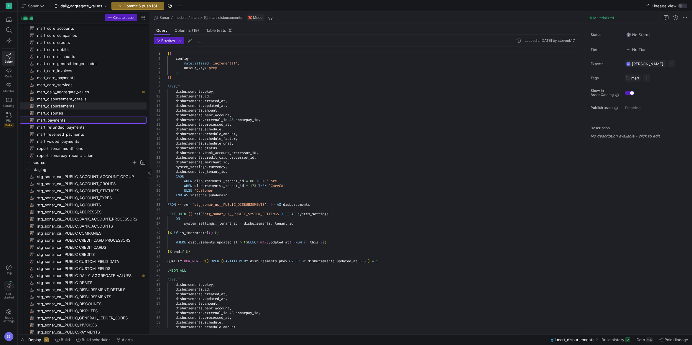
click at [71, 121] on span "mart_payments​​​​​​​​​​" at bounding box center [88, 120] width 103 height 7
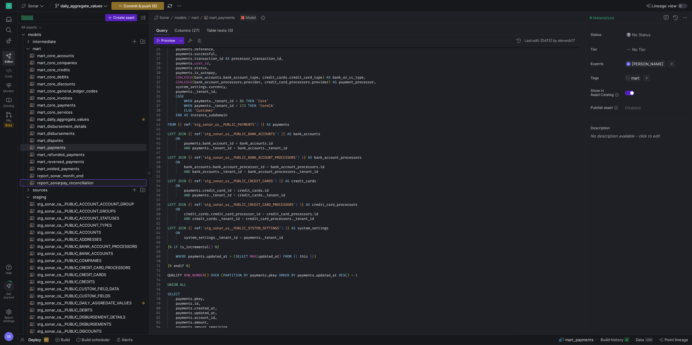
click at [78, 183] on span "report_sonarpay_reconciliation​​​​​​​​​​" at bounding box center [88, 183] width 103 height 7
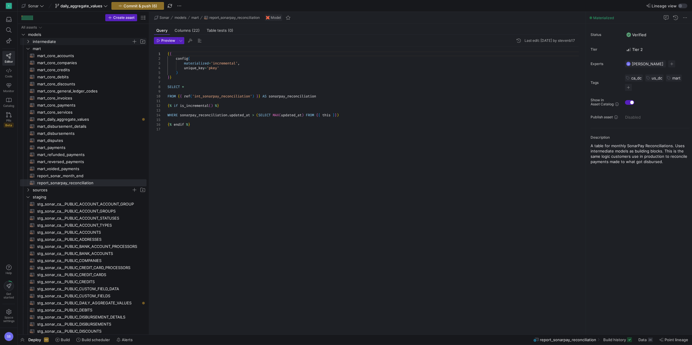
click at [52, 42] on span "intermediate" at bounding box center [82, 41] width 99 height 7
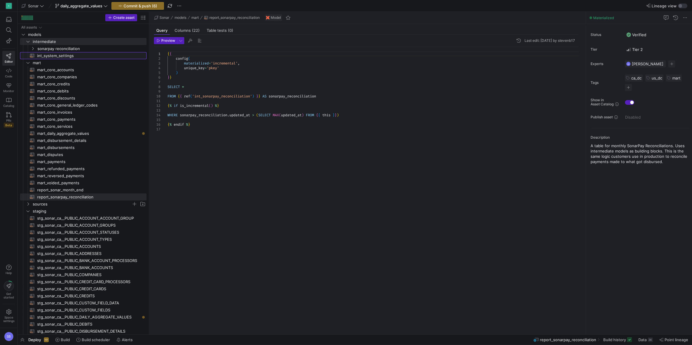
click at [58, 57] on span "int_system_settings​​​​​​​​​​" at bounding box center [88, 55] width 103 height 7
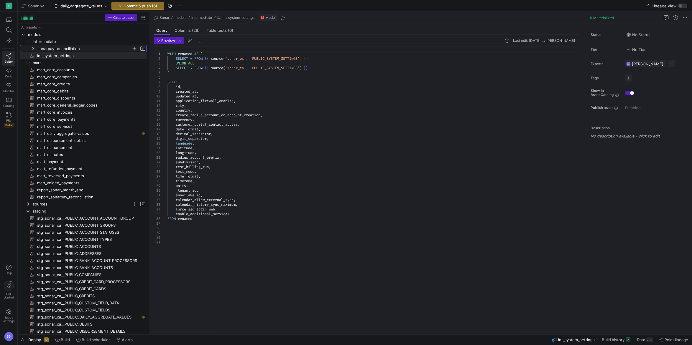
click at [59, 51] on span "sonarpay reconciliation" at bounding box center [84, 48] width 94 height 7
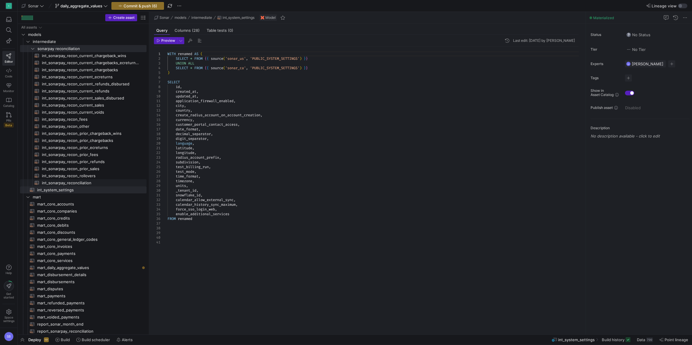
click at [86, 182] on span "int_sonarpay_reconciliation​​​​​​​​​​" at bounding box center [91, 183] width 98 height 7
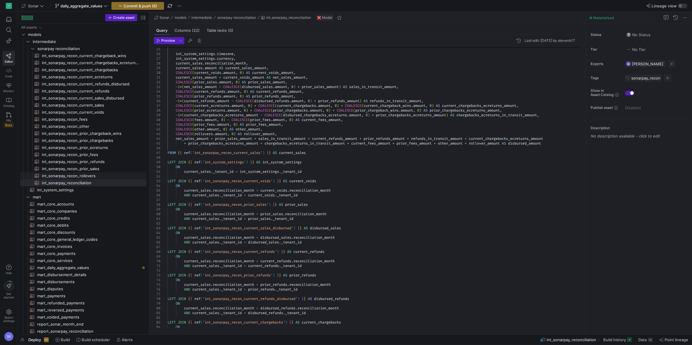
click at [99, 177] on span "int_sonarpay_recon_rollovers​​​​​​​​​​" at bounding box center [91, 176] width 98 height 7
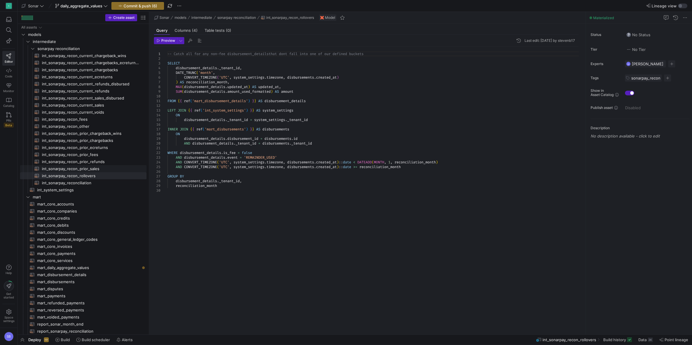
click at [96, 170] on span "int_sonarpay_recon_prior_sales​​​​​​​​​​" at bounding box center [91, 169] width 98 height 7
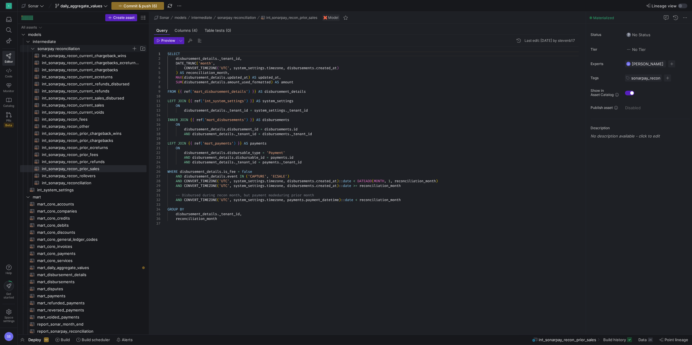
click at [31, 49] on icon "Press SPACE to select this row." at bounding box center [33, 49] width 4 height 4
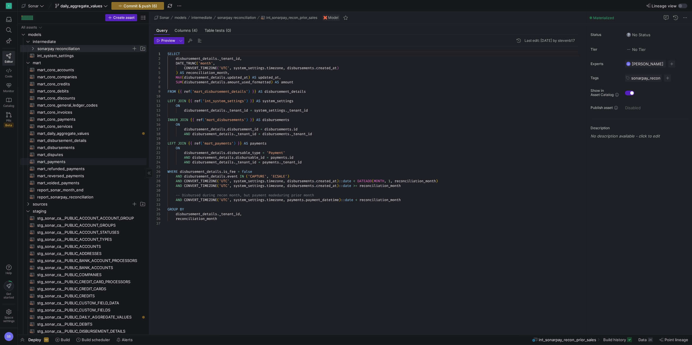
click at [60, 162] on span "mart_payments​​​​​​​​​​" at bounding box center [88, 162] width 103 height 7
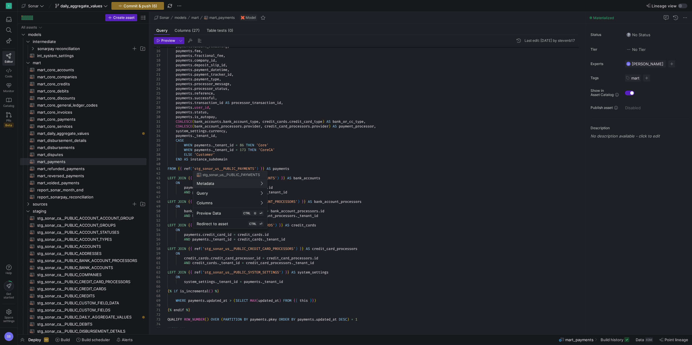
click at [392, 198] on div at bounding box center [346, 172] width 692 height 345
click at [63, 71] on span "mart_core_accounts​​​​​​​​​​" at bounding box center [88, 70] width 103 height 7
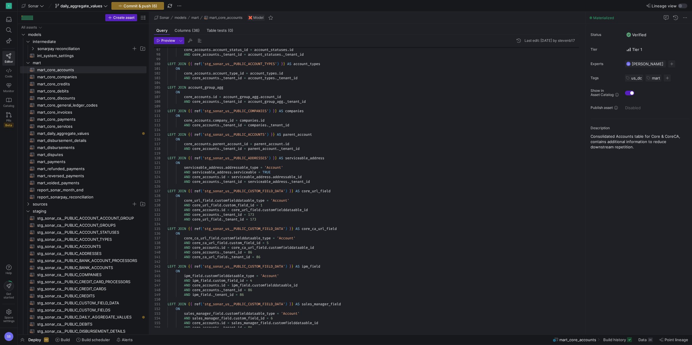
click at [320, 154] on div "ON core_accounts . account_status_id = account_statuses . id AND core_accounts …" at bounding box center [375, 172] width 416 height 1165
type textarea "sys"
click at [75, 135] on span "mart_daily_aggregate_values​​​​​​​​​​" at bounding box center [88, 133] width 103 height 7
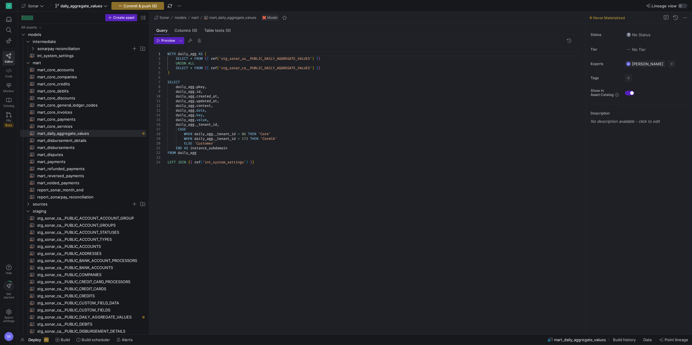
click at [244, 174] on div "WITH daily_agg AS ( SELECT * FROM { { ref ( 'stg_sonar_us__PUBLIC_DAILY_AGGREGA…" at bounding box center [375, 187] width 416 height 281
click at [70, 114] on span "mart_core_invoices​​​​​​​​​​" at bounding box center [88, 112] width 103 height 7
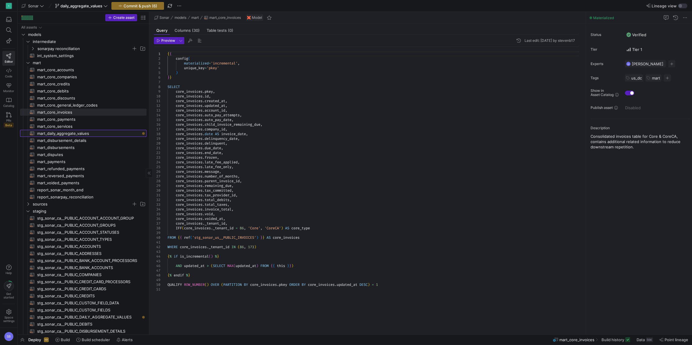
click at [79, 131] on span "mart_daily_aggregate_values​​​​​​​​​​" at bounding box center [88, 133] width 103 height 7
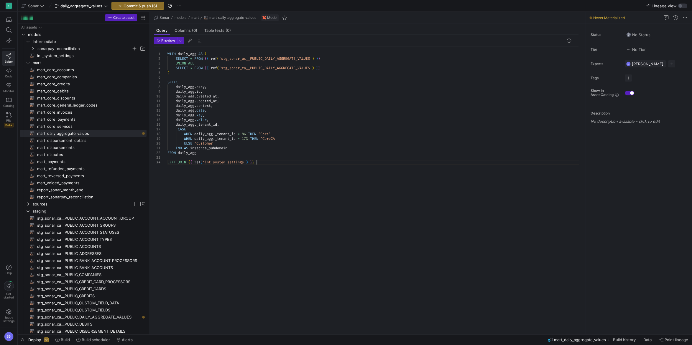
click at [261, 162] on div "WITH daily_agg AS ( SELECT * FROM { { ref ( 'stg_sonar_us__PUBLIC_DAILY_AGGREGA…" at bounding box center [375, 187] width 416 height 281
click at [81, 138] on span "mart_disbursement_details​​​​​​​​​​" at bounding box center [88, 140] width 103 height 7
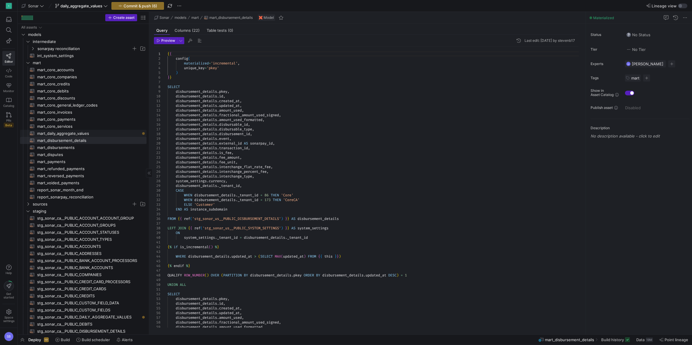
click at [82, 134] on span "mart_daily_aggregate_values​​​​​​​​​​" at bounding box center [88, 133] width 103 height 7
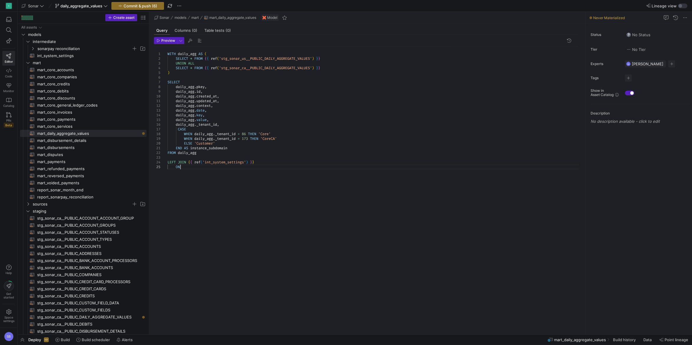
click at [192, 167] on div "WITH daily_agg AS ( SELECT * FROM { { ref ( 'stg_sonar_us__PUBLIC_DAILY_AGGREGA…" at bounding box center [375, 187] width 416 height 281
click at [266, 162] on div "WITH daily_agg AS ( SELECT * FROM { { ref ( 'stg_sonar_us__PUBLIC_DAILY_AGGREGA…" at bounding box center [375, 187] width 416 height 281
click at [284, 163] on div "WITH daily_agg AS ( SELECT * FROM { { ref ( 'stg_sonar_us__PUBLIC_DAILY_AGGREGA…" at bounding box center [375, 187] width 416 height 281
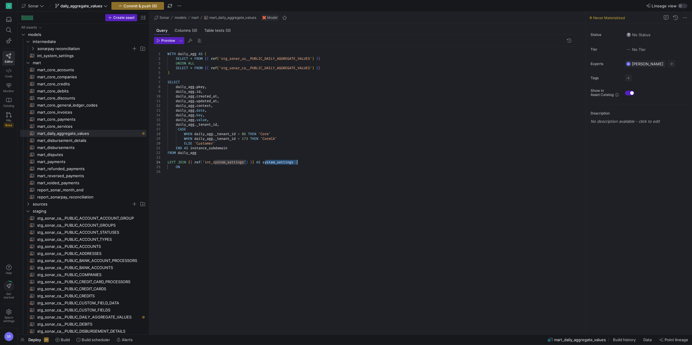
click at [284, 163] on div "WITH daily_agg AS ( SELECT * FROM { { ref ( 'stg_sonar_us__PUBLIC_DAILY_AGGREGA…" at bounding box center [375, 187] width 416 height 281
drag, startPoint x: 217, startPoint y: 170, endPoint x: 214, endPoint y: 169, distance: 3.4
click at [215, 169] on div "WITH daily_agg AS ( SELECT * FROM { { ref ( 'stg_sonar_us__PUBLIC_DAILY_AGGREGA…" at bounding box center [375, 187] width 416 height 281
click at [211, 172] on div "WITH daily_agg AS ( SELECT * FROM { { ref ( 'stg_sonar_us__PUBLIC_DAILY_AGGREGA…" at bounding box center [375, 187] width 416 height 281
click at [188, 174] on div "WITH daily_agg AS ( SELECT * FROM { { ref ( 'stg_sonar_us__PUBLIC_DAILY_AGGREGA…" at bounding box center [375, 187] width 416 height 281
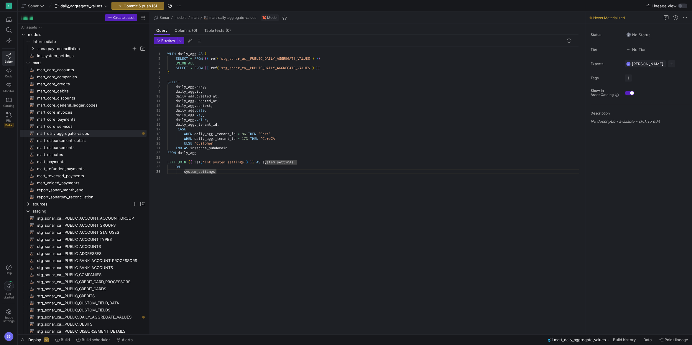
click at [228, 171] on div "WITH daily_agg AS ( SELECT * FROM { { ref ( 'stg_sonar_us__PUBLIC_DAILY_AGGREGA…" at bounding box center [375, 187] width 416 height 281
click at [222, 198] on div "WITH daily_agg AS ( SELECT * FROM { { ref ( 'stg_sonar_us__PUBLIC_DAILY_AGGREGA…" at bounding box center [375, 187] width 416 height 281
click at [215, 121] on div "WITH daily_agg AS ( SELECT * FROM { { ref ( 'stg_sonar_us__PUBLIC_DAILY_AGGREGA…" at bounding box center [375, 187] width 416 height 281
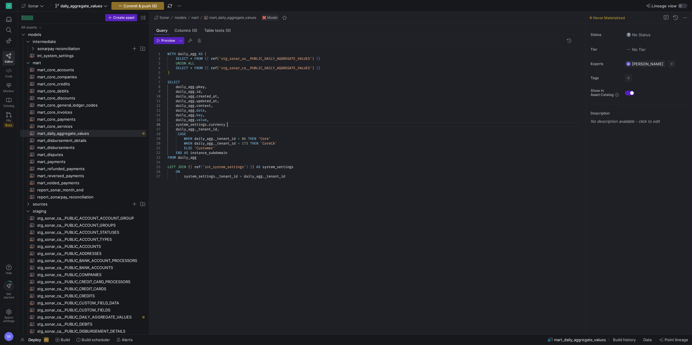
scroll to position [24, 61]
click at [179, 132] on div "WITH daily_agg AS ( SELECT * FROM { { ref ( 'stg_sonar_us__PUBLIC_DAILY_AGGREGA…" at bounding box center [375, 187] width 416 height 281
click at [275, 121] on div "WITH daily_agg AS ( SELECT * FROM { { ref ( 'stg_sonar_us__PUBLIC_DAILY_AGGREGA…" at bounding box center [375, 187] width 416 height 281
click at [159, 42] on icon "button" at bounding box center [159, 41] width 4 height 4
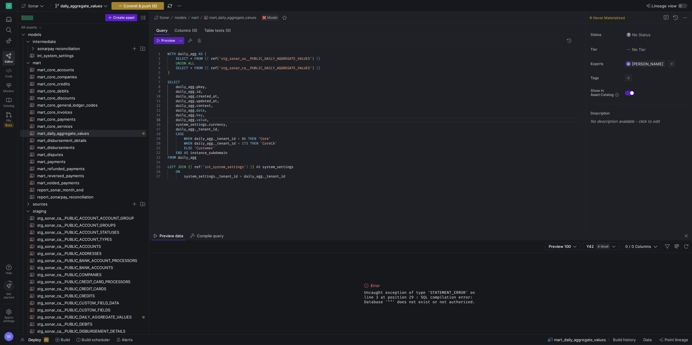
click at [143, 5] on span "Commit & push (6)" at bounding box center [141, 6] width 34 height 5
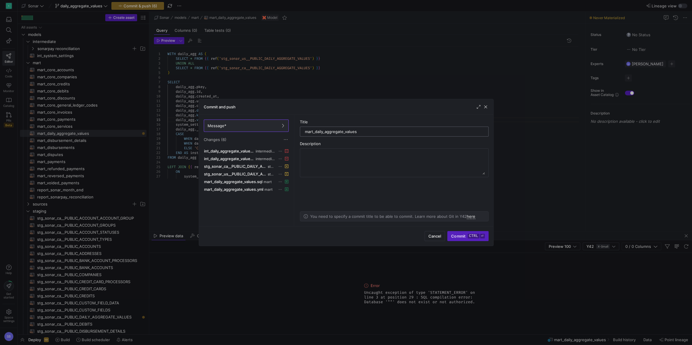
click at [455, 134] on input "mart_daily_aggregate_values" at bounding box center [394, 131] width 179 height 5
type input "mart_daily_aggregate_values"
click at [458, 237] on span "Commit ctrl ⏎" at bounding box center [467, 236] width 33 height 5
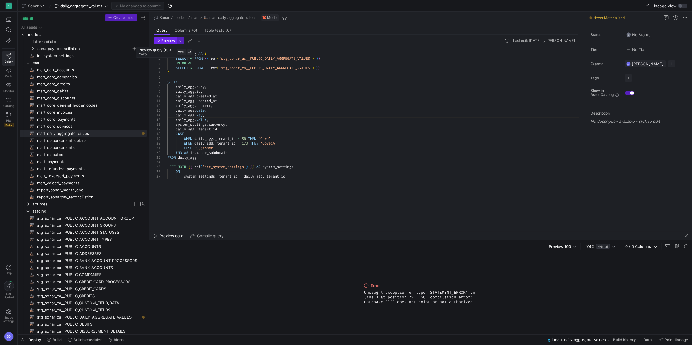
click at [164, 41] on span "Preview" at bounding box center [168, 41] width 14 height 4
click at [38, 339] on span "Deploy" at bounding box center [34, 340] width 13 height 5
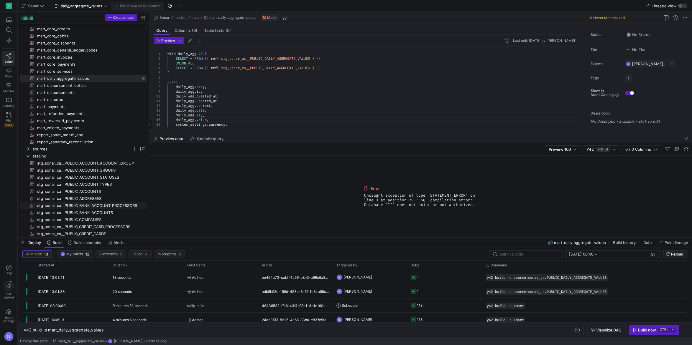
scroll to position [55, 0]
click at [49, 330] on div "y42 build -s mart_daily_aggregate_values" at bounding box center [299, 330] width 550 height 5
click at [649, 331] on div "Build now" at bounding box center [647, 330] width 18 height 5
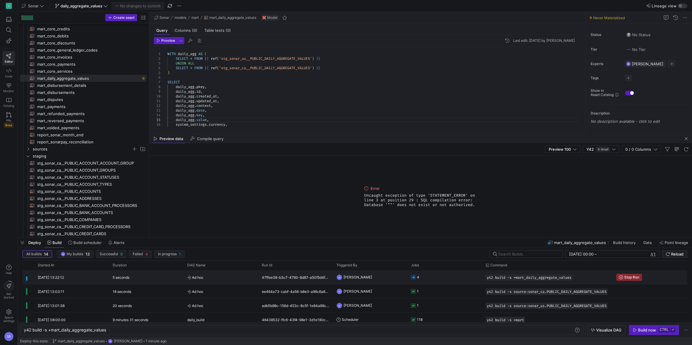
click at [362, 277] on span "[PERSON_NAME]" at bounding box center [357, 278] width 29 height 14
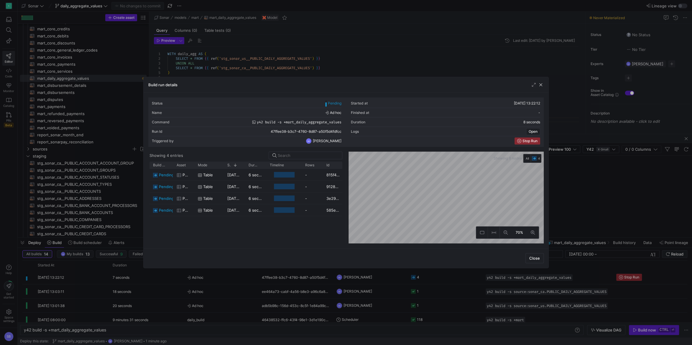
click at [534, 82] on div "Build run details" at bounding box center [346, 85] width 405 height 16
click at [534, 83] on span "button" at bounding box center [534, 85] width 6 height 6
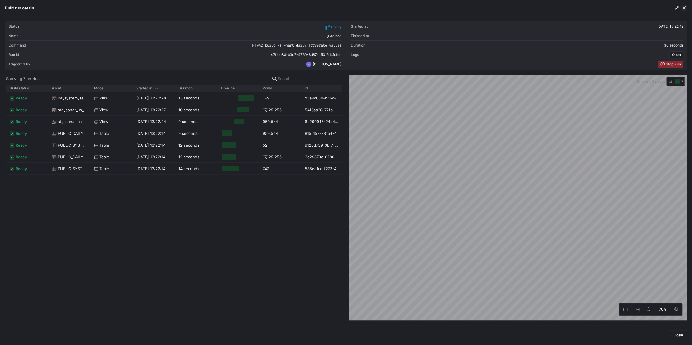
click at [686, 6] on span "button" at bounding box center [684, 8] width 6 height 6
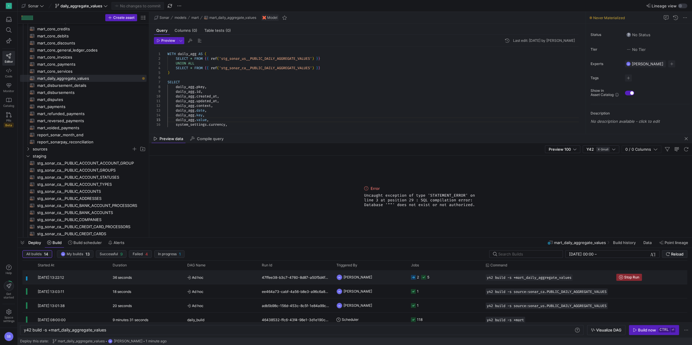
click at [232, 279] on span "Ad hoc" at bounding box center [221, 278] width 68 height 14
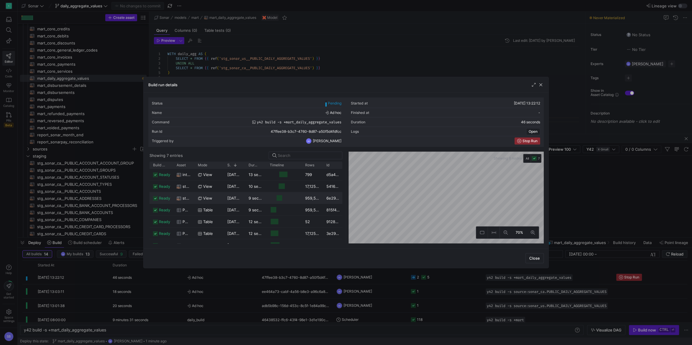
scroll to position [0, 0]
click at [541, 84] on span "button" at bounding box center [541, 85] width 6 height 6
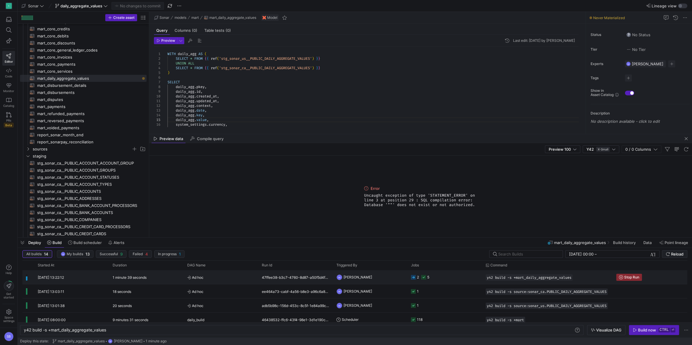
click at [185, 275] on div "Ad hoc" at bounding box center [221, 278] width 75 height 14
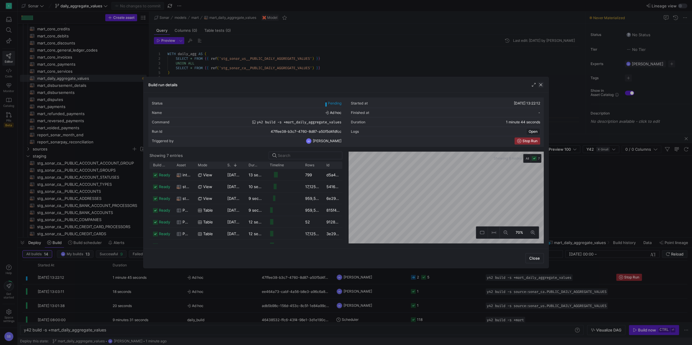
click at [541, 85] on span "button" at bounding box center [541, 85] width 6 height 6
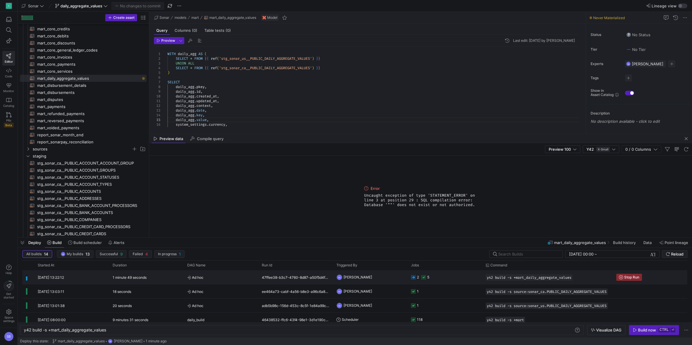
click at [446, 277] on y42-job-status-cell-renderer "2 5" at bounding box center [445, 277] width 68 height 13
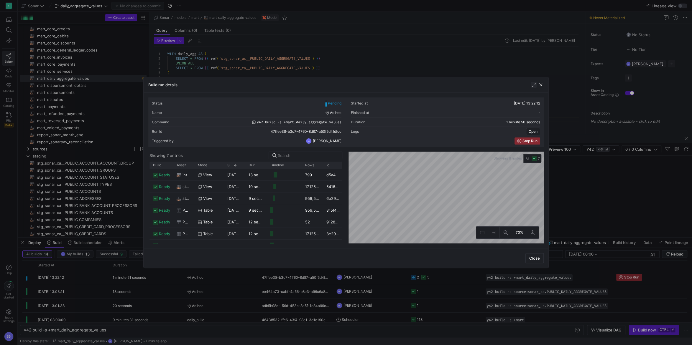
click at [531, 85] on span "button" at bounding box center [534, 85] width 6 height 6
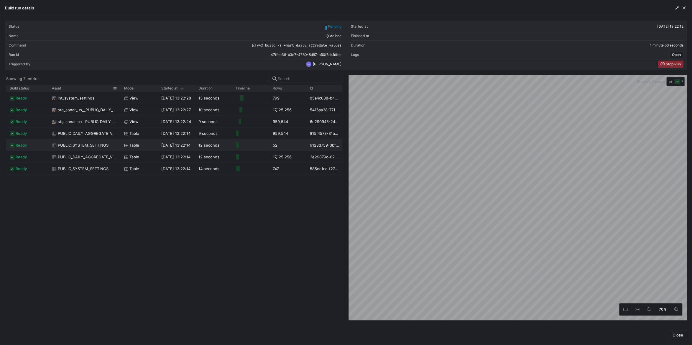
drag, startPoint x: 90, startPoint y: 88, endPoint x: 120, endPoint y: 88, distance: 30.1
click at [120, 88] on div at bounding box center [120, 88] width 2 height 7
click at [686, 6] on span "button" at bounding box center [684, 8] width 6 height 6
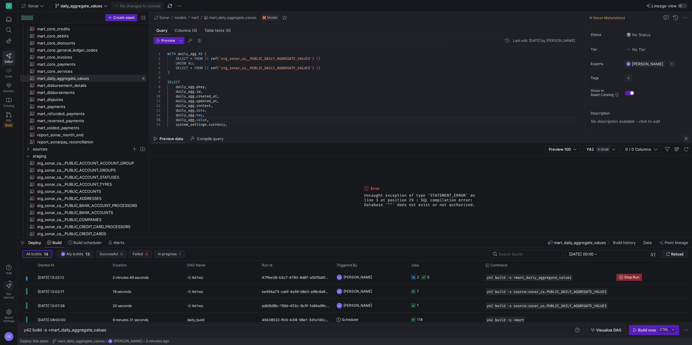
click at [684, 140] on span "button" at bounding box center [685, 138] width 7 height 7
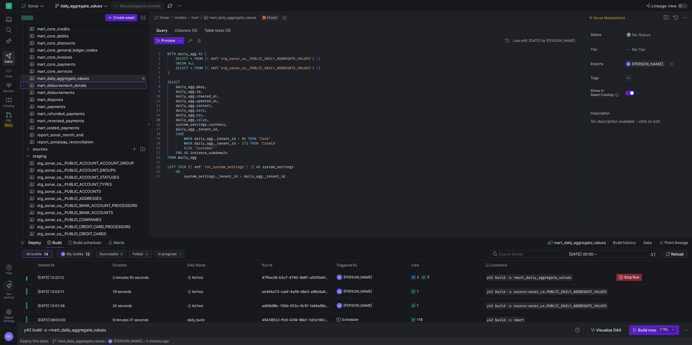
click at [53, 86] on span "mart_disbursement_details​​​​​​​​​​" at bounding box center [88, 85] width 103 height 7
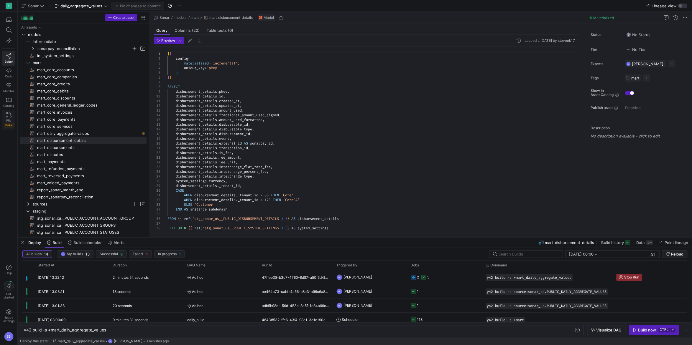
click at [8, 117] on icon at bounding box center [8, 114] width 5 height 5
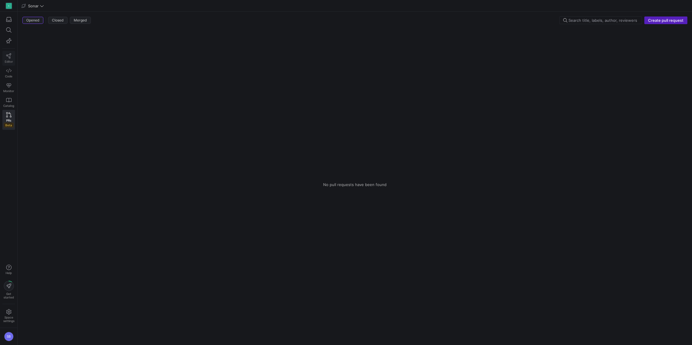
click at [10, 59] on link "Editor" at bounding box center [8, 58] width 13 height 15
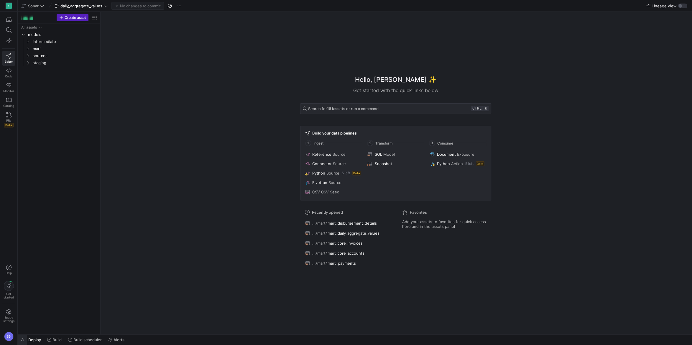
click at [19, 342] on span "button" at bounding box center [22, 340] width 9 height 10
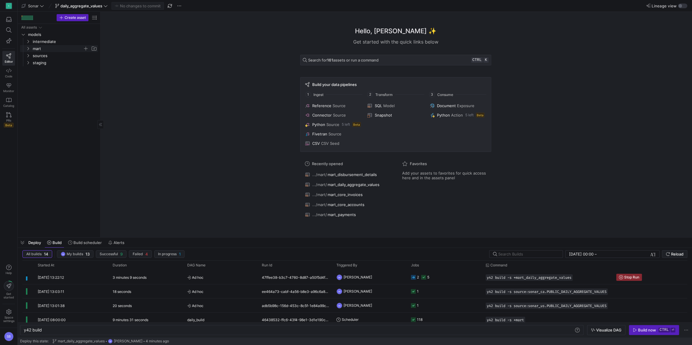
click at [28, 47] on icon "Press SPACE to select this row." at bounding box center [28, 49] width 4 height 4
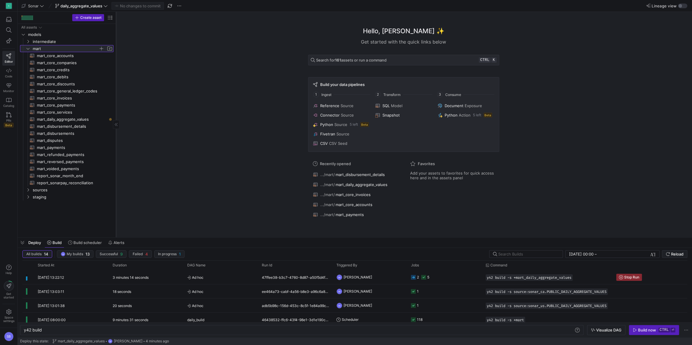
drag, startPoint x: 101, startPoint y: 92, endPoint x: 116, endPoint y: 90, distance: 15.8
click at [116, 90] on div at bounding box center [116, 125] width 0 height 226
click at [9, 68] on icon at bounding box center [8, 70] width 5 height 5
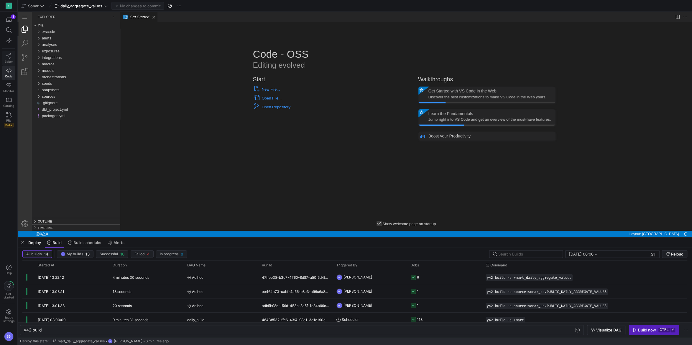
click at [8, 57] on icon at bounding box center [8, 55] width 5 height 5
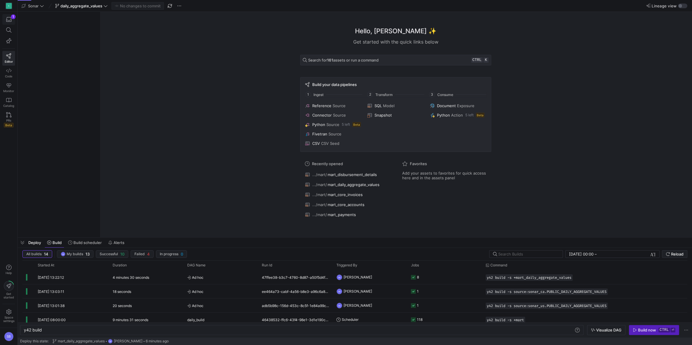
click at [9, 18] on icon "button" at bounding box center [8, 19] width 5 height 5
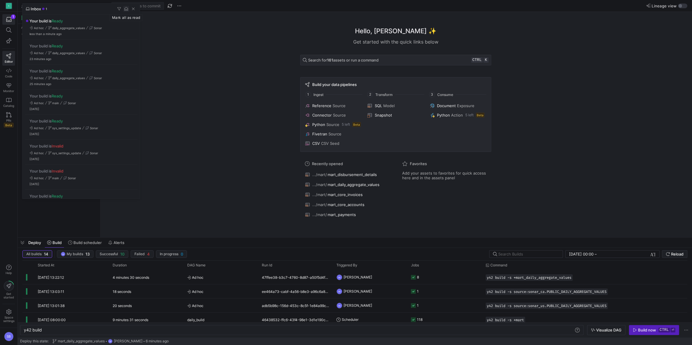
click at [125, 9] on span "button" at bounding box center [126, 9] width 6 height 6
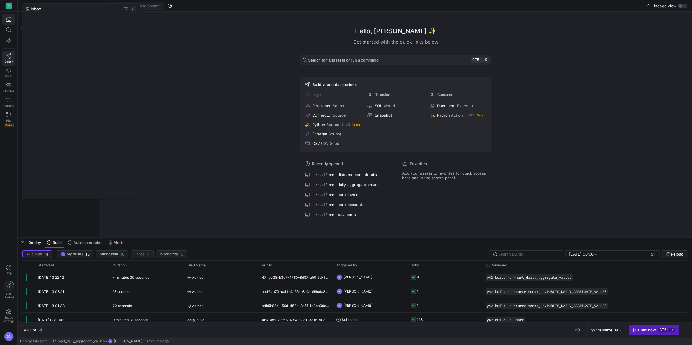
click at [134, 9] on span "button" at bounding box center [133, 9] width 6 height 6
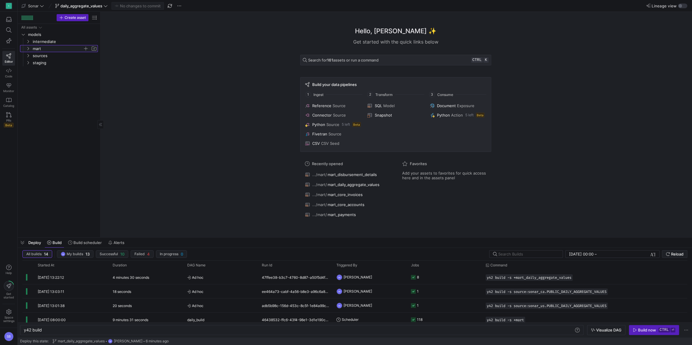
click at [56, 50] on span "mart" at bounding box center [58, 48] width 50 height 7
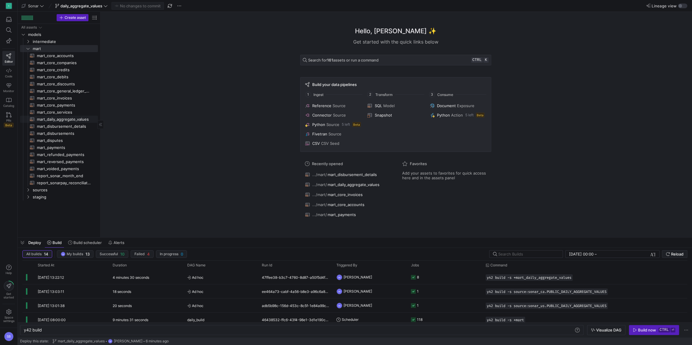
click at [77, 120] on span "mart_daily_aggregate_values​​​​​​​​​​" at bounding box center [64, 119] width 54 height 7
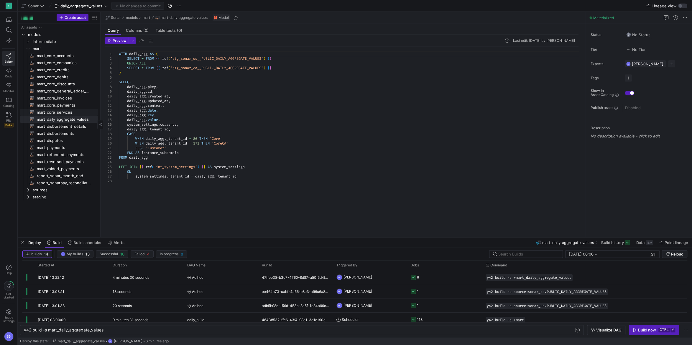
click at [67, 111] on span "mart_core_services​​​​​​​​​​" at bounding box center [64, 112] width 54 height 7
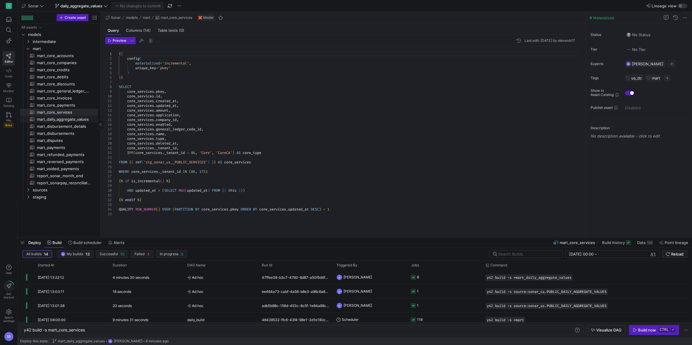
click at [71, 118] on span "mart_daily_aggregate_values​​​​​​​​​​" at bounding box center [64, 119] width 54 height 7
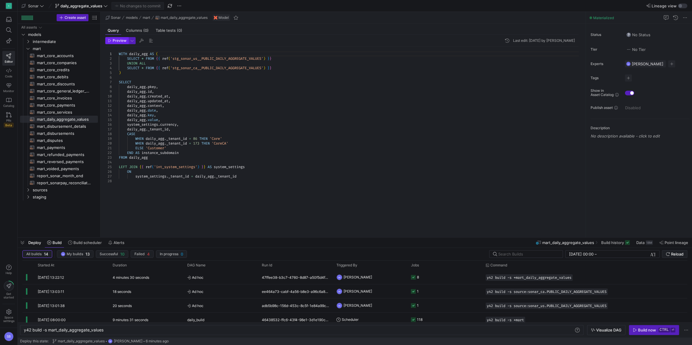
click at [115, 39] on span "Preview" at bounding box center [120, 41] width 14 height 4
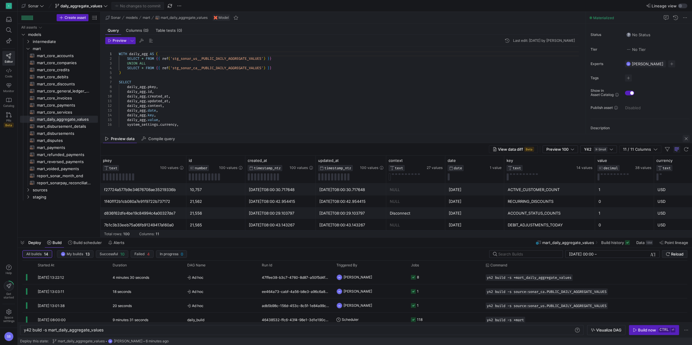
click at [684, 138] on span "button" at bounding box center [685, 138] width 7 height 7
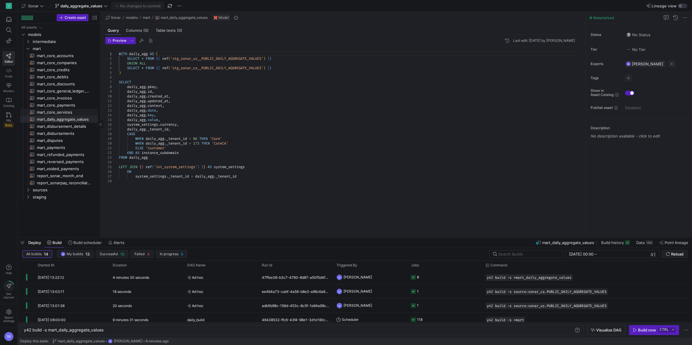
click at [68, 112] on span "mart_core_services​​​​​​​​​​" at bounding box center [64, 112] width 54 height 7
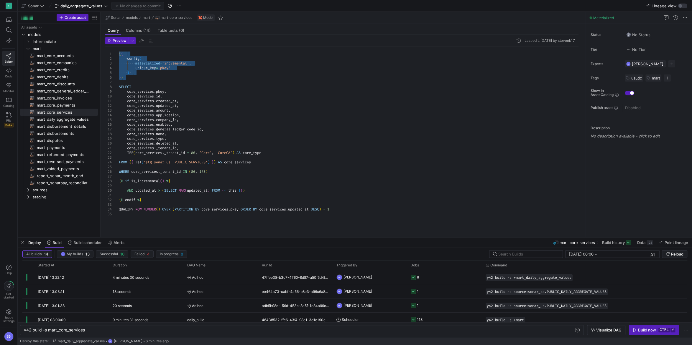
drag, startPoint x: 128, startPoint y: 78, endPoint x: 109, endPoint y: 55, distance: 29.7
click at [119, 55] on div "{ { config ( materialized = 'incremental' , unique_key = 'pkey' ) } } SELECT co…" at bounding box center [351, 139] width 464 height 184
click at [71, 117] on span "mart_daily_aggregate_values​​​​​​​​​​" at bounding box center [64, 119] width 54 height 7
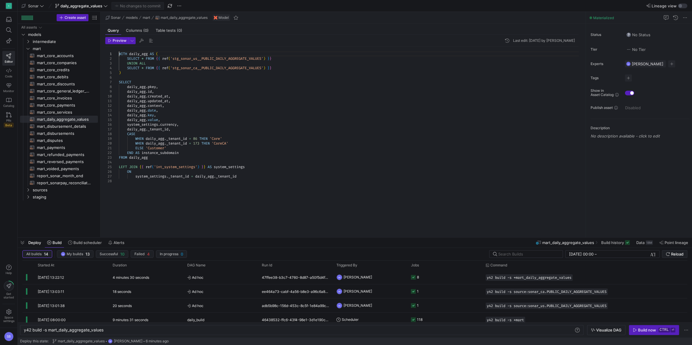
click at [119, 54] on div "WITH daily_agg AS ( SELECT * FROM { { ref ( 'stg_sonar_us__PUBLIC_DAILY_AGGREGA…" at bounding box center [351, 139] width 464 height 184
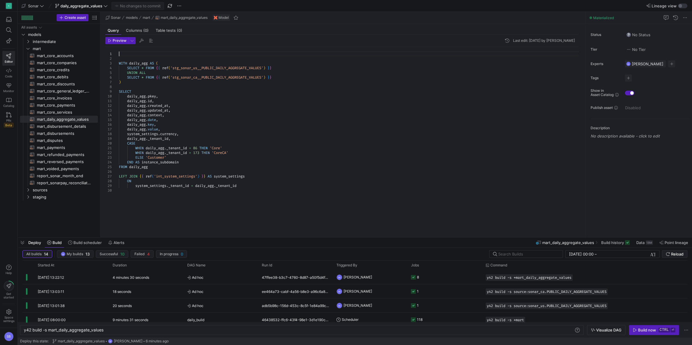
click at [128, 52] on div "SELECT * FROM { { ref ( 'stg_sonar_us__PUBLIC_DAILY_AGGREGATE_VALUES' ) } } UNI…" at bounding box center [351, 139] width 464 height 184
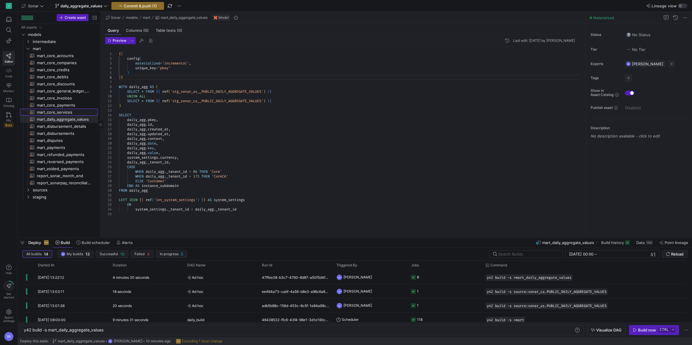
click at [57, 114] on span "mart_core_services​​​​​​​​​​" at bounding box center [64, 112] width 54 height 7
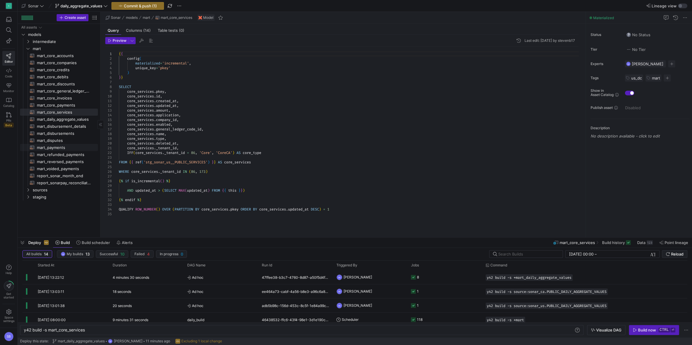
click at [62, 146] on span "mart_payments​​​​​​​​​​" at bounding box center [64, 147] width 54 height 7
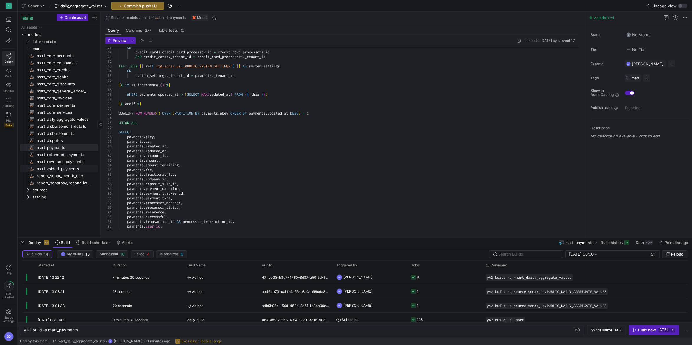
click at [79, 171] on span "mart_voided_payments​​​​​​​​​​" at bounding box center [64, 169] width 54 height 7
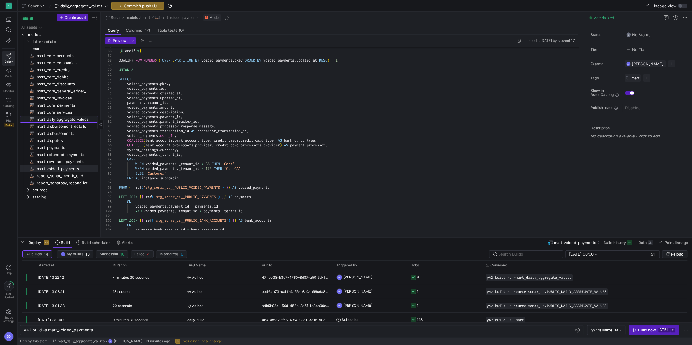
click at [67, 121] on span "mart_daily_aggregate_values​​​​​​​​​​" at bounding box center [64, 119] width 54 height 7
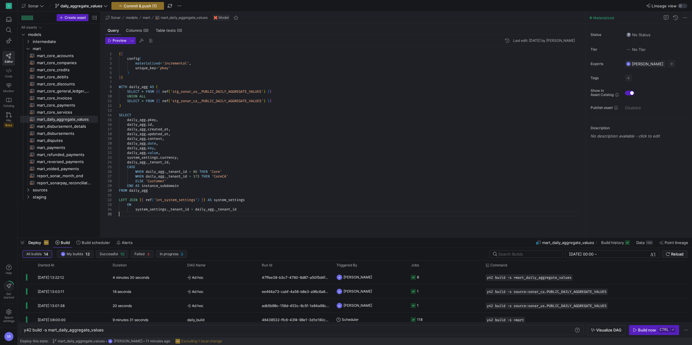
click at [144, 216] on div "{ { config ( materialized = 'incremental' , unique_key = 'pkey' ) } } WITH dail…" at bounding box center [351, 139] width 464 height 184
click at [67, 78] on span "mart_core_debits​​​​​​​​​​" at bounding box center [64, 77] width 54 height 7
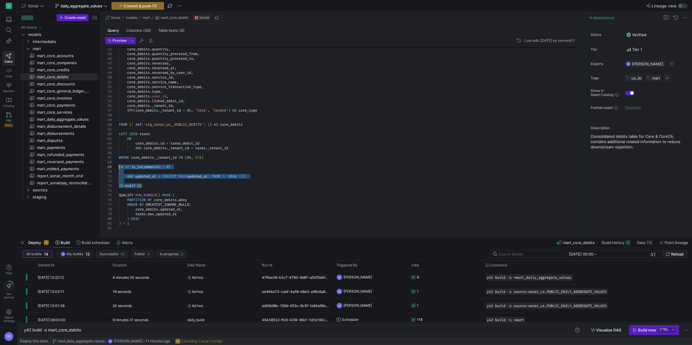
drag, startPoint x: 146, startPoint y: 185, endPoint x: 118, endPoint y: 165, distance: 34.2
click at [119, 165] on div "core_debits . quantity , core_debits . quantity_prorated_from , core_debits . q…" at bounding box center [351, 34] width 464 height 391
click at [72, 128] on span "mart_disbursement_details​​​​​​​​​​" at bounding box center [64, 126] width 54 height 7
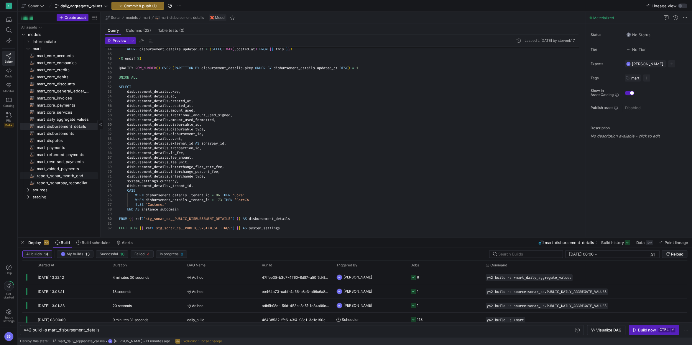
click at [67, 177] on span "report_sonar_month_end​​​​​​​​​​" at bounding box center [64, 176] width 54 height 7
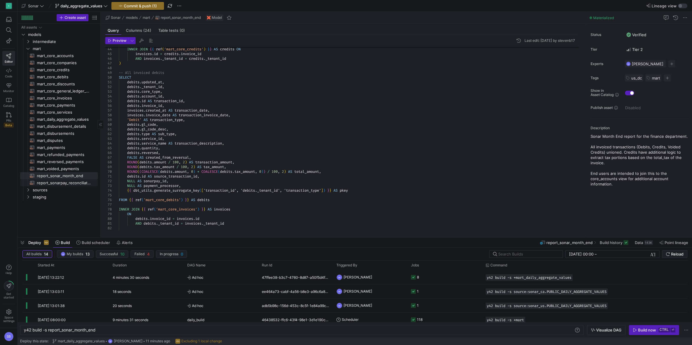
click at [69, 182] on span "report_sonarpay_reconciliation​​​​​​​​​​" at bounding box center [64, 183] width 54 height 7
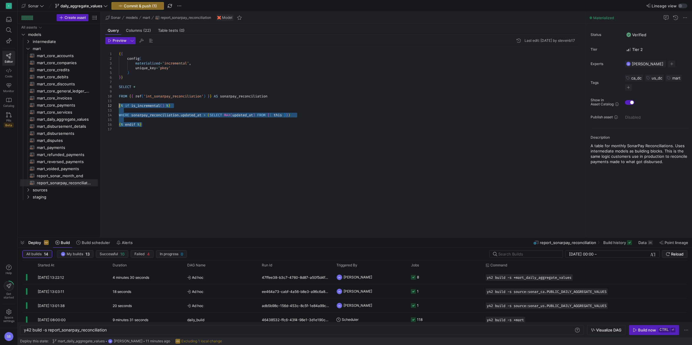
drag, startPoint x: 148, startPoint y: 126, endPoint x: 117, endPoint y: 105, distance: 37.5
click at [119, 105] on div "{ { config ( materialized = 'incremental' , unique_key = 'pkey' ) } } SELECT * …" at bounding box center [351, 139] width 464 height 184
click at [65, 118] on span "mart_daily_aggregate_values​​​​​​​​​​" at bounding box center [64, 119] width 54 height 7
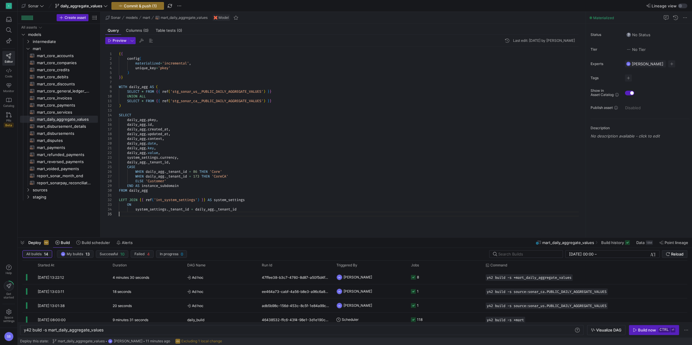
click at [131, 215] on div "{ { config ( materialized = 'incremental' , unique_key = 'pkey' ) } } WITH dail…" at bounding box center [351, 139] width 464 height 184
click at [133, 219] on div at bounding box center [346, 172] width 692 height 345
click at [132, 219] on div "{ { config ( materialized = 'incremental' , unique_key = 'pkey' ) } } WITH dail…" at bounding box center [351, 139] width 464 height 184
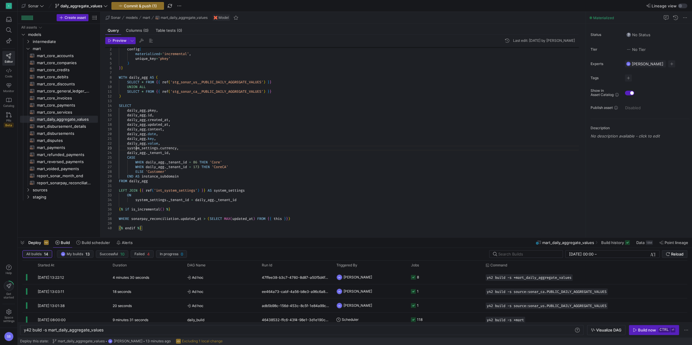
click at [136, 150] on div "config ( materialized = 'incremental' , unique_key = 'pkey' ) } } WITH daily_ag…" at bounding box center [351, 133] width 464 height 193
click at [137, 137] on div "config ( materialized = 'incremental' , unique_key = 'pkey' ) } } WITH daily_ag…" at bounding box center [351, 133] width 464 height 193
click at [164, 220] on div "config ( materialized = 'incremental' , unique_key = 'pkey' ) } } WITH daily_ag…" at bounding box center [351, 133] width 464 height 193
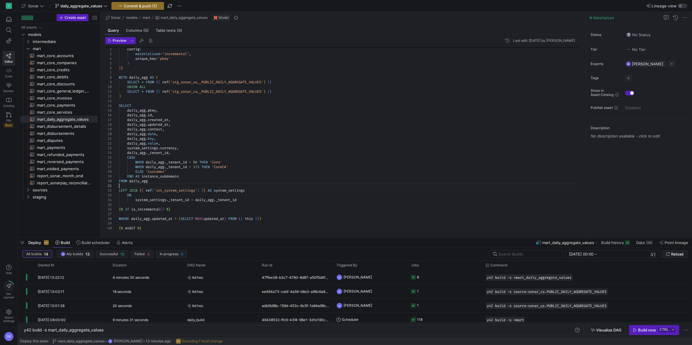
click at [303, 185] on div "config ( materialized = 'incremental' , unique_key = 'pkey' ) } } WITH daily_ag…" at bounding box center [351, 133] width 464 height 193
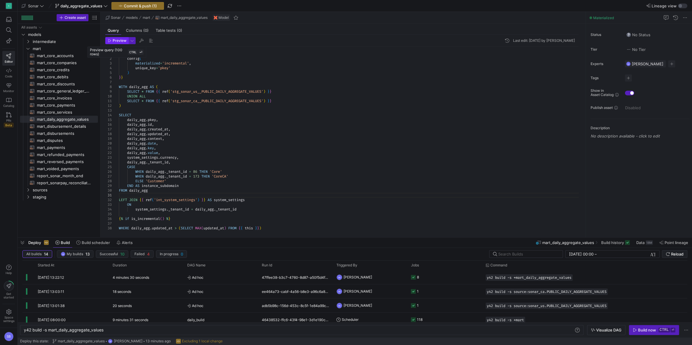
click at [116, 41] on span "Preview" at bounding box center [120, 41] width 14 height 4
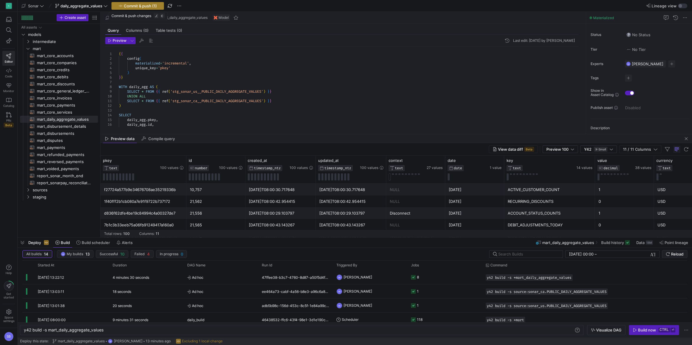
click at [148, 6] on span "Commit & push (1)" at bounding box center [140, 6] width 33 height 5
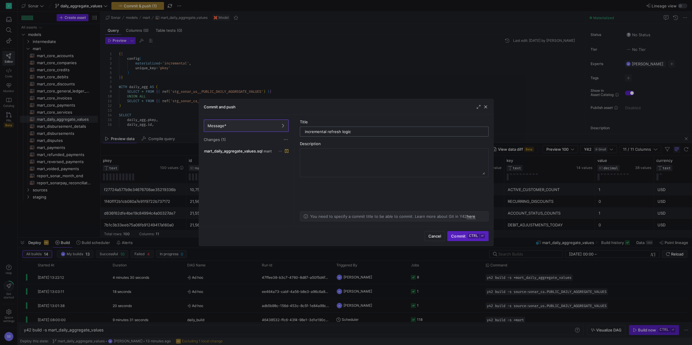
click at [408, 134] on input "incremental refresh logic" at bounding box center [394, 131] width 179 height 5
click at [339, 127] on div "incremental refresh logic" at bounding box center [394, 132] width 189 height 10
click at [350, 132] on input "incremental refresh logic" at bounding box center [394, 131] width 179 height 5
click at [349, 132] on input "incremental refresh logic" at bounding box center [394, 131] width 179 height 5
type input "incremental refresh"
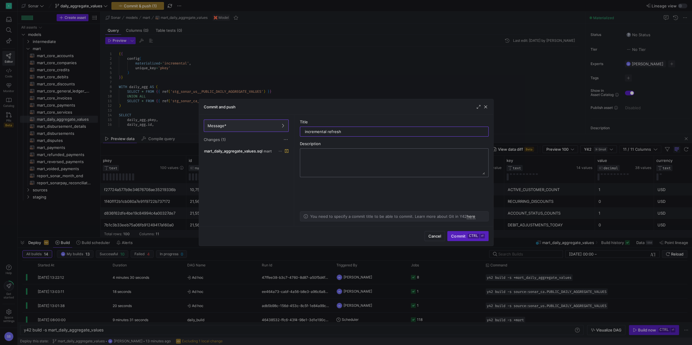
click at [360, 163] on textarea at bounding box center [394, 163] width 181 height 24
click at [460, 239] on span "Commit ctrl ⏎" at bounding box center [467, 236] width 33 height 5
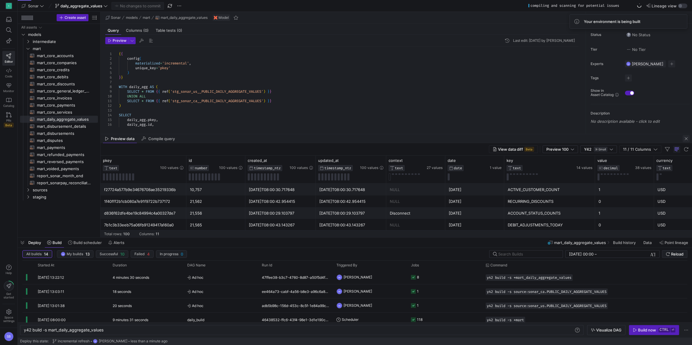
click at [688, 139] on span "button" at bounding box center [685, 138] width 7 height 7
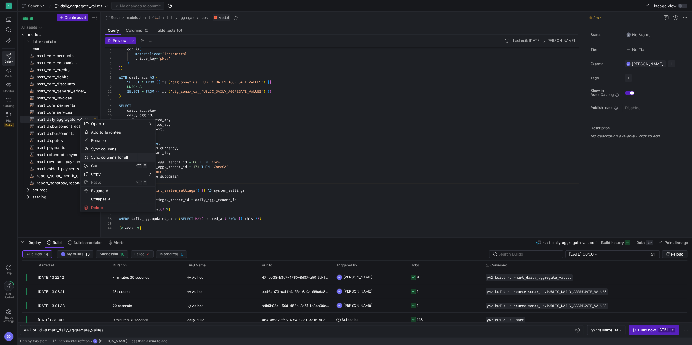
click at [98, 155] on span "Sync columns for all" at bounding box center [113, 157] width 49 height 8
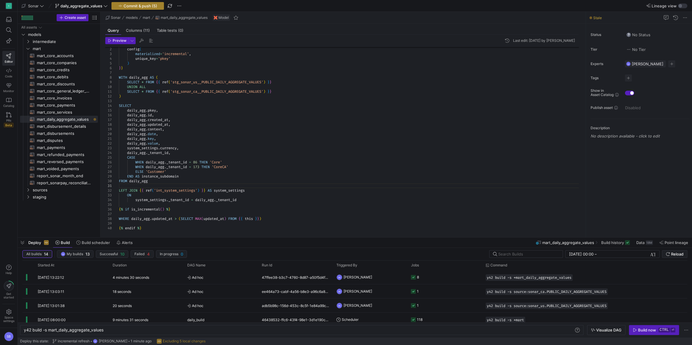
click at [156, 5] on span "Commit & push (5)" at bounding box center [141, 6] width 34 height 5
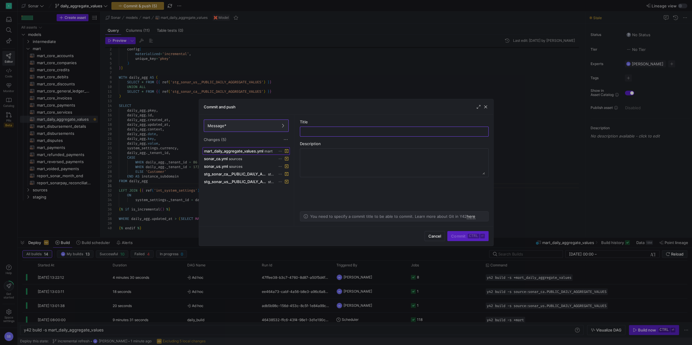
click at [247, 152] on span "mart_daily_aggregate_values.yml" at bounding box center [233, 151] width 59 height 5
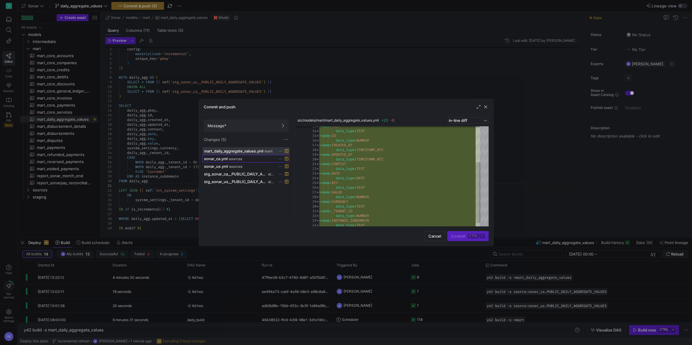
click at [257, 157] on div "sonar_ca.yml sources" at bounding box center [239, 159] width 71 height 5
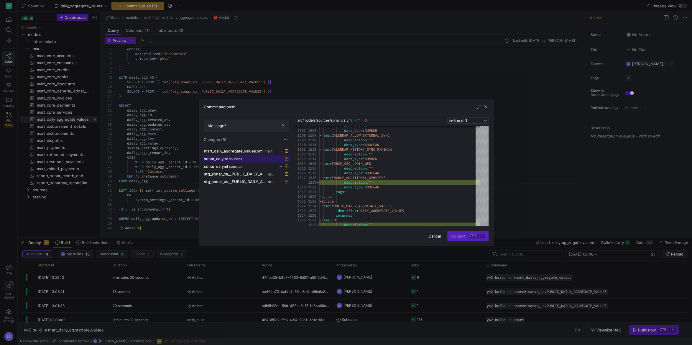
click at [480, 224] on div at bounding box center [477, 222] width 4 height 6
click at [265, 168] on div "sonar_us.yml sources" at bounding box center [239, 166] width 71 height 5
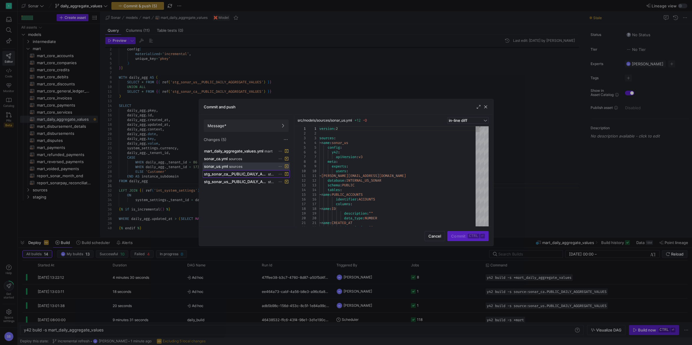
click at [265, 173] on span "stg_sonar_ca__PUBLIC_DAILY_AGGREGATE_VALUES.yml" at bounding box center [235, 174] width 63 height 5
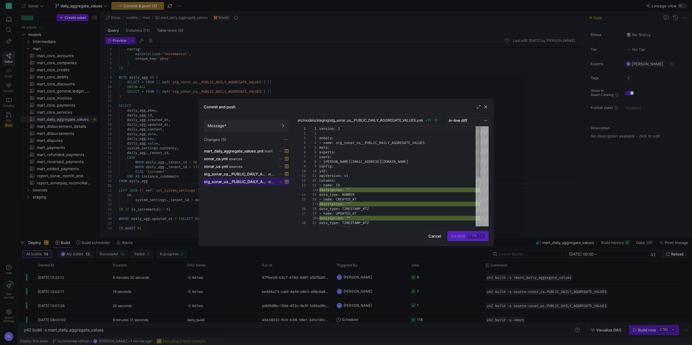
click at [267, 179] on span at bounding box center [246, 181] width 87 height 7
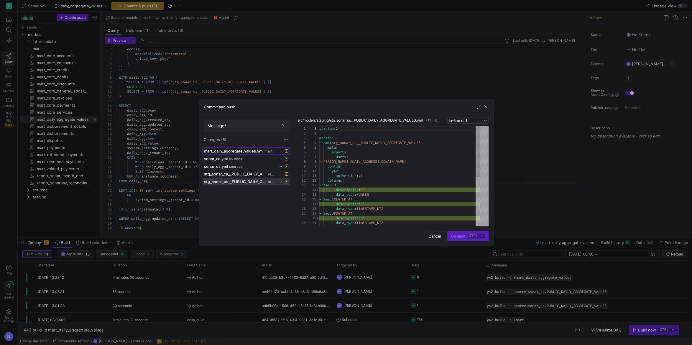
click at [259, 154] on span at bounding box center [246, 151] width 87 height 7
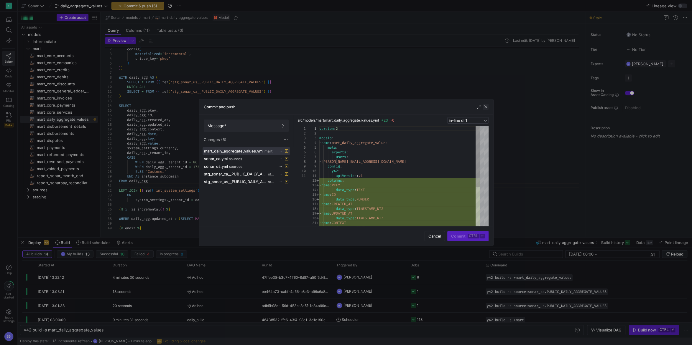
click at [485, 108] on span "button" at bounding box center [486, 107] width 6 height 6
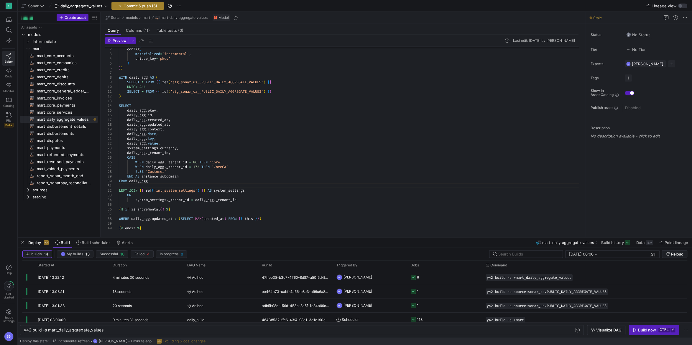
click at [153, 8] on span "Commit & push (5)" at bounding box center [141, 6] width 34 height 5
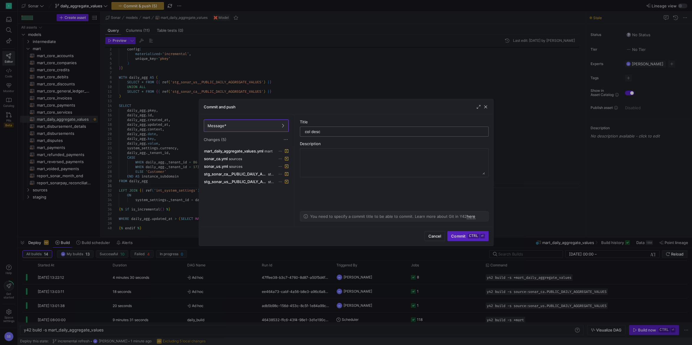
drag, startPoint x: 258, startPoint y: 128, endPoint x: 175, endPoint y: 120, distance: 83.2
click at [305, 129] on input "col desc" at bounding box center [394, 131] width 179 height 5
click at [328, 136] on div "sync col desc" at bounding box center [394, 131] width 179 height 9
drag, startPoint x: 330, startPoint y: 134, endPoint x: 336, endPoint y: 128, distance: 8.3
click at [323, 133] on input "sync col desc" at bounding box center [394, 131] width 179 height 5
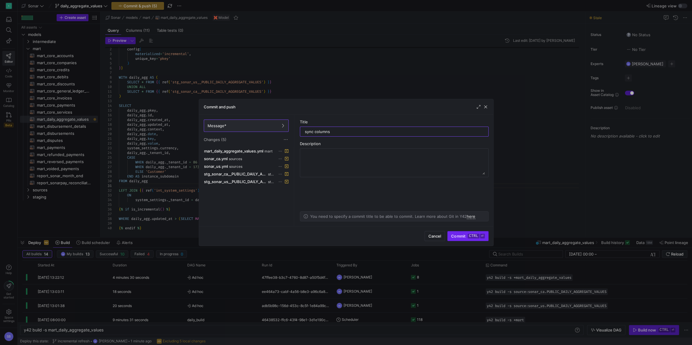
type input "sync columns"
click at [462, 236] on span "Commit ctrl ⏎" at bounding box center [467, 236] width 33 height 5
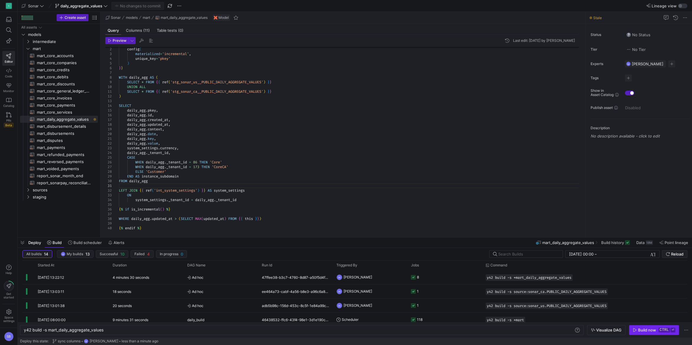
click at [647, 330] on div "Build now" at bounding box center [647, 330] width 18 height 5
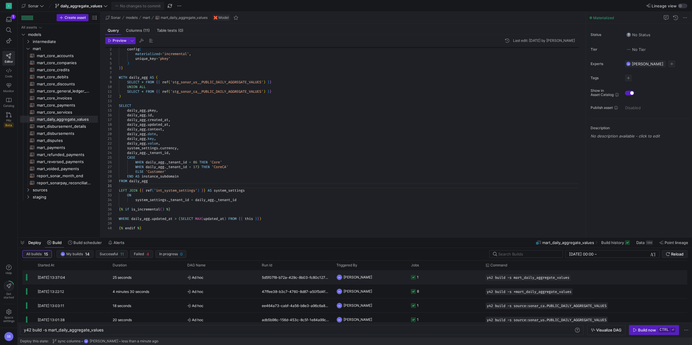
click at [228, 277] on span "Ad hoc" at bounding box center [221, 278] width 68 height 14
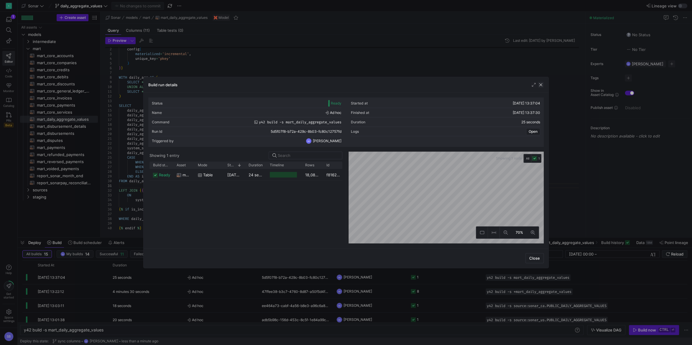
click at [542, 83] on span "button" at bounding box center [541, 85] width 6 height 6
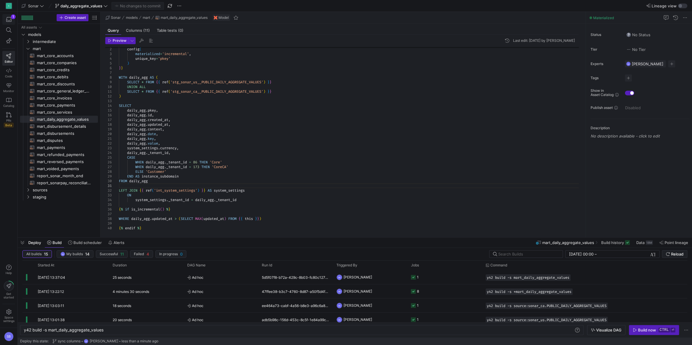
click at [9, 16] on span "button" at bounding box center [9, 19] width 12 height 10
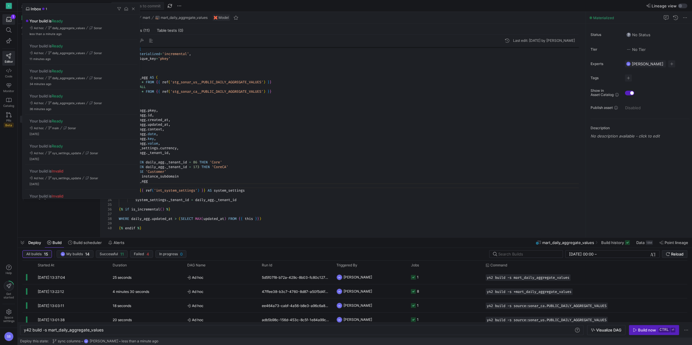
click at [130, 9] on div at bounding box center [126, 9] width 20 height 6
click at [134, 6] on span "button" at bounding box center [133, 9] width 6 height 6
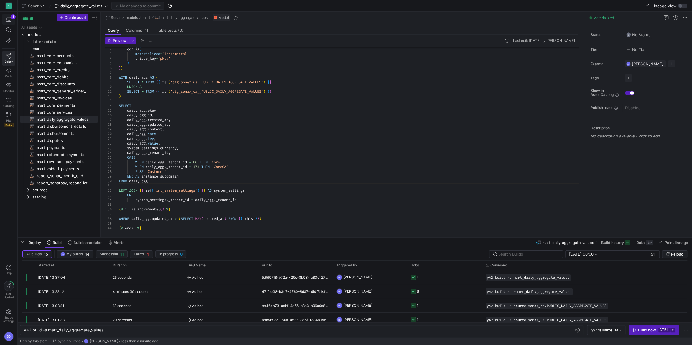
click at [9, 20] on icon "button" at bounding box center [8, 19] width 5 height 5
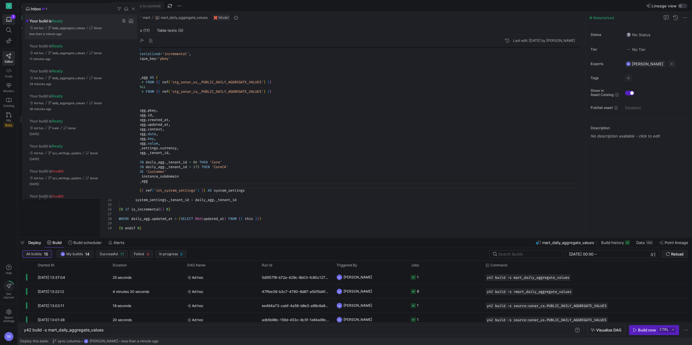
click at [131, 21] on span "Press SPACE to select this row." at bounding box center [131, 21] width 6 height 6
click at [133, 9] on span "button" at bounding box center [133, 9] width 6 height 6
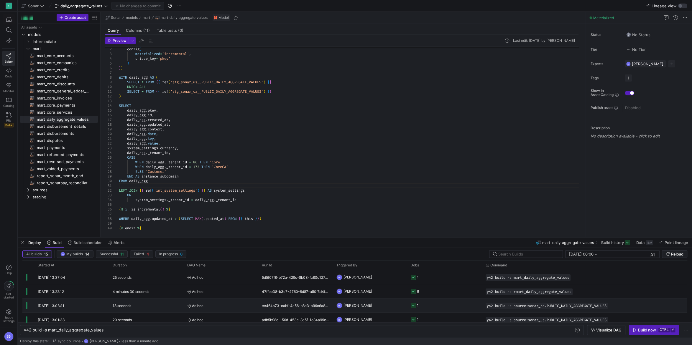
scroll to position [0, 0]
click at [57, 104] on span "mart_core_payments​​​​​​​​​​" at bounding box center [64, 105] width 54 height 7
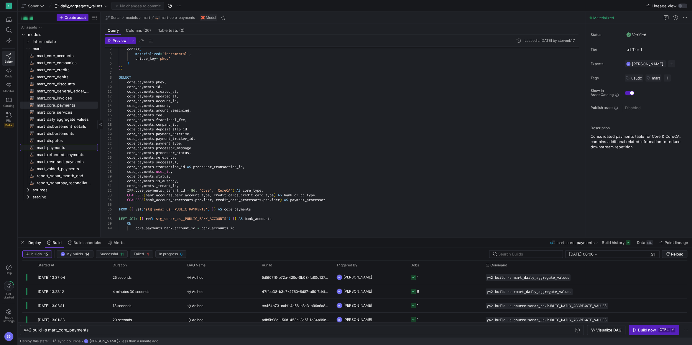
click at [66, 149] on span "mart_payments​​​​​​​​​​" at bounding box center [64, 147] width 54 height 7
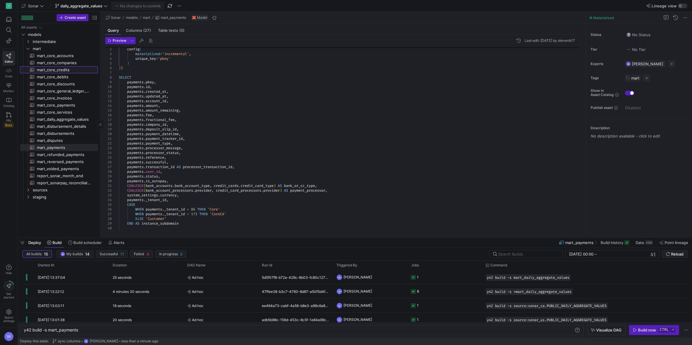
click at [69, 70] on span "mart_core_credits​​​​​​​​​​" at bounding box center [64, 70] width 54 height 7
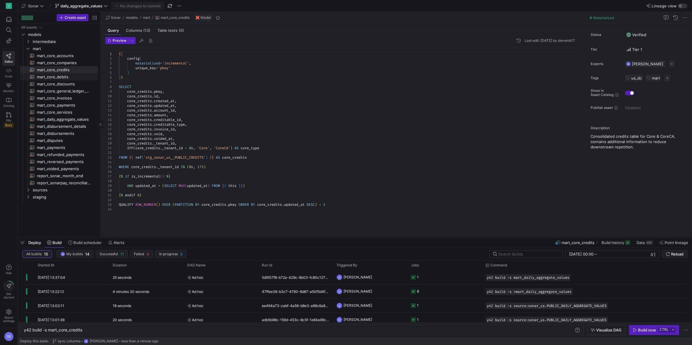
click at [69, 77] on span "mart_core_debits​​​​​​​​​​" at bounding box center [64, 77] width 54 height 7
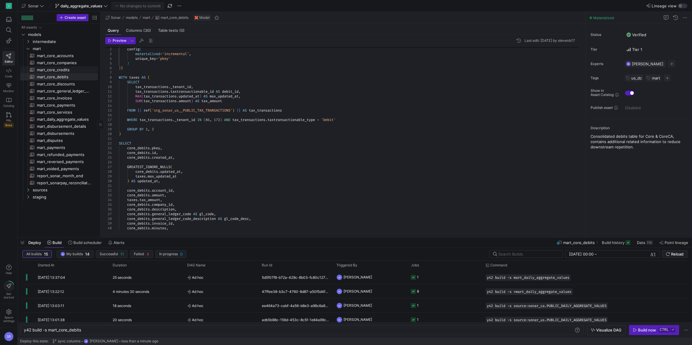
click at [68, 71] on span "mart_core_credits​​​​​​​​​​" at bounding box center [64, 70] width 54 height 7
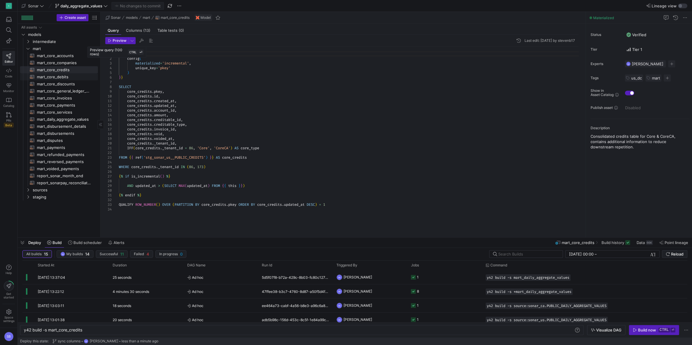
click at [77, 75] on span "mart_core_debits​​​​​​​​​​" at bounding box center [64, 77] width 54 height 7
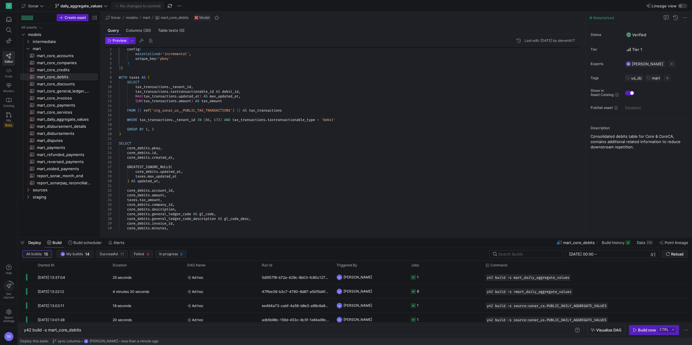
click at [113, 42] on span "Preview" at bounding box center [120, 41] width 14 height 4
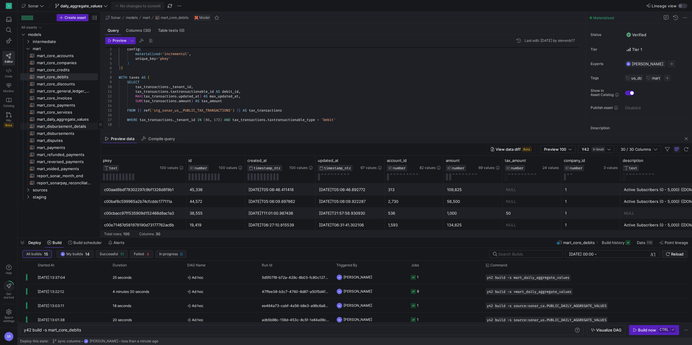
click at [75, 129] on span "mart_disbursement_details​​​​​​​​​​" at bounding box center [64, 126] width 54 height 7
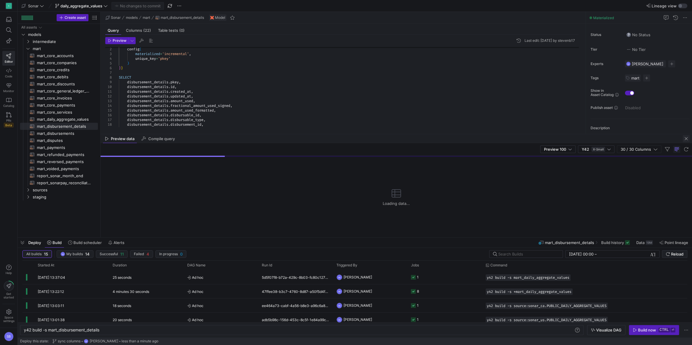
click at [686, 138] on span "button" at bounding box center [685, 138] width 7 height 7
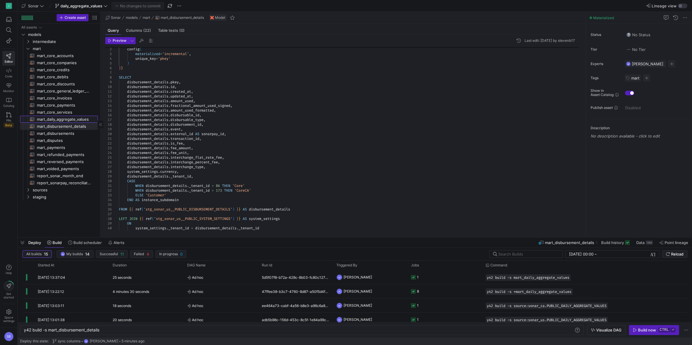
click at [64, 119] on span "mart_daily_aggregate_values​​​​​​​​​​" at bounding box center [64, 119] width 54 height 7
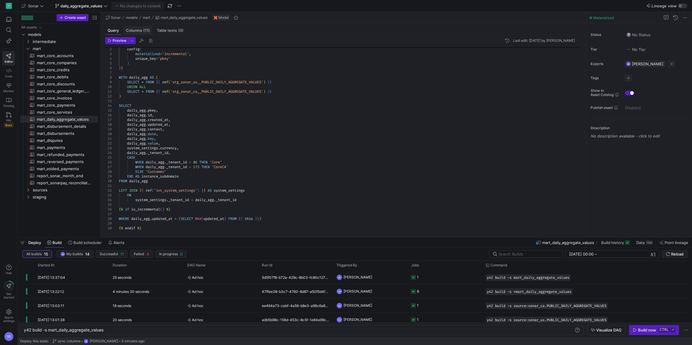
click at [145, 28] on div "Columns (11)" at bounding box center [138, 30] width 29 height 9
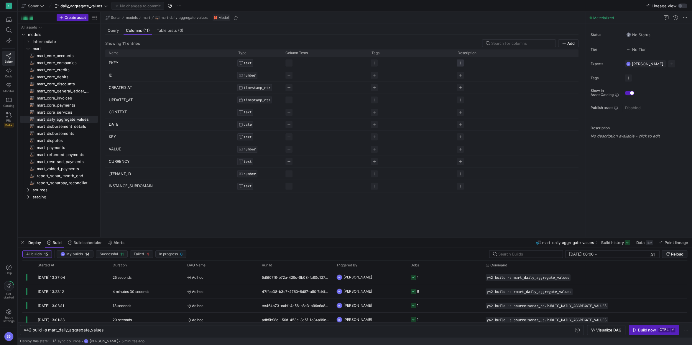
click at [459, 65] on span "Press SPACE to select this row." at bounding box center [460, 63] width 7 height 7
click at [476, 198] on div "PKEY TEXT ID NUMBER CREATED_AT TIMESTAMP_NTZ UPDATED_AT TIMESTAMP_NTZ CONTEXT T…" at bounding box center [341, 145] width 473 height 176
click at [462, 75] on span "Press SPACE to select this row." at bounding box center [459, 75] width 7 height 7
click at [474, 209] on div "PKEY TEXT Primary Key ID NUMBER CREATED_AT TIMESTAMP_NTZ UPDATED_AT TIMESTAMP_N…" at bounding box center [341, 145] width 473 height 176
click at [460, 85] on span "Press SPACE to select this row." at bounding box center [459, 87] width 7 height 7
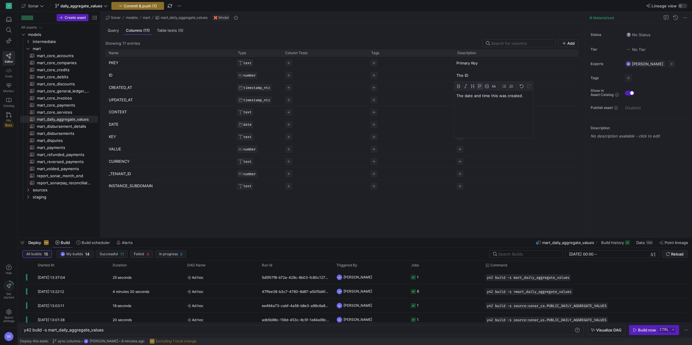
click at [483, 203] on div "PKEY TEXT Primary Key ID NUMBER The ID CREATED_AT TIMESTAMP_NTZ UPDATED_AT TIME…" at bounding box center [341, 145] width 473 height 176
click at [462, 100] on span "Press SPACE to select this row." at bounding box center [459, 100] width 7 height 7
click at [517, 219] on div "PKEY TEXT Primary Key ID NUMBER The ID CREATED_AT TIMESTAMP_NTZ The date and ti…" at bounding box center [341, 145] width 473 height 176
click at [460, 112] on span "Press SPACE to select this row." at bounding box center [459, 112] width 7 height 7
click at [459, 120] on p "additional context related to the value and key." at bounding box center [497, 123] width 83 height 11
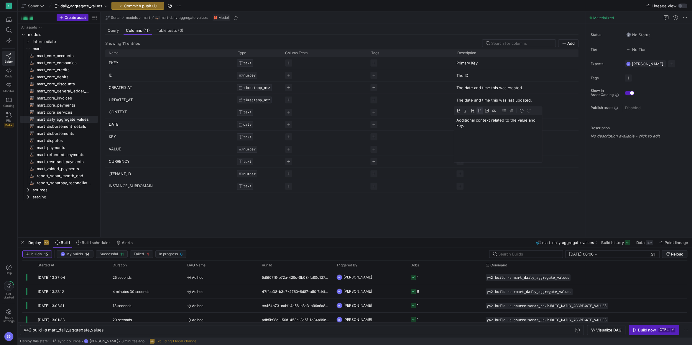
click at [487, 195] on div "PKEY TEXT Primary Key ID NUMBER The ID CREATED_AT TIMESTAMP_NTZ The date and ti…" at bounding box center [341, 145] width 473 height 176
click at [460, 123] on span "Press SPACE to select this row." at bounding box center [459, 124] width 7 height 7
click at [450, 210] on div "PKEY TEXT Primary Key ID NUMBER The ID CREATED_AT TIMESTAMP_NTZ The date and ti…" at bounding box center [341, 145] width 473 height 176
click at [462, 135] on span "Press SPACE to select this row." at bounding box center [459, 137] width 7 height 7
click at [520, 204] on div "PKEY TEXT Primary Key ID NUMBER The ID CREATED_AT TIMESTAMP_NTZ The date and ti…" at bounding box center [341, 145] width 473 height 176
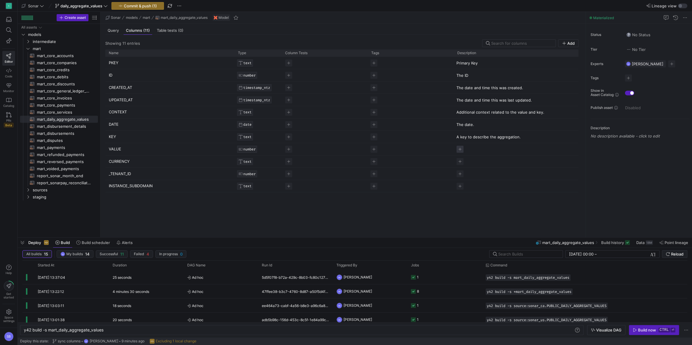
click at [457, 146] on span "Press SPACE to select this row." at bounding box center [459, 149] width 7 height 7
click at [475, 221] on div "PKEY TEXT Primary Key ID NUMBER The ID CREATED_AT TIMESTAMP_NTZ The date and ti…" at bounding box center [341, 145] width 473 height 176
click at [457, 161] on span "Press SPACE to select this row." at bounding box center [459, 161] width 7 height 7
click at [394, 228] on div "PKEY TEXT Primary Key ID NUMBER The ID CREATED_AT TIMESTAMP_NTZ The date and ti…" at bounding box center [341, 145] width 473 height 176
click at [462, 173] on span "Press SPACE to select this row." at bounding box center [459, 174] width 7 height 7
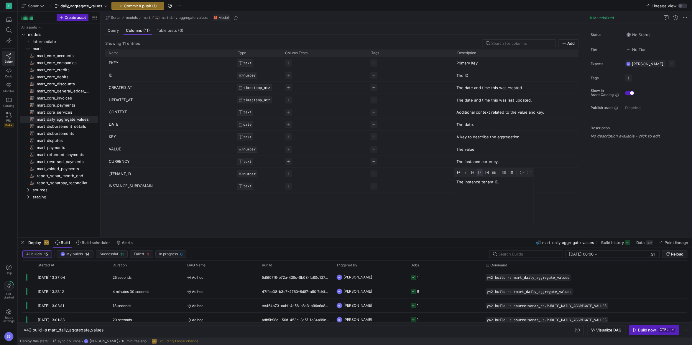
click at [420, 215] on div "PKEY TEXT Primary Key ID NUMBER The ID CREATED_AT TIMESTAMP_NTZ The date and ti…" at bounding box center [341, 145] width 473 height 176
click at [461, 181] on div "Press SPACE to select this row." at bounding box center [518, 186] width 129 height 12
click at [464, 195] on div "Cell Editor" at bounding box center [493, 209] width 79 height 47
click at [406, 219] on div "PKEY TEXT Primary Key ID NUMBER The ID CREATED_AT TIMESTAMP_NTZ The date and ti…" at bounding box center [341, 145] width 473 height 176
click at [390, 221] on div "PKEY TEXT Primary Key ID NUMBER The ID CREATED_AT TIMESTAMP_NTZ The date and ti…" at bounding box center [341, 145] width 473 height 176
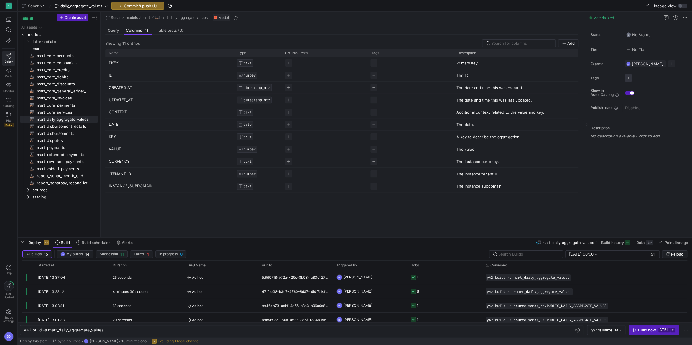
click at [625, 77] on span "button" at bounding box center [628, 78] width 7 height 7
click at [594, 134] on span "mart" at bounding box center [601, 135] width 53 height 5
click at [443, 211] on div at bounding box center [346, 172] width 692 height 345
click at [148, 7] on span "Commit & push (1)" at bounding box center [140, 6] width 33 height 5
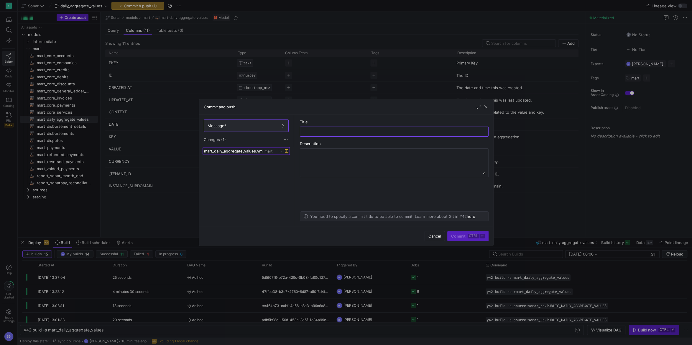
click at [249, 151] on span "mart_daily_aggregate_values.yml" at bounding box center [233, 151] width 59 height 5
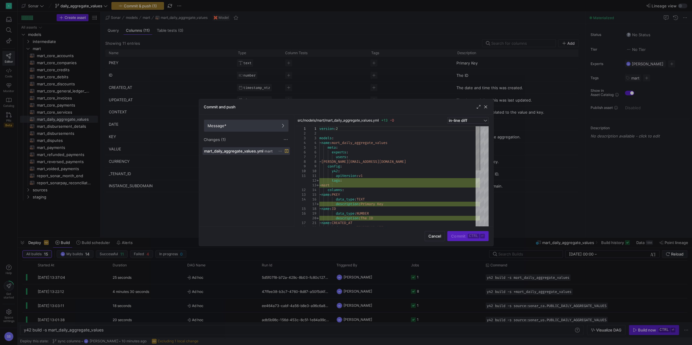
click at [222, 126] on span "Message*" at bounding box center [217, 126] width 19 height 5
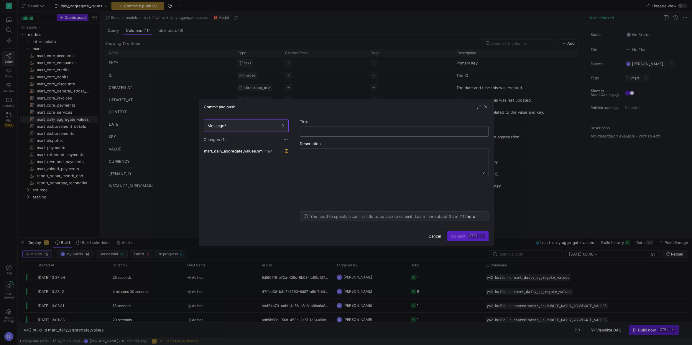
click at [316, 131] on input "text" at bounding box center [394, 131] width 179 height 5
type input "documentation"
click at [470, 238] on kbd "ctrl" at bounding box center [473, 236] width 11 height 5
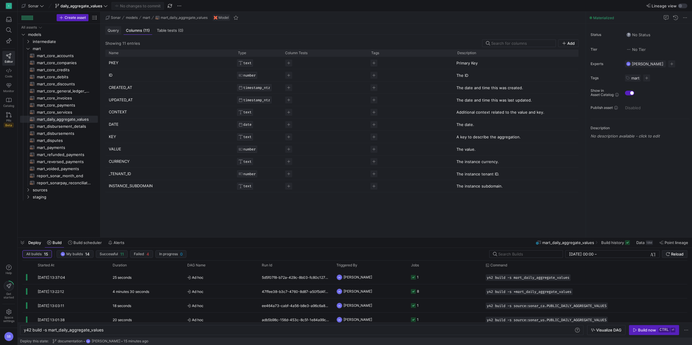
click at [113, 34] on div "Query" at bounding box center [113, 30] width 16 height 9
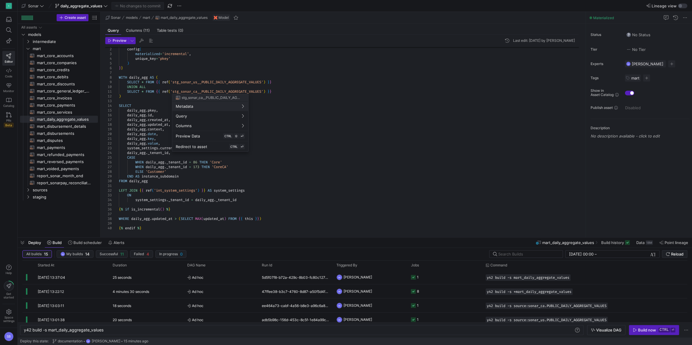
click at [105, 6] on div at bounding box center [346, 172] width 692 height 345
click at [8, 115] on icon at bounding box center [8, 114] width 5 height 5
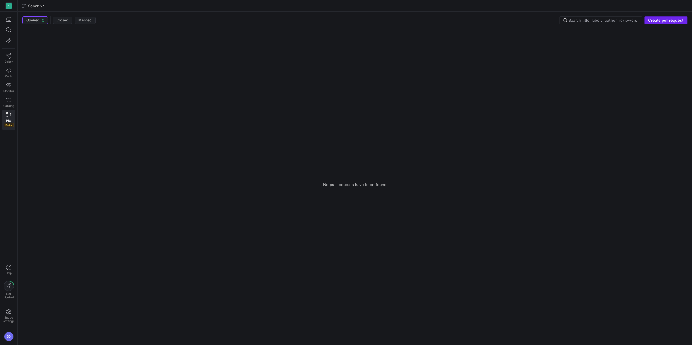
click at [654, 21] on span "Create pull request" at bounding box center [665, 20] width 35 height 5
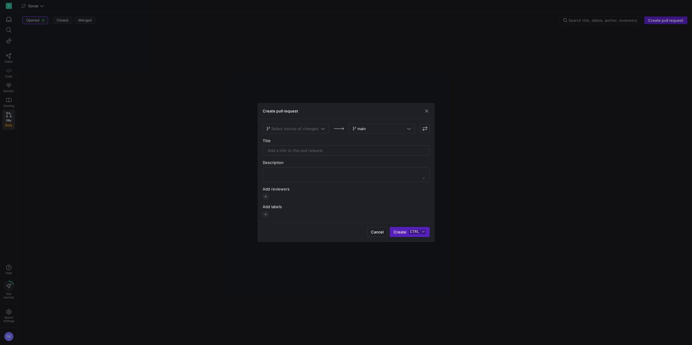
click at [264, 212] on div "Add labels" at bounding box center [346, 211] width 167 height 13
click at [266, 213] on span "button" at bounding box center [266, 215] width 6 height 6
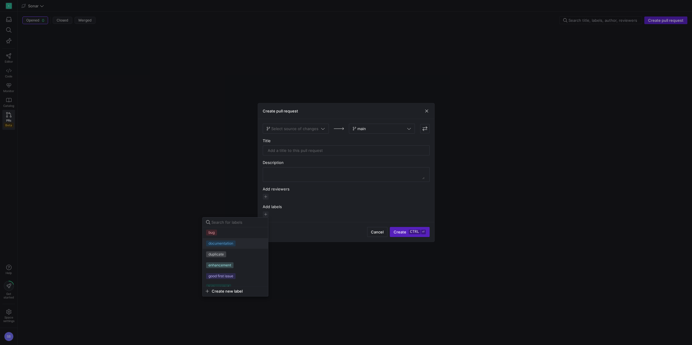
scroll to position [27, 0]
click at [326, 206] on div at bounding box center [346, 172] width 692 height 345
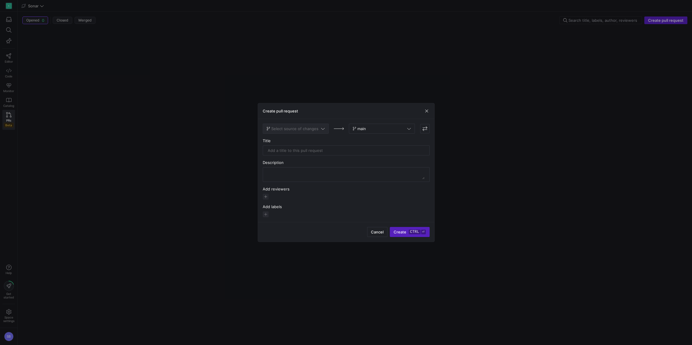
click at [307, 131] on span "Select source of changes" at bounding box center [294, 128] width 47 height 5
click at [303, 138] on span "daily_aggregate_values" at bounding box center [288, 138] width 42 height 5
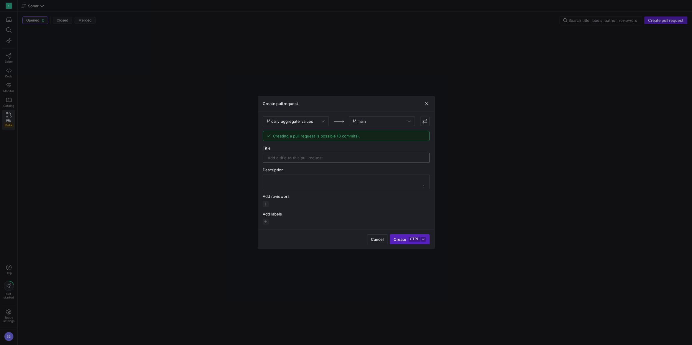
click at [307, 160] on input "text" at bounding box center [346, 158] width 157 height 5
type input "daily_aggregate_values"
click at [407, 239] on span "Create ctrl ⏎" at bounding box center [410, 239] width 32 height 5
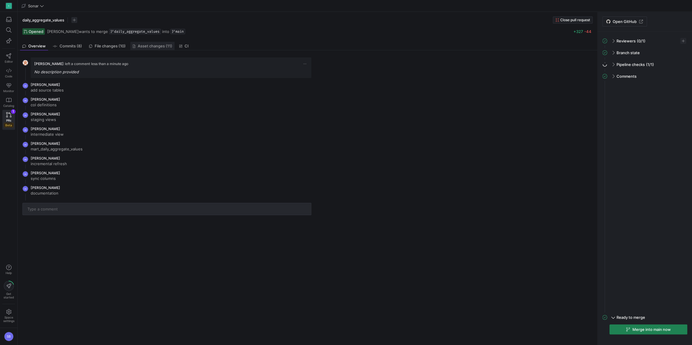
click at [136, 49] on link "Asset changes (11)" at bounding box center [152, 46] width 44 height 9
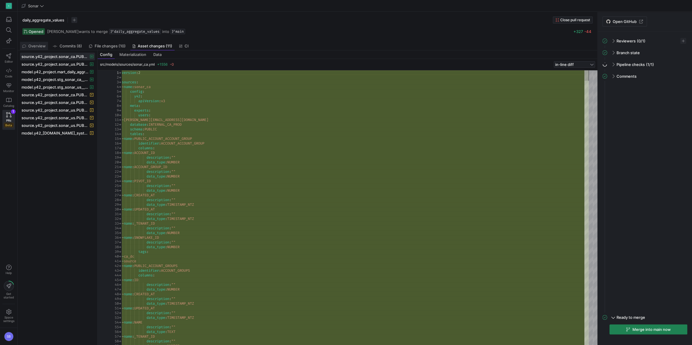
click at [37, 47] on span "Overview" at bounding box center [36, 46] width 17 height 4
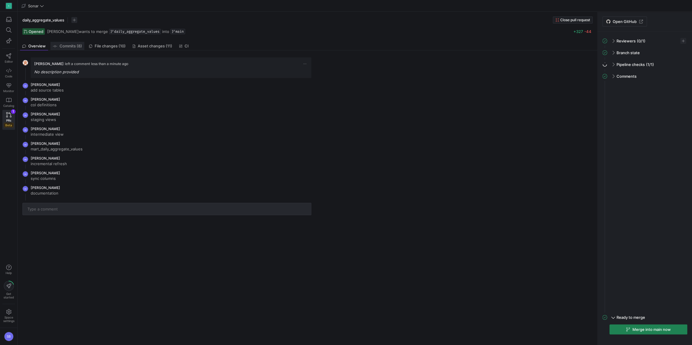
click at [58, 43] on link "Commits (8)" at bounding box center [67, 46] width 34 height 9
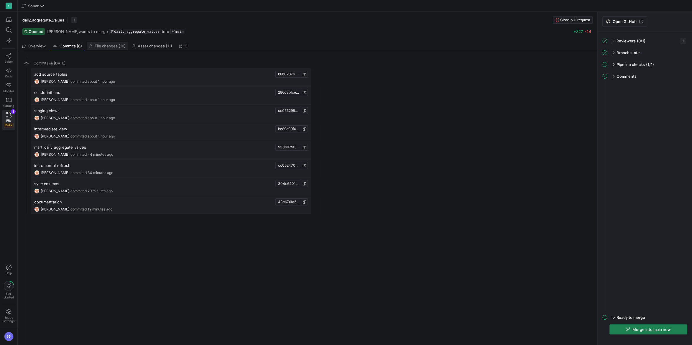
click at [104, 42] on link "File changes (10)" at bounding box center [107, 46] width 41 height 9
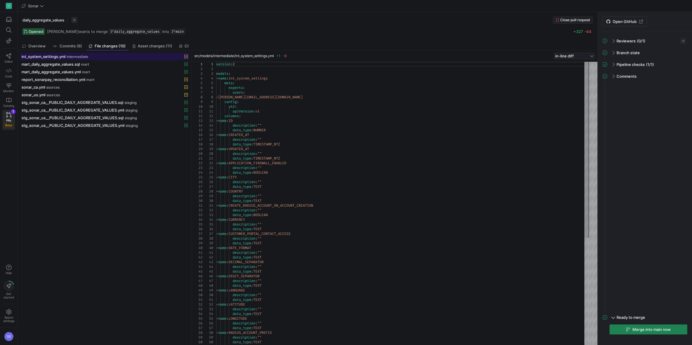
click at [35, 57] on span "int_system_settings.yml" at bounding box center [44, 56] width 44 height 5
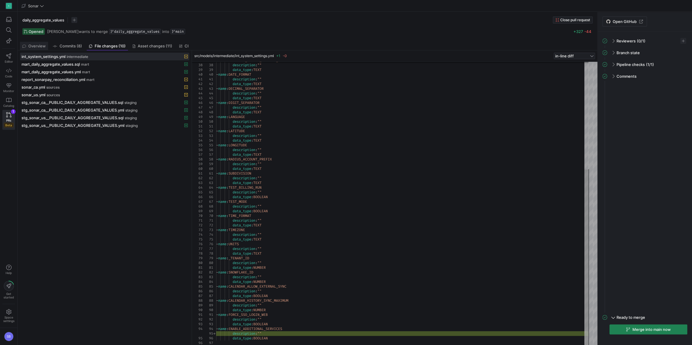
click at [39, 47] on span "Overview" at bounding box center [36, 46] width 17 height 4
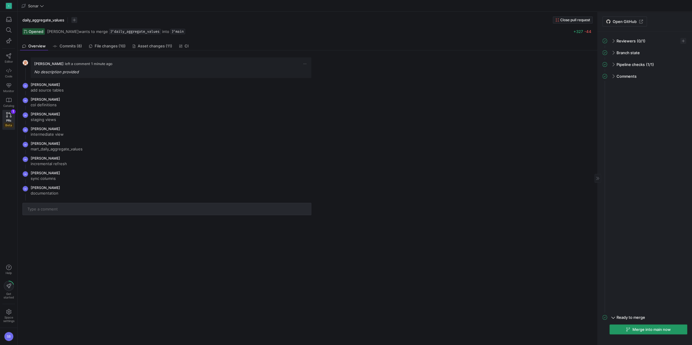
click at [658, 331] on span "Merge into main now" at bounding box center [651, 329] width 38 height 5
click at [9, 70] on icon at bounding box center [8, 71] width 5 height 4
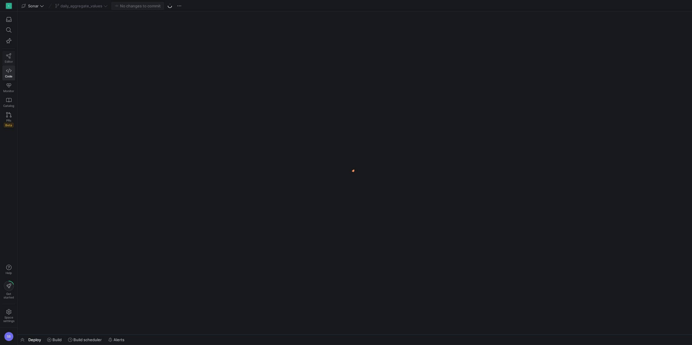
click at [7, 58] on icon at bounding box center [8, 55] width 5 height 5
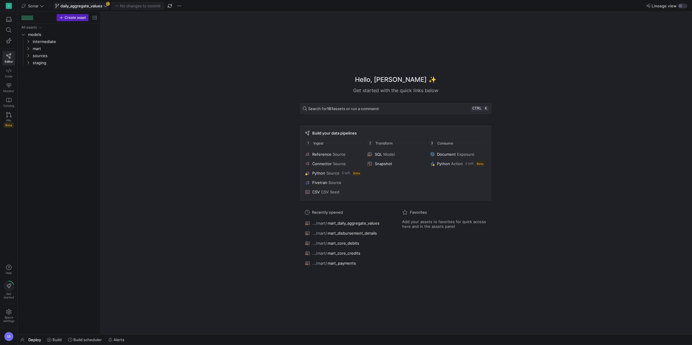
click at [104, 7] on icon at bounding box center [105, 6] width 4 height 4
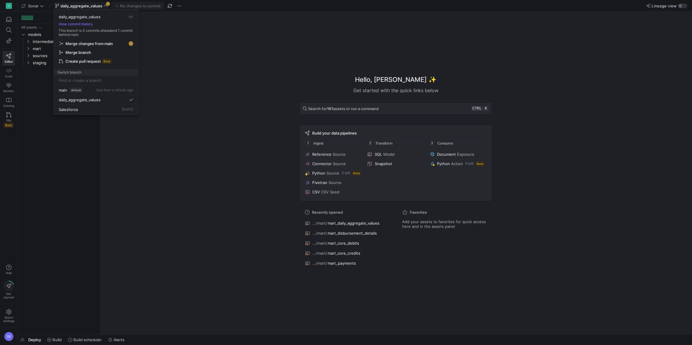
click at [132, 18] on span "button" at bounding box center [131, 16] width 5 height 5
click at [143, 55] on span "Delete branch" at bounding box center [152, 53] width 41 height 5
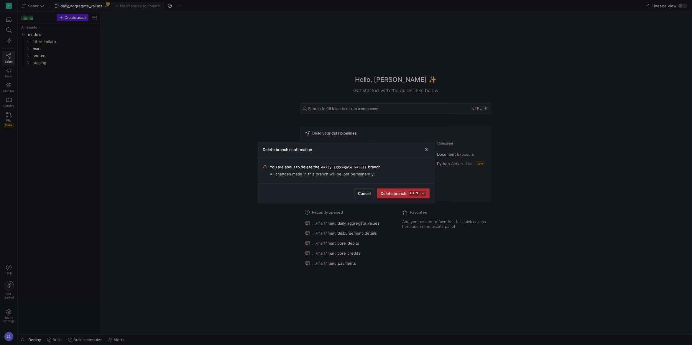
click at [414, 193] on kbd "ctrl" at bounding box center [414, 193] width 11 height 5
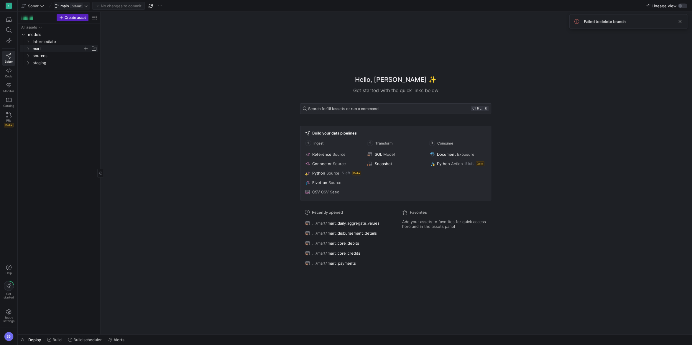
click at [27, 48] on icon "Press SPACE to select this row." at bounding box center [28, 49] width 4 height 4
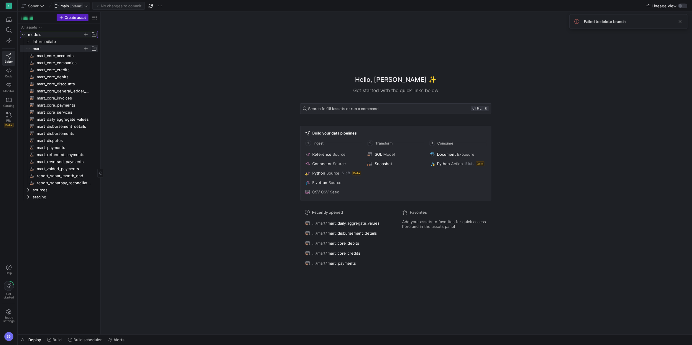
click at [23, 36] on icon "Press SPACE to select this row." at bounding box center [23, 35] width 4 height 4
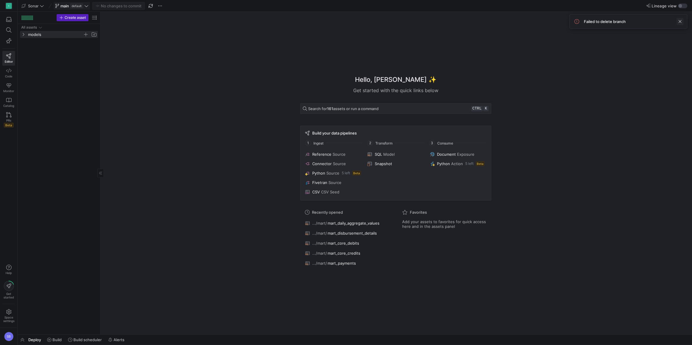
click at [680, 21] on span at bounding box center [679, 21] width 7 height 7
click at [86, 8] on icon at bounding box center [86, 6] width 4 height 4
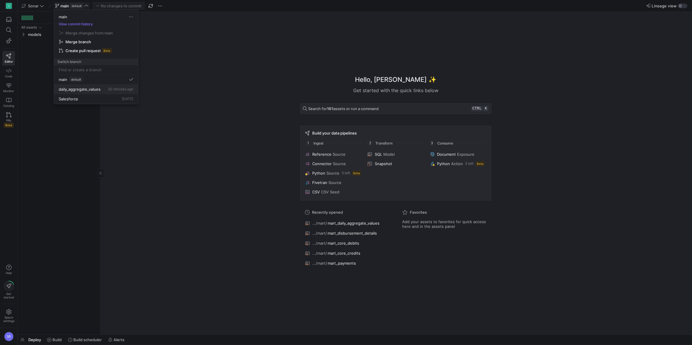
click at [88, 91] on button "daily_aggregate_values 20 minutes ago" at bounding box center [96, 90] width 84 height 10
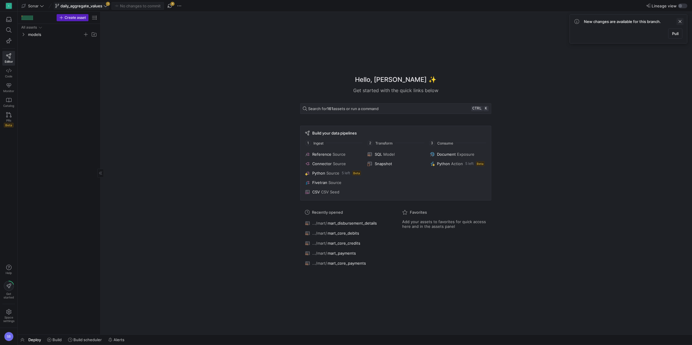
click at [679, 24] on span at bounding box center [679, 21] width 7 height 7
click at [86, 6] on span "daily_aggregate_values" at bounding box center [81, 6] width 42 height 5
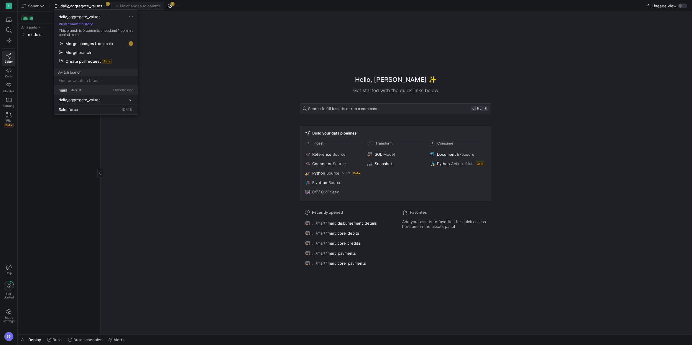
click at [67, 90] on span "main" at bounding box center [63, 90] width 9 height 5
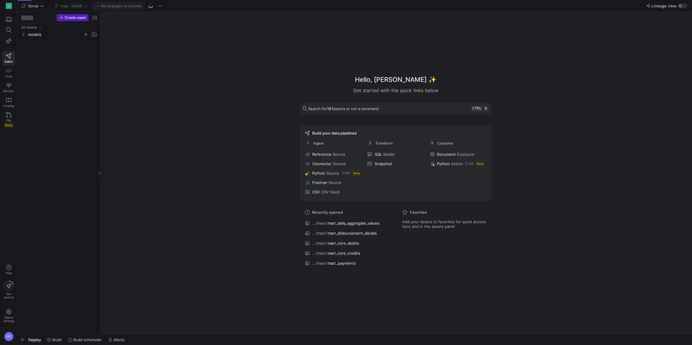
click at [86, 9] on div "main default" at bounding box center [72, 6] width 36 height 8
click at [86, 7] on icon at bounding box center [86, 6] width 4 height 4
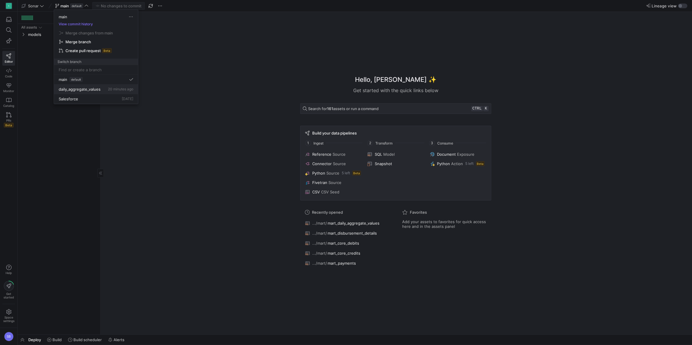
click at [88, 89] on span "daily_aggregate_values" at bounding box center [80, 89] width 42 height 5
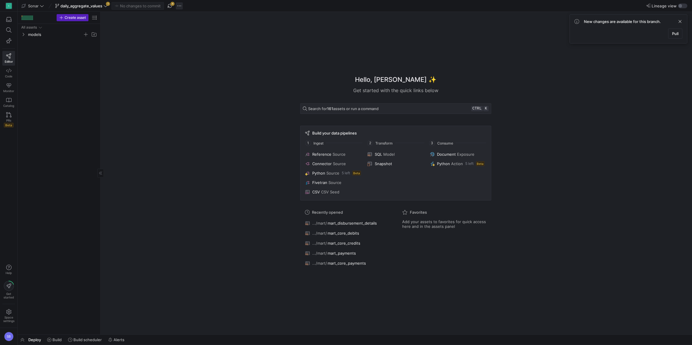
click at [180, 7] on span "button" at bounding box center [179, 5] width 7 height 7
click at [197, 91] on span "Delete branch" at bounding box center [198, 90] width 26 height 5
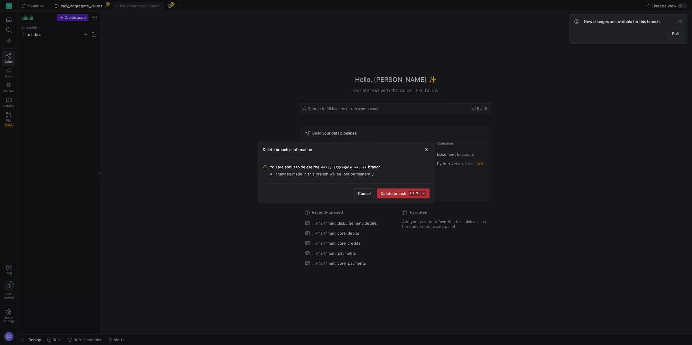
click at [393, 192] on span "Delete branch ctrl ⏎" at bounding box center [403, 193] width 45 height 5
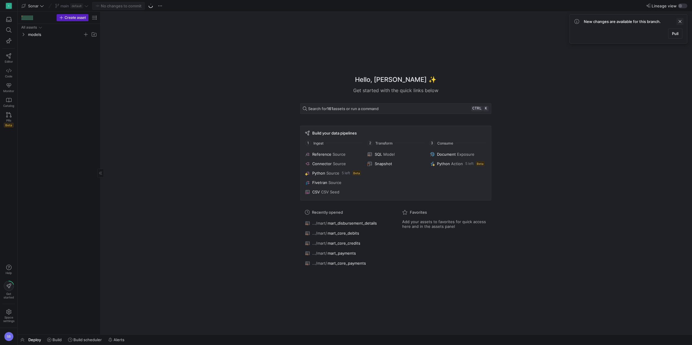
click at [682, 22] on span at bounding box center [679, 21] width 7 height 7
click at [679, 21] on span at bounding box center [679, 21] width 7 height 7
click at [87, 5] on icon at bounding box center [86, 6] width 4 height 4
click at [86, 7] on icon at bounding box center [86, 6] width 4 height 4
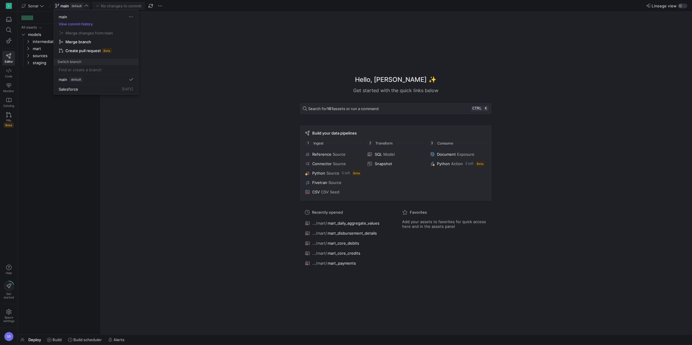
click at [279, 91] on div at bounding box center [346, 172] width 692 height 345
click at [41, 47] on span "mart" at bounding box center [58, 48] width 50 height 7
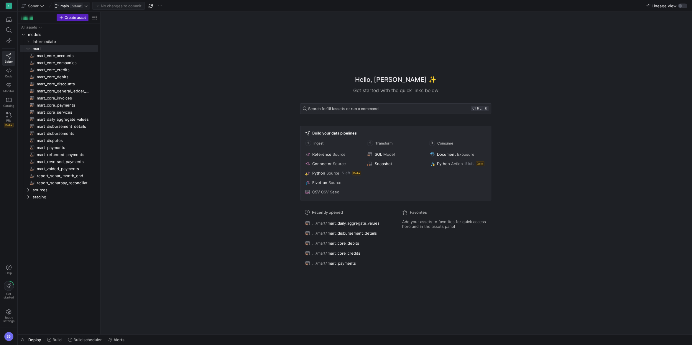
click at [29, 339] on span "Deploy" at bounding box center [34, 340] width 13 height 5
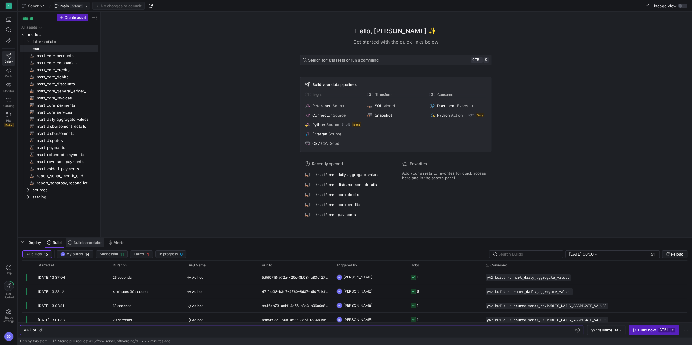
click at [96, 241] on span "Build scheduler" at bounding box center [87, 243] width 28 height 5
